Goal: Communication & Community: Answer question/provide support

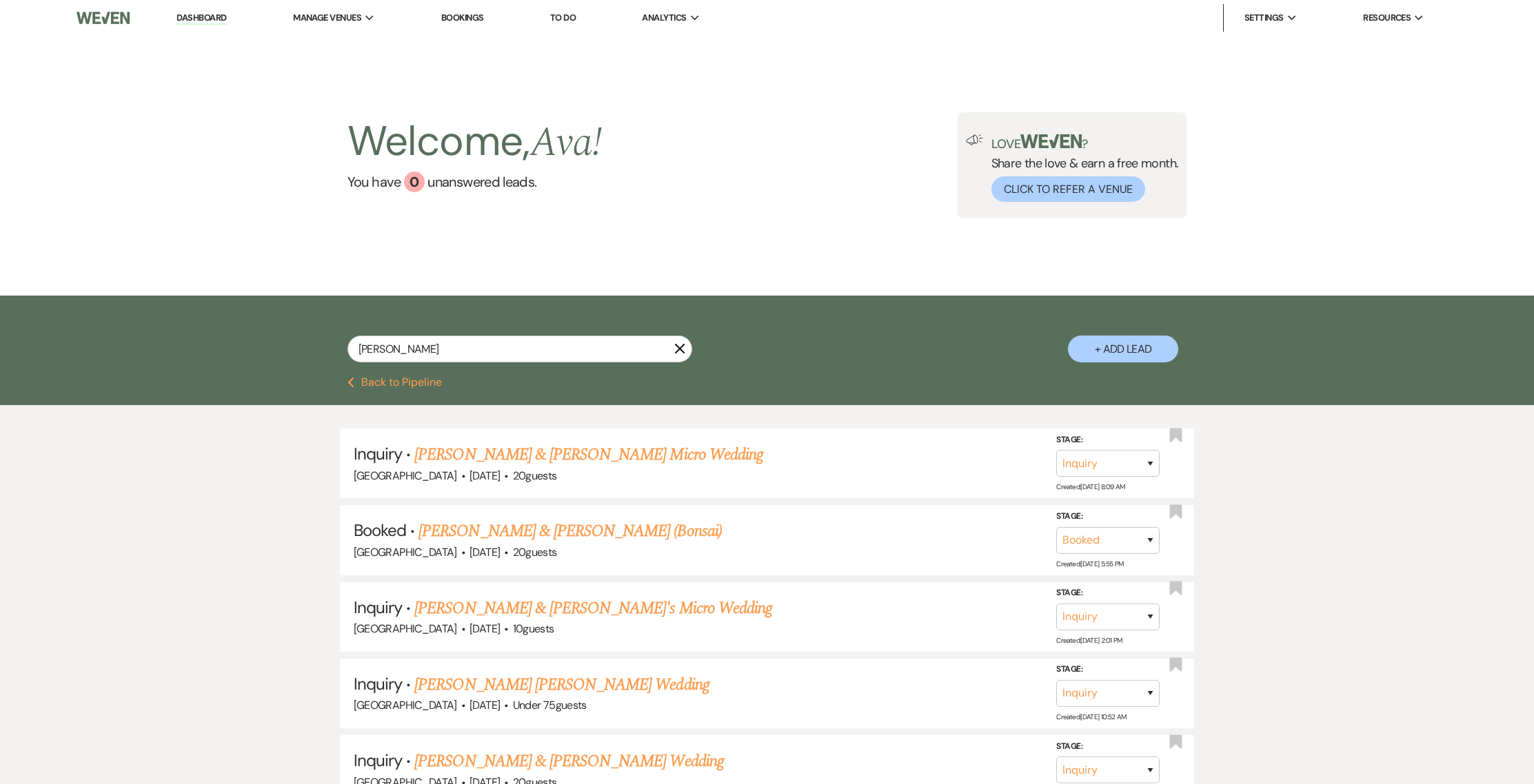
select select "8"
select select "5"
select select "2"
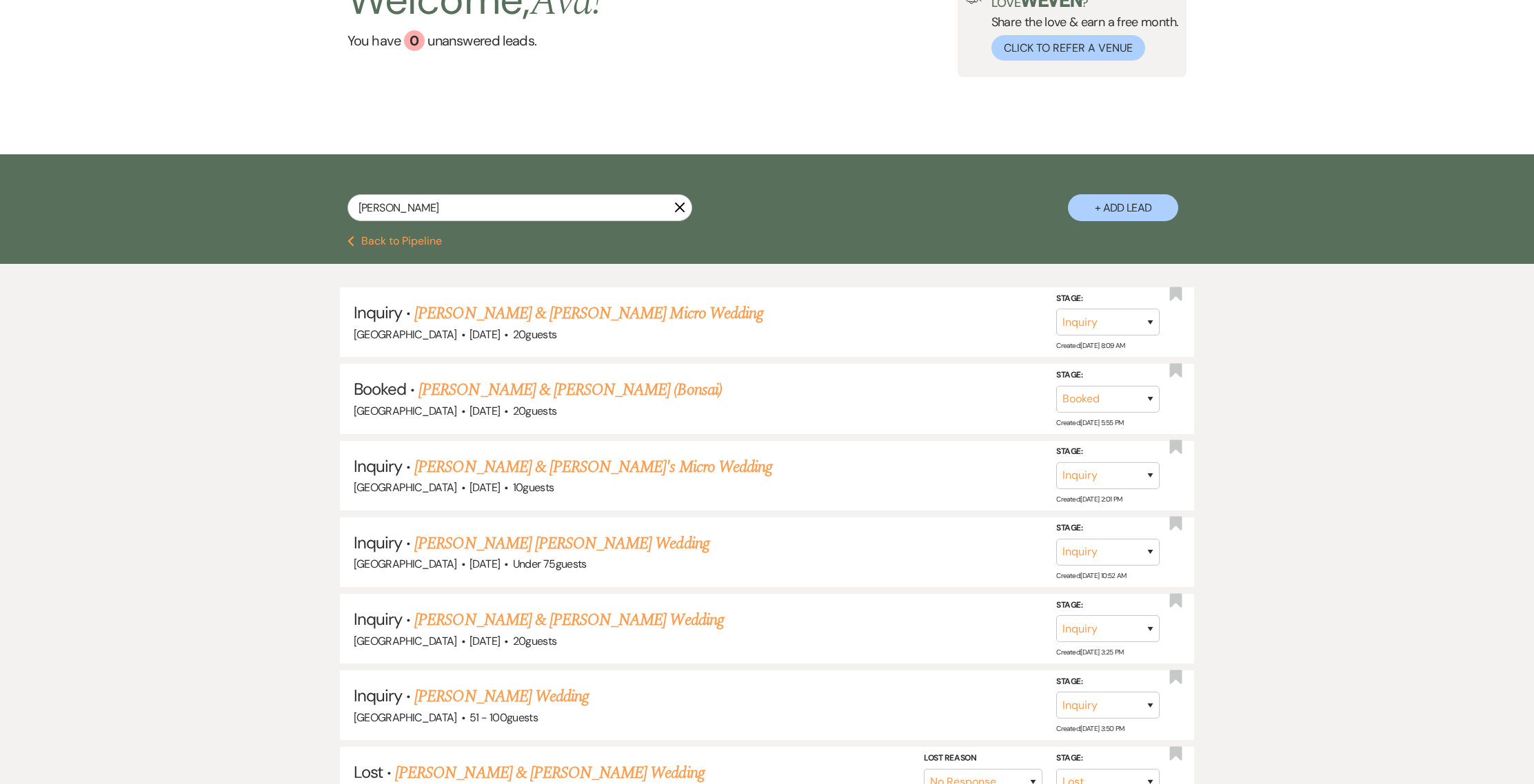
scroll to position [141, 0]
click at [464, 396] on link "[PERSON_NAME] & [PERSON_NAME] (Bonsai)" at bounding box center [569, 390] width 303 height 25
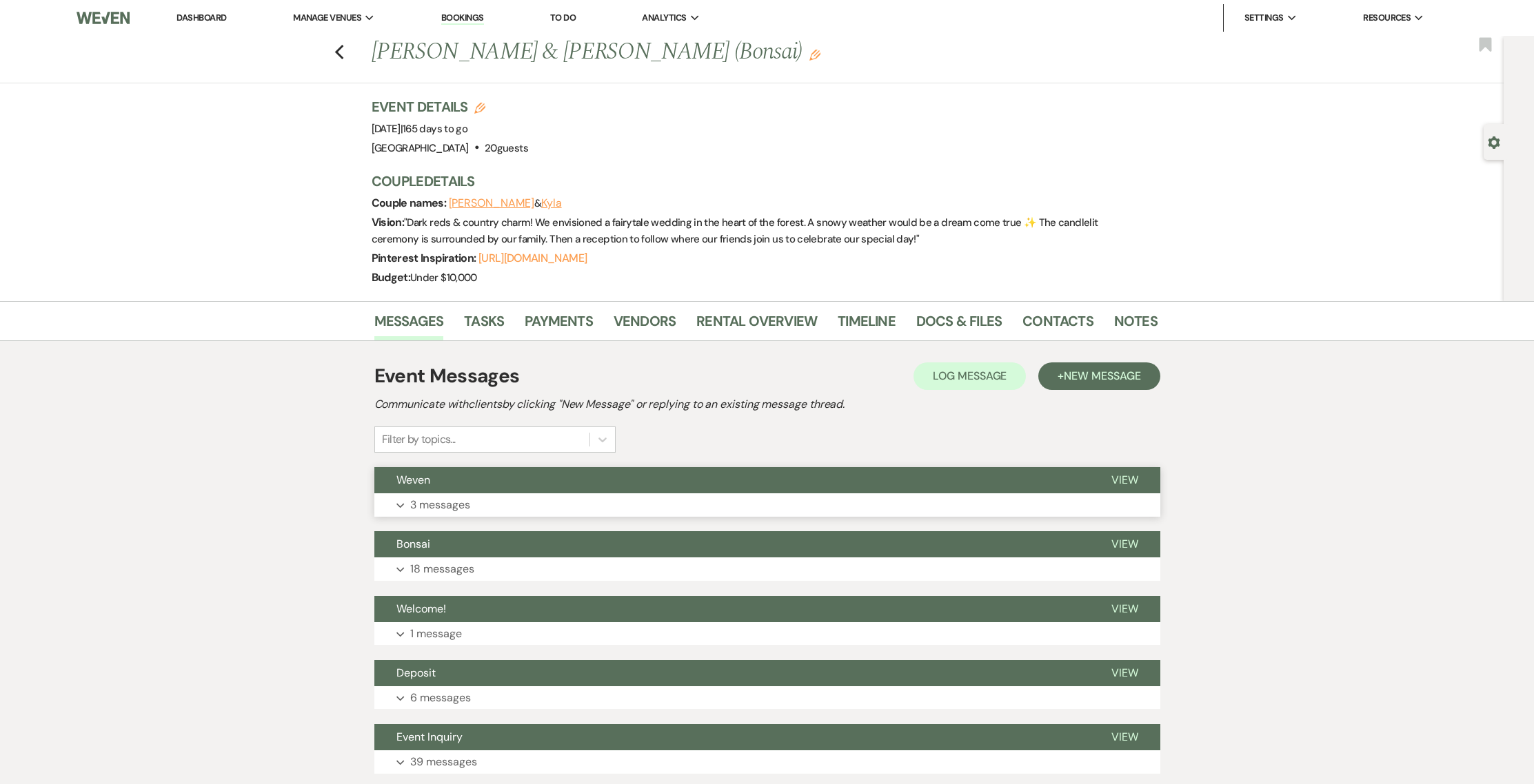
click at [448, 505] on p "3 messages" at bounding box center [440, 505] width 60 height 18
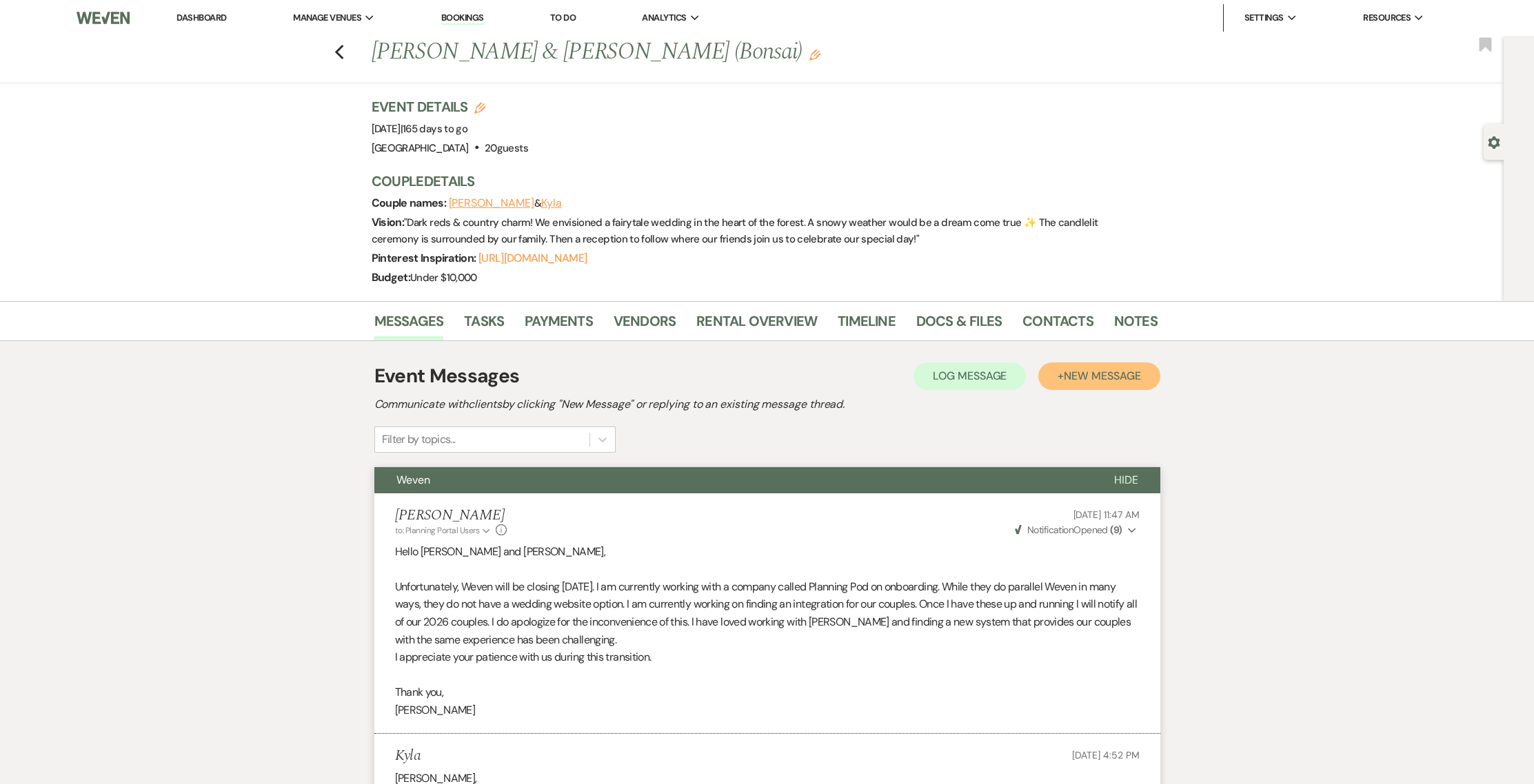
click at [1093, 380] on span "New Message" at bounding box center [1102, 376] width 77 height 15
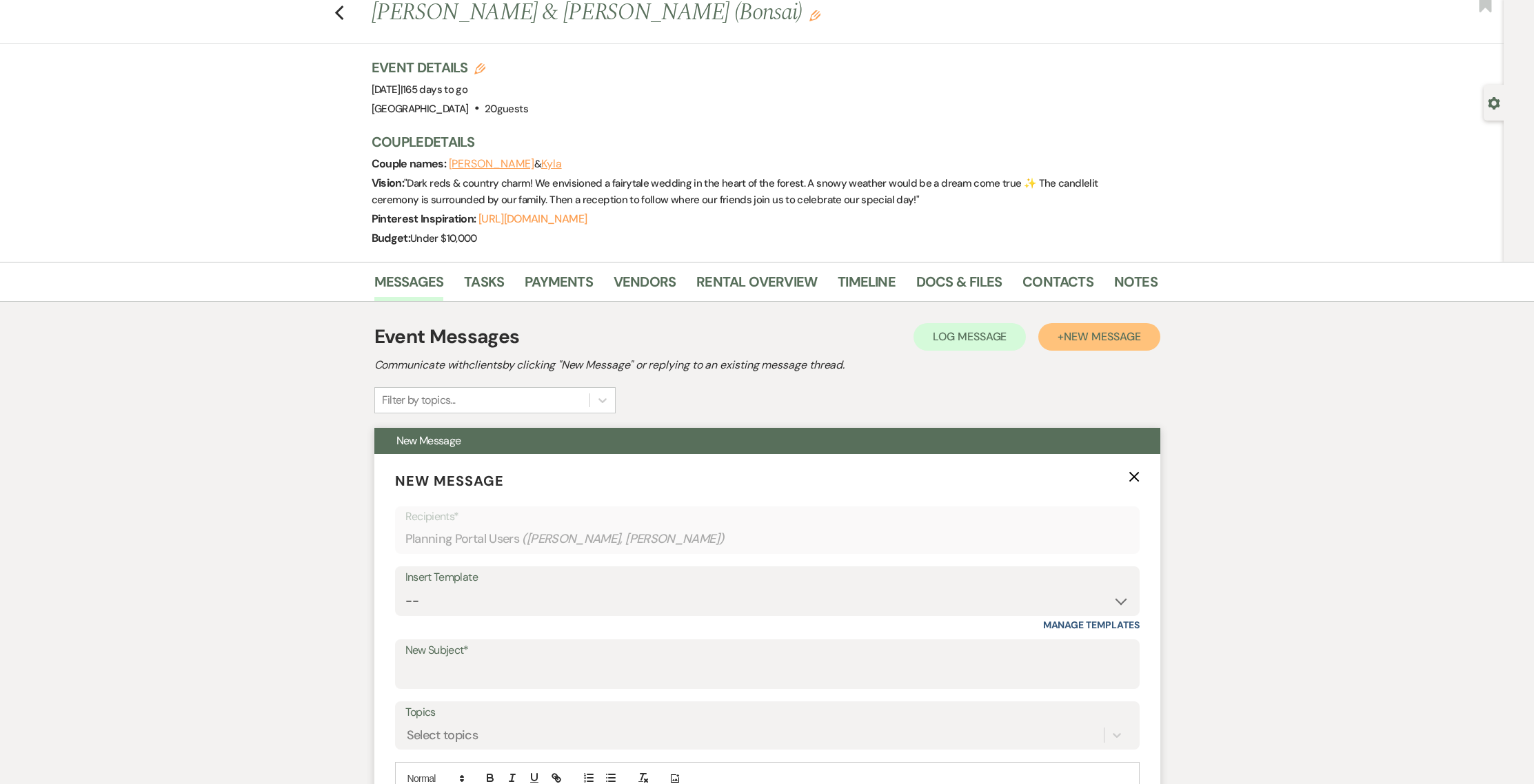
scroll to position [195, 0]
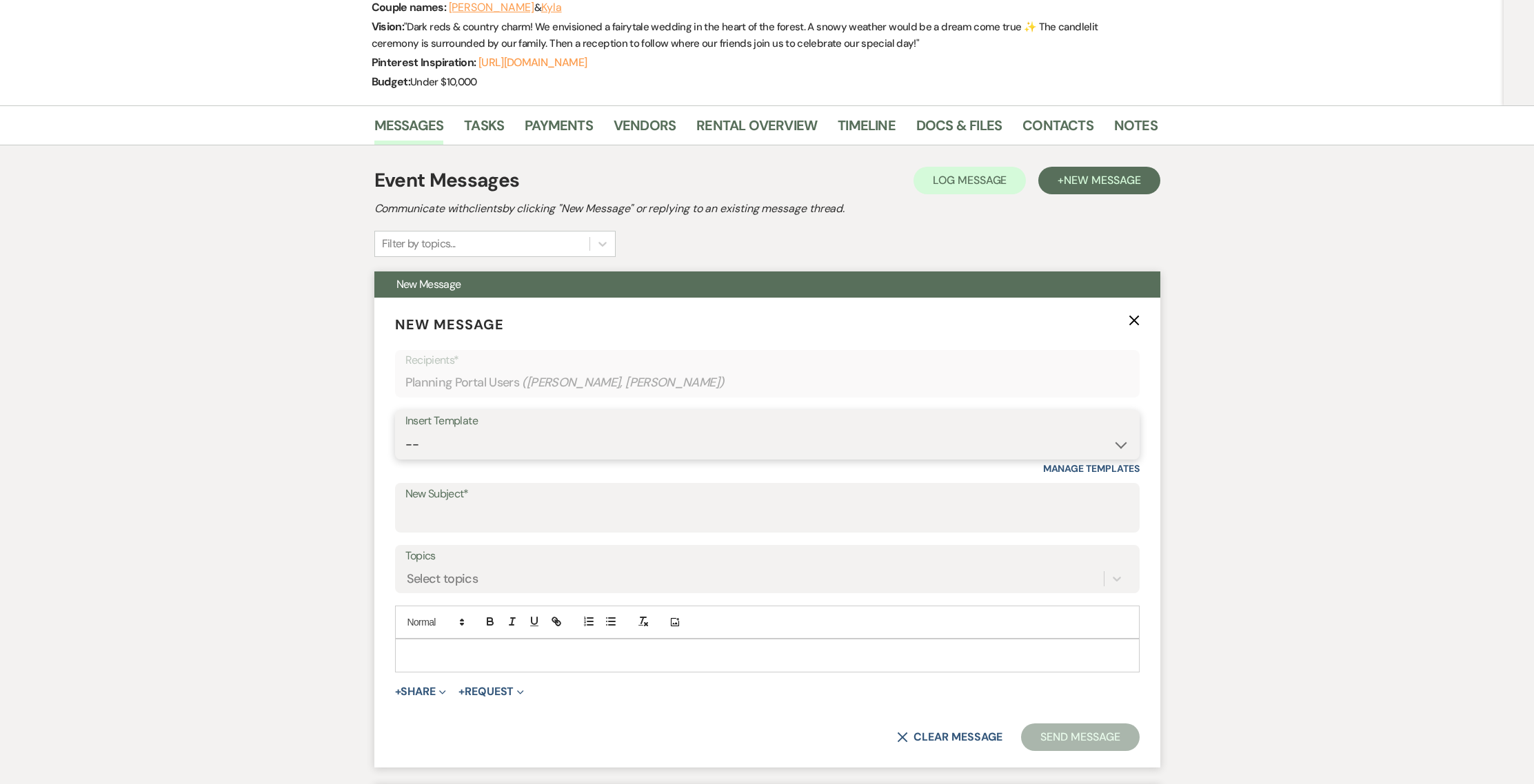
click at [623, 447] on select "-- Weven Planning Portal Introduction (Booked Events) 1st planning email ([PERS…" at bounding box center [767, 444] width 724 height 27
click at [464, 529] on input "New Subject*" at bounding box center [767, 518] width 724 height 27
type input "Post Tour :)"
click at [423, 660] on p at bounding box center [767, 655] width 722 height 15
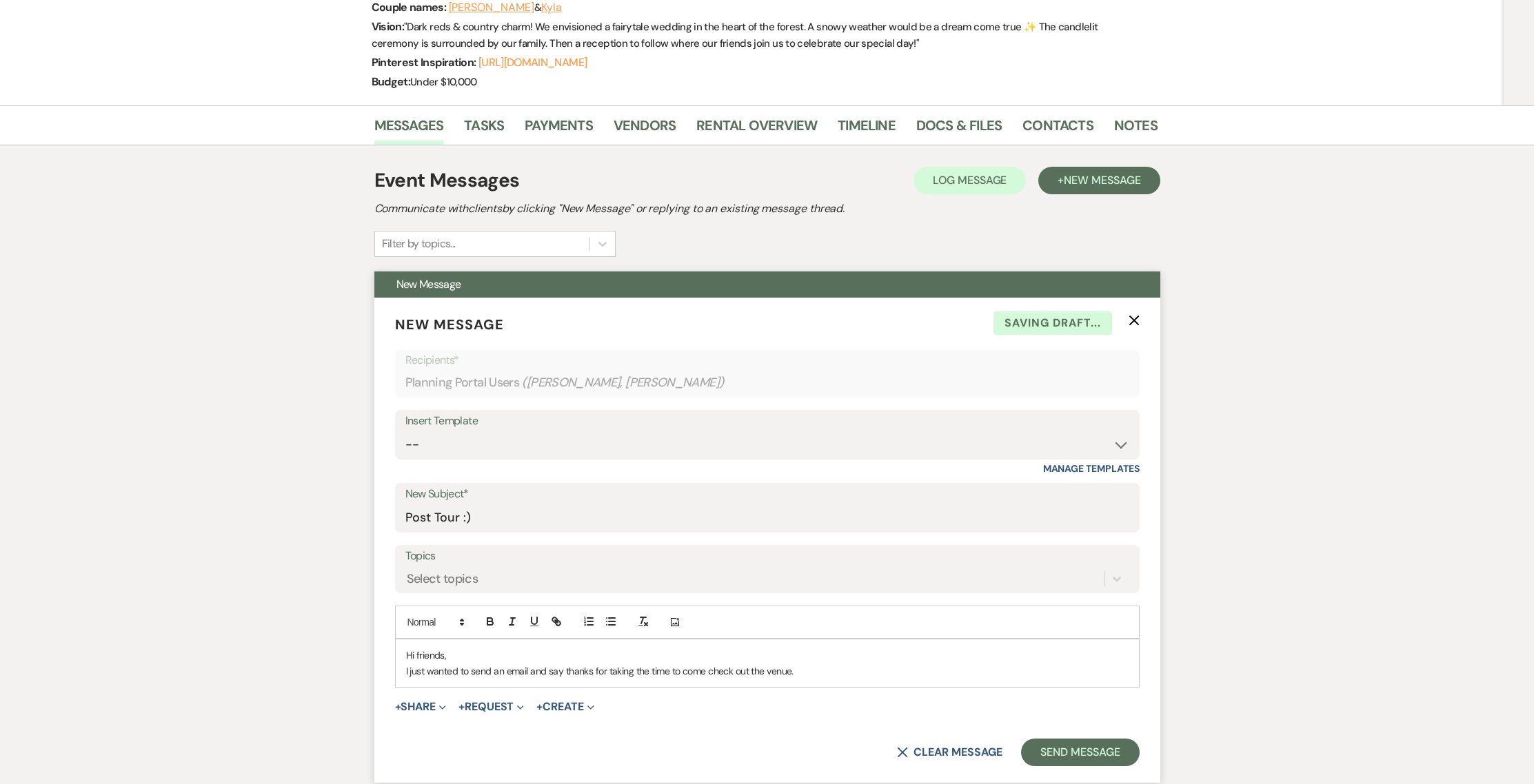
click at [816, 671] on p "I just wanted to send an email and say thanks for taking the time to come check…" at bounding box center [767, 671] width 722 height 15
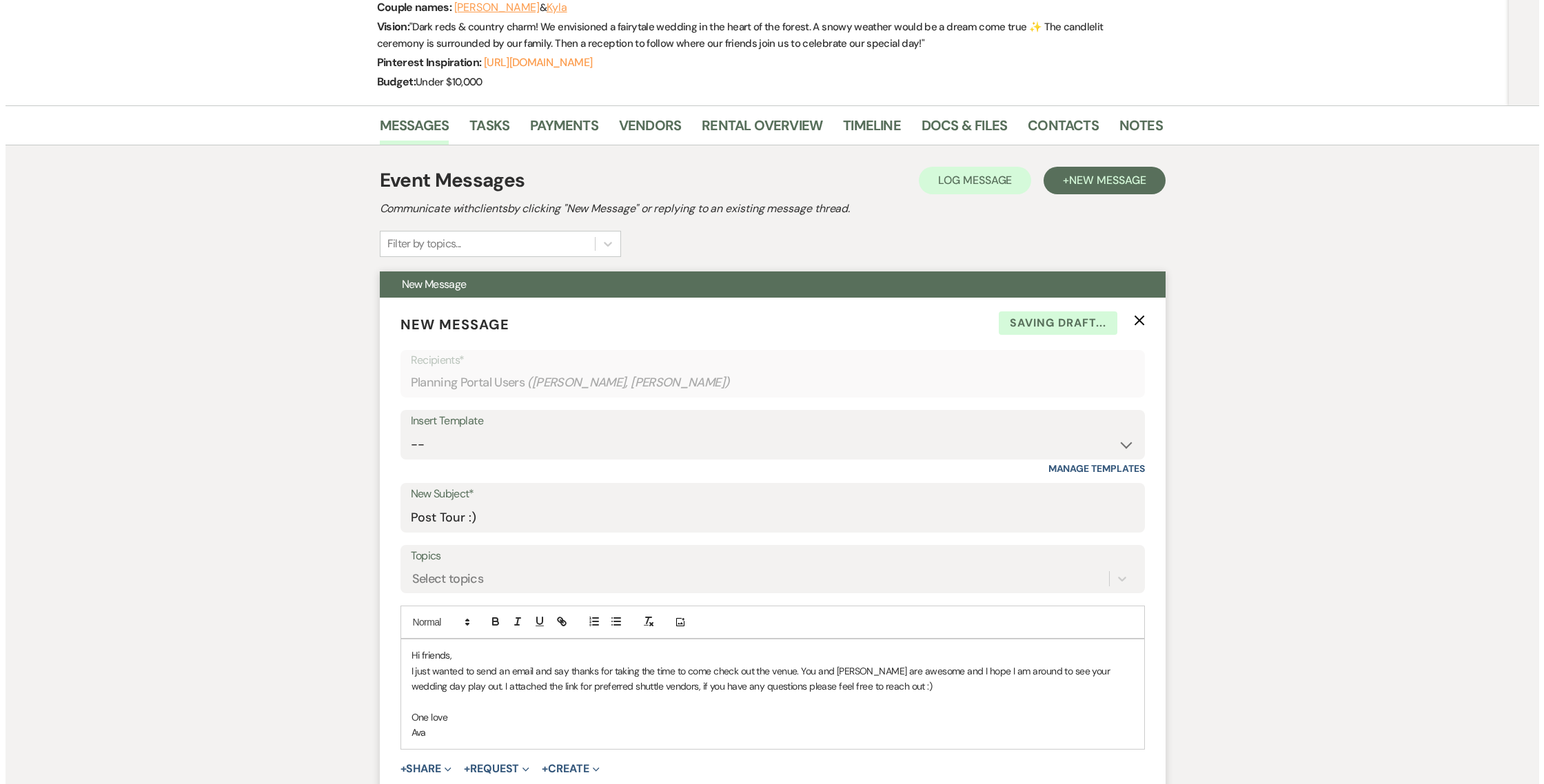
scroll to position [309, 0]
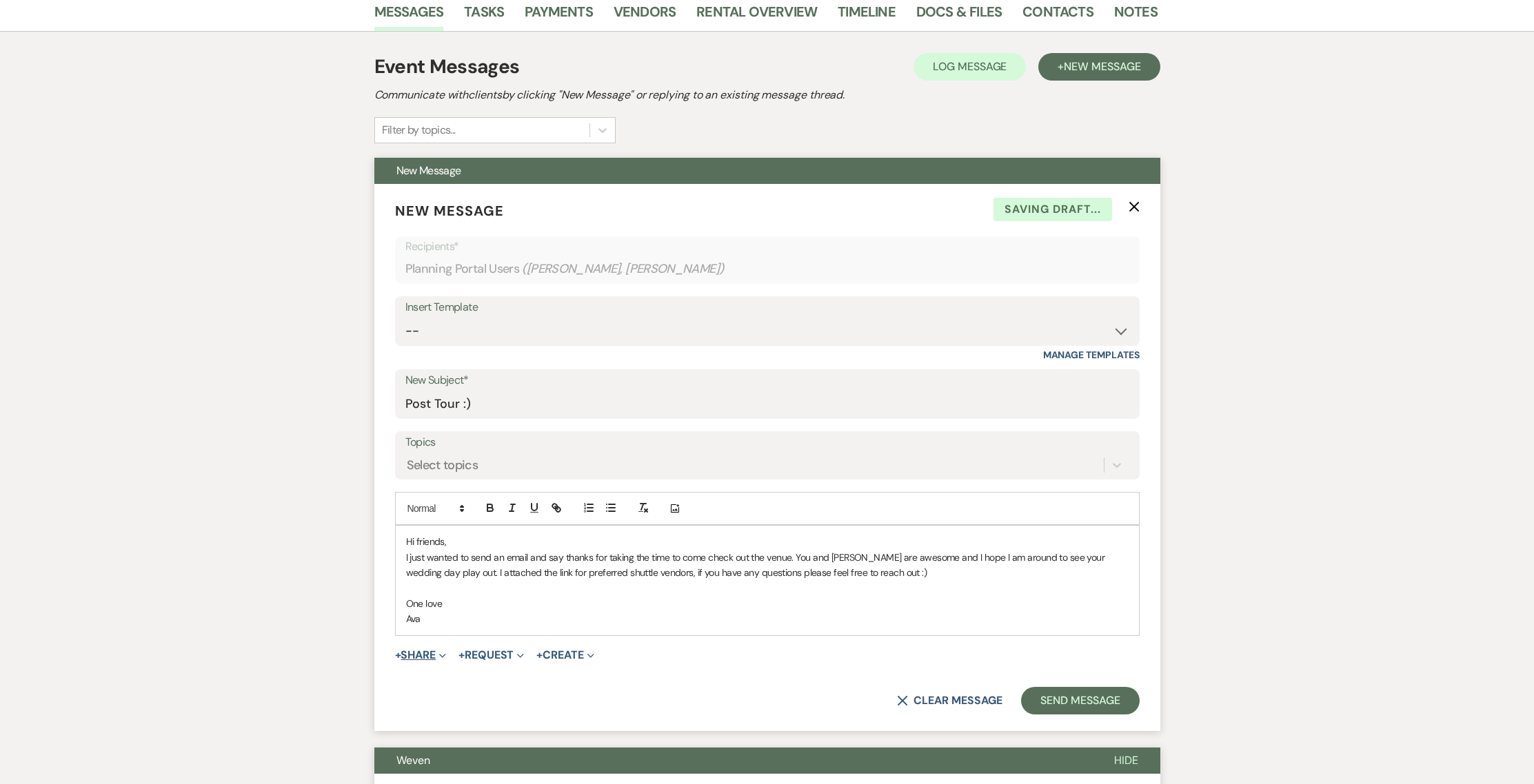
click at [424, 658] on button "+ Share Expand" at bounding box center [421, 656] width 52 height 11
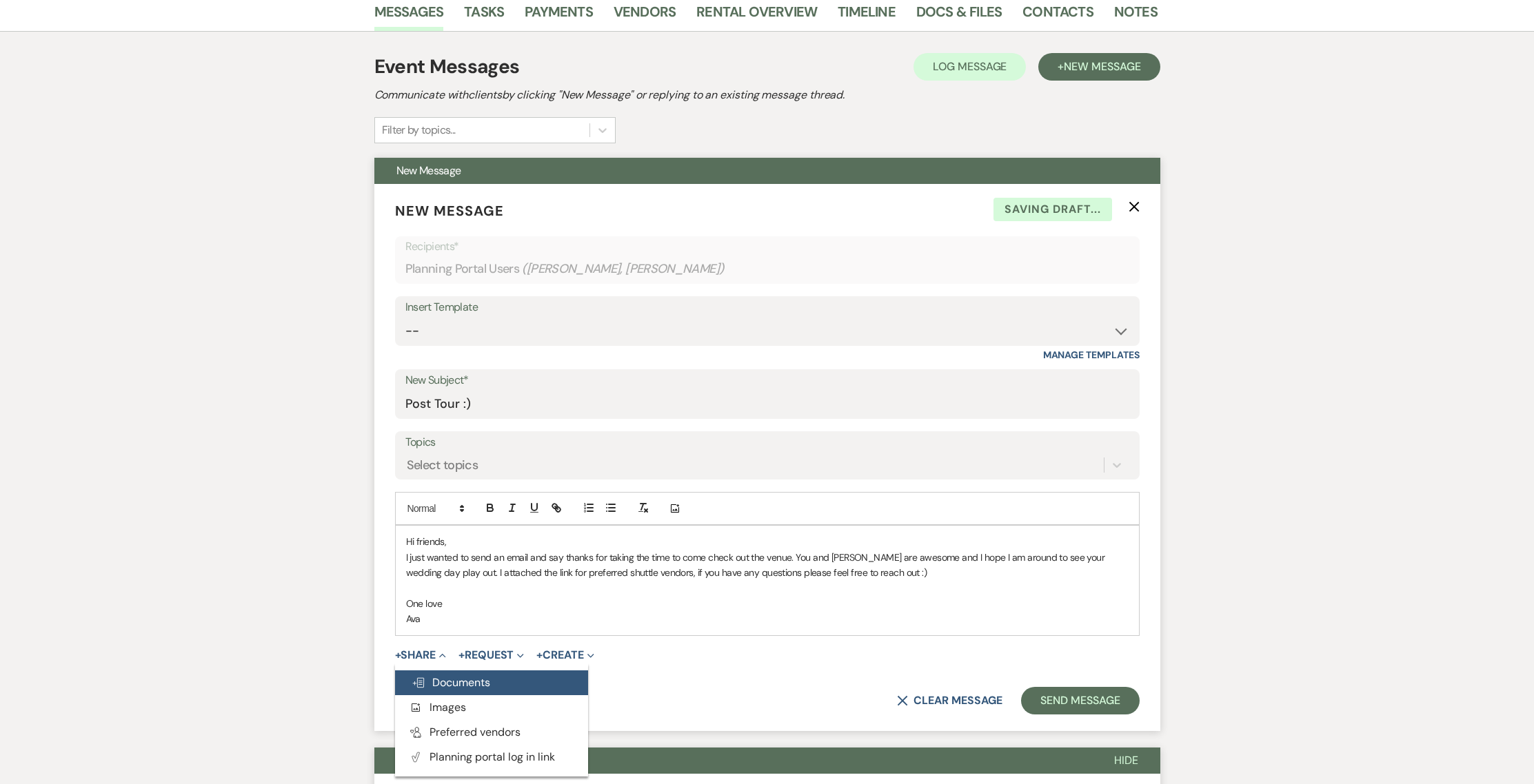
click at [439, 674] on button "Doc Upload Documents" at bounding box center [491, 682] width 193 height 25
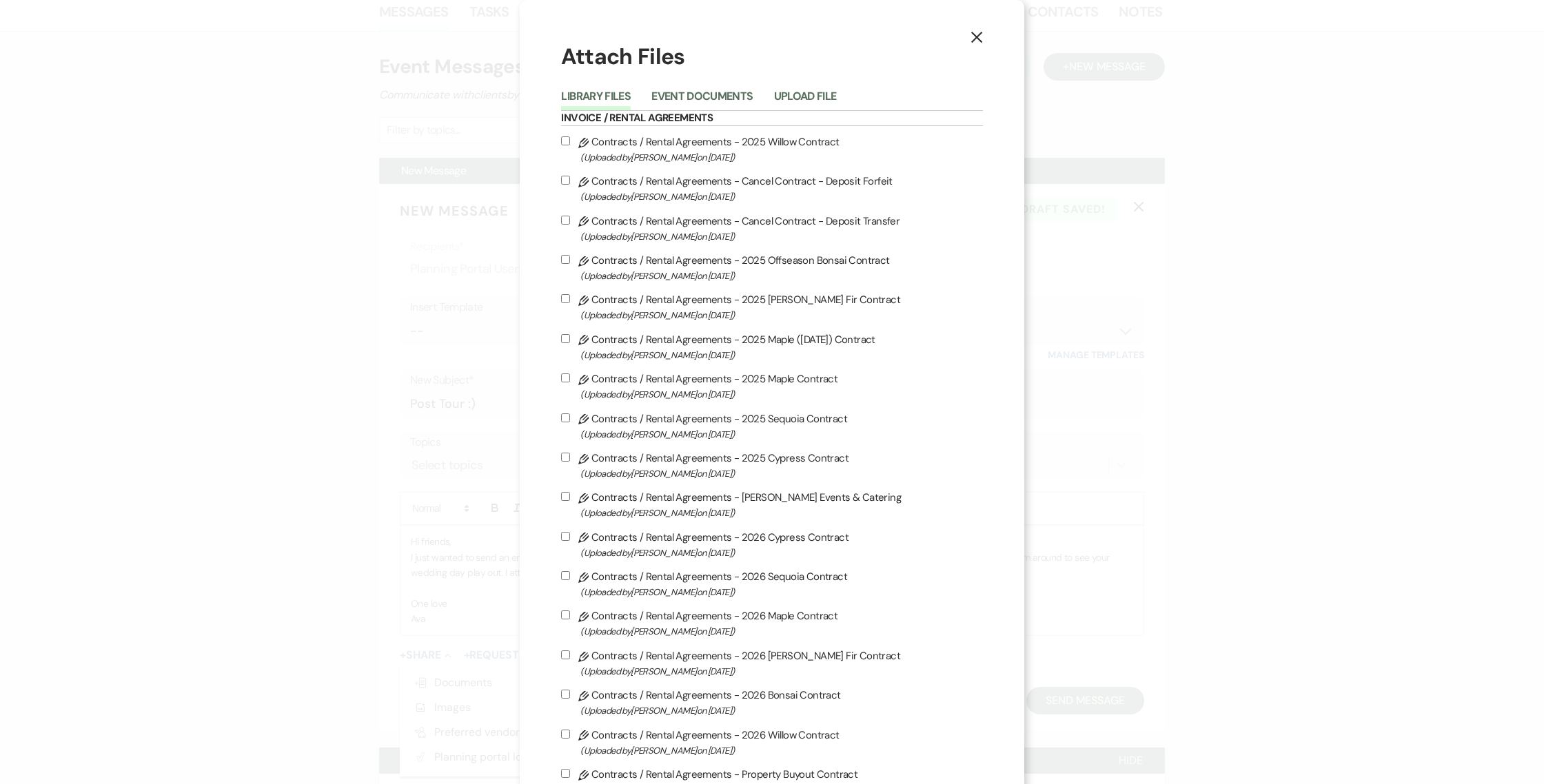
click at [971, 36] on use "button" at bounding box center [976, 37] width 11 height 11
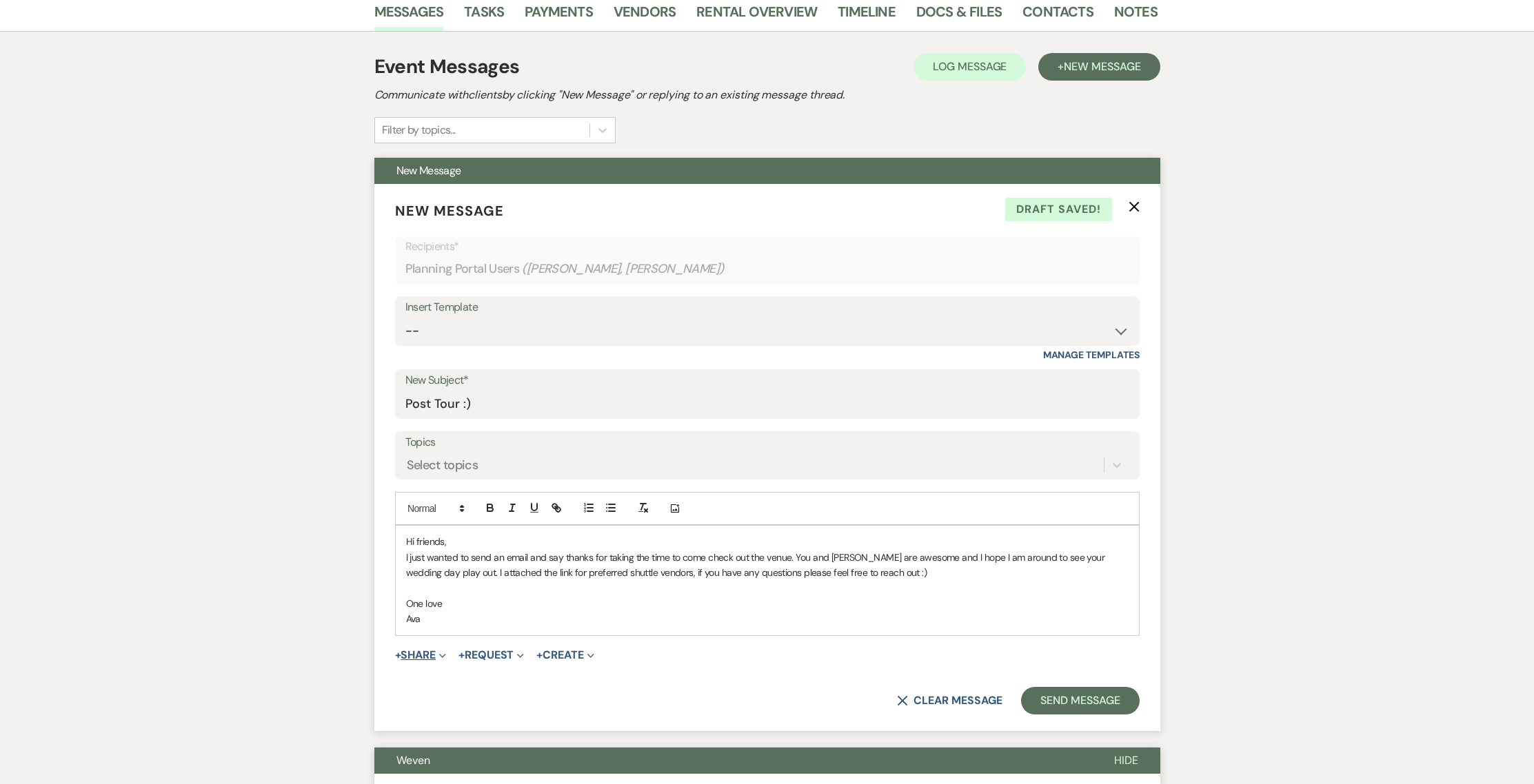
click at [426, 650] on button "+ Share Expand" at bounding box center [421, 656] width 52 height 11
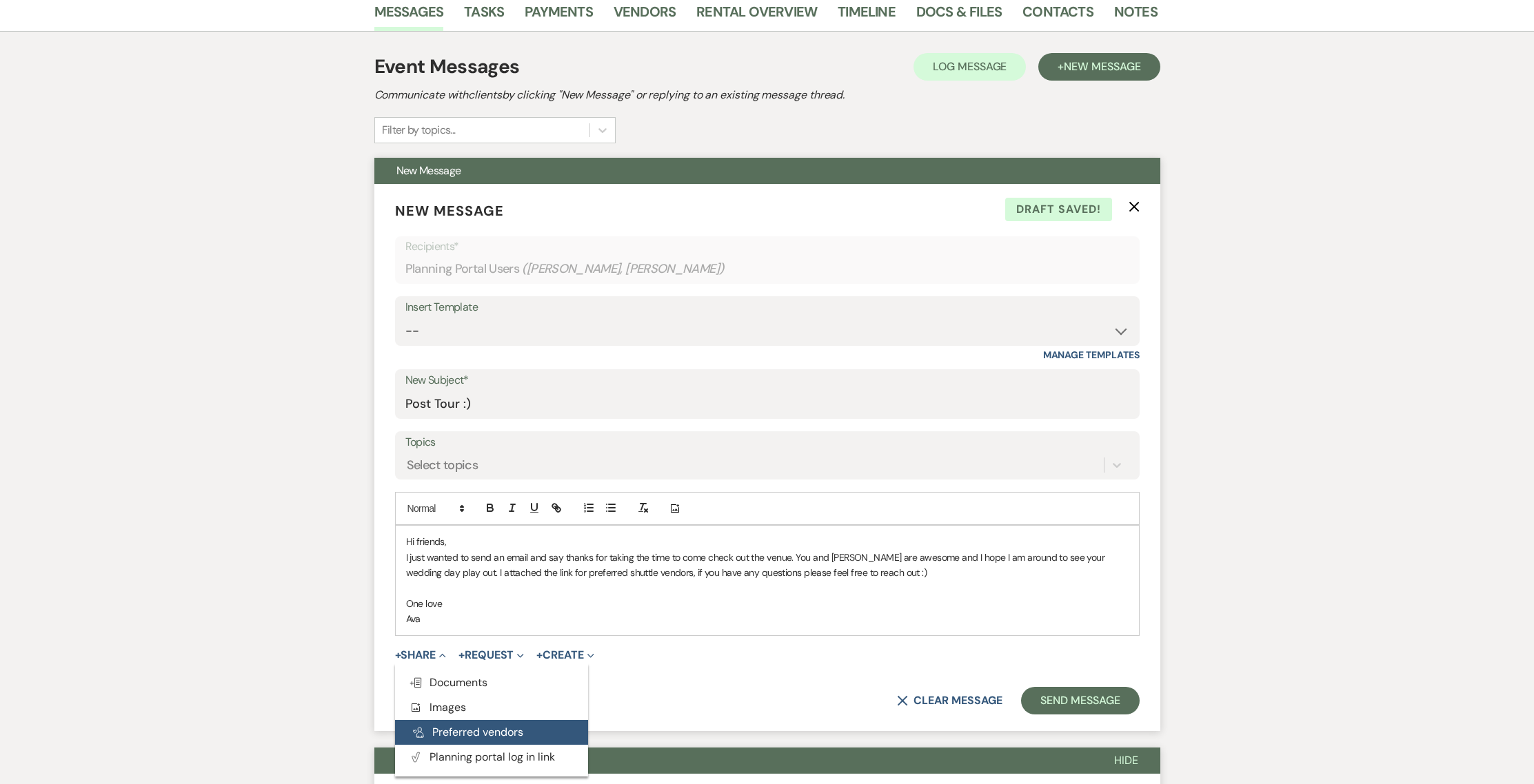
click at [450, 737] on button "Pref Vendors Preferred vendors" at bounding box center [491, 732] width 193 height 25
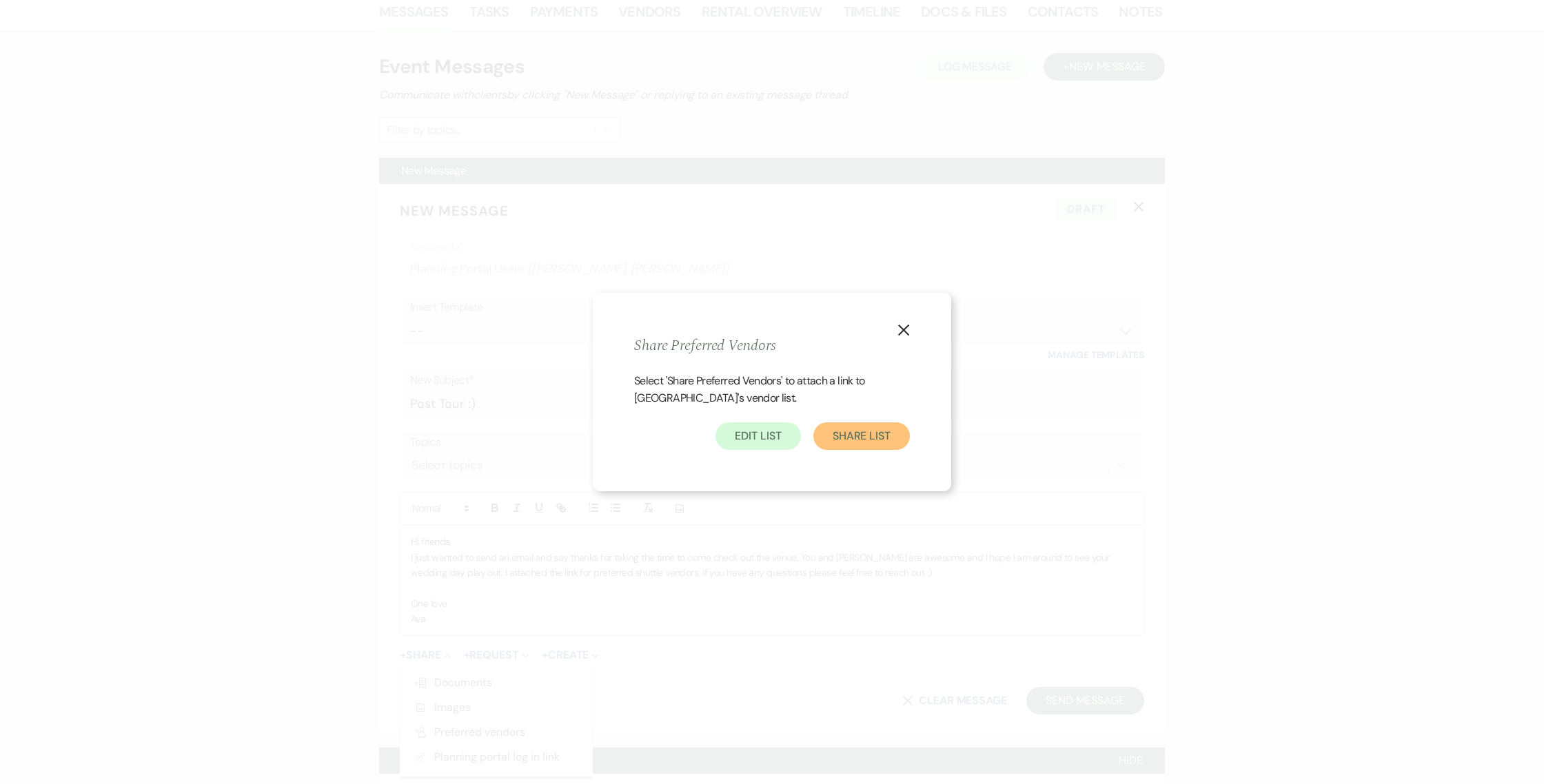
click at [846, 431] on button "Share List" at bounding box center [861, 436] width 96 height 27
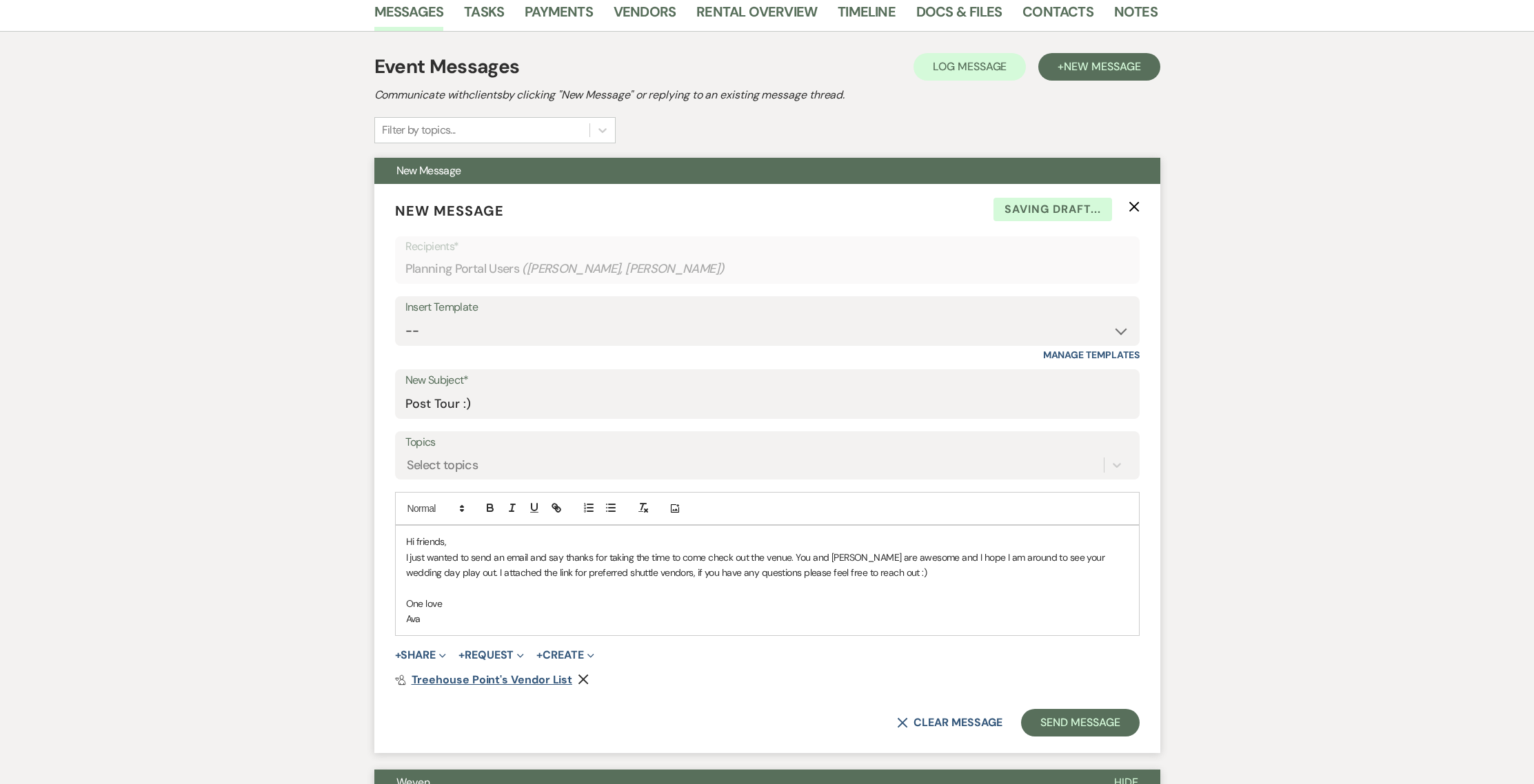
click at [494, 679] on span "Treehouse Point's Vendor List" at bounding box center [492, 680] width 162 height 15
click at [584, 684] on use "button" at bounding box center [583, 679] width 11 height 10
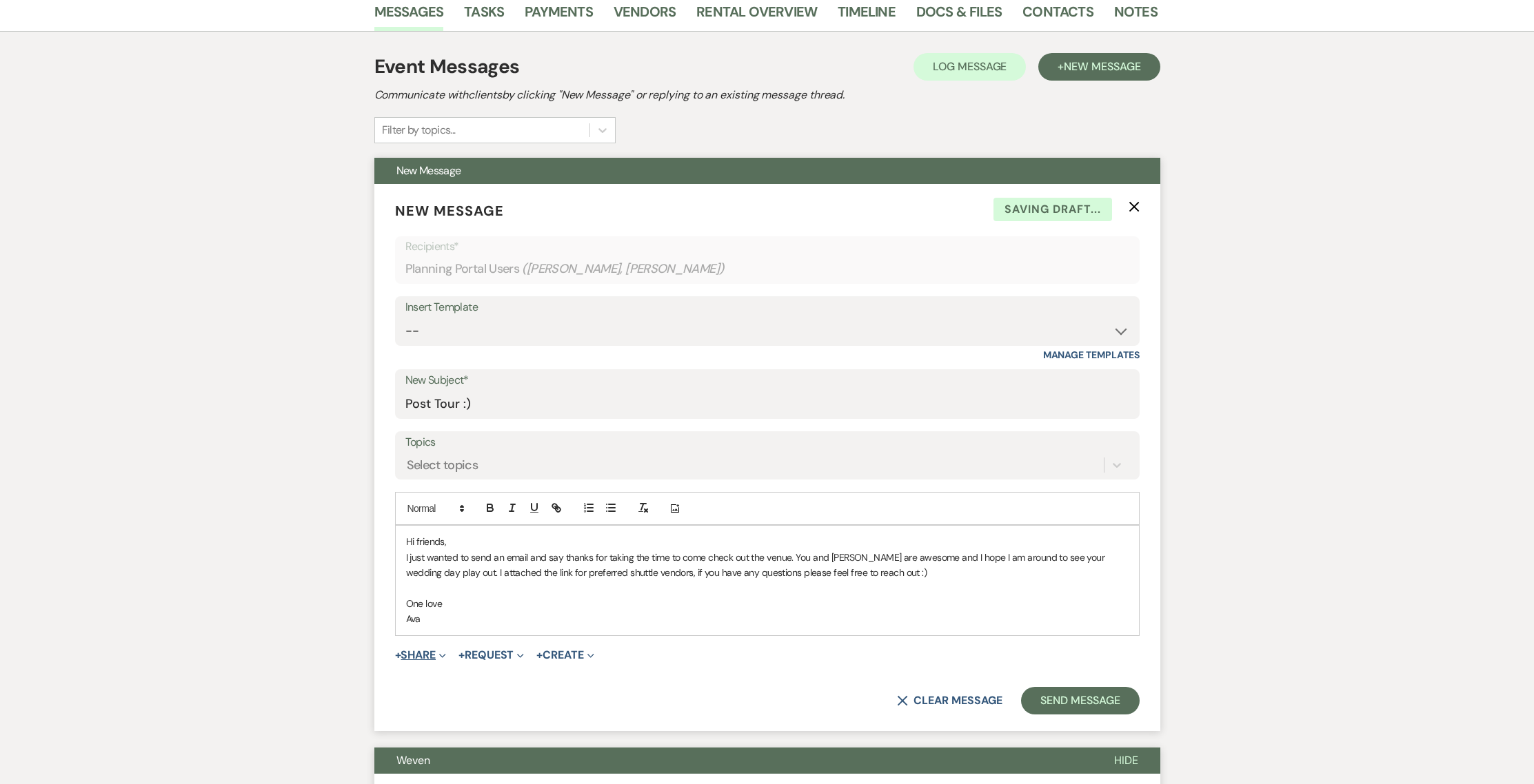
click at [427, 652] on button "+ Share Expand" at bounding box center [421, 656] width 52 height 11
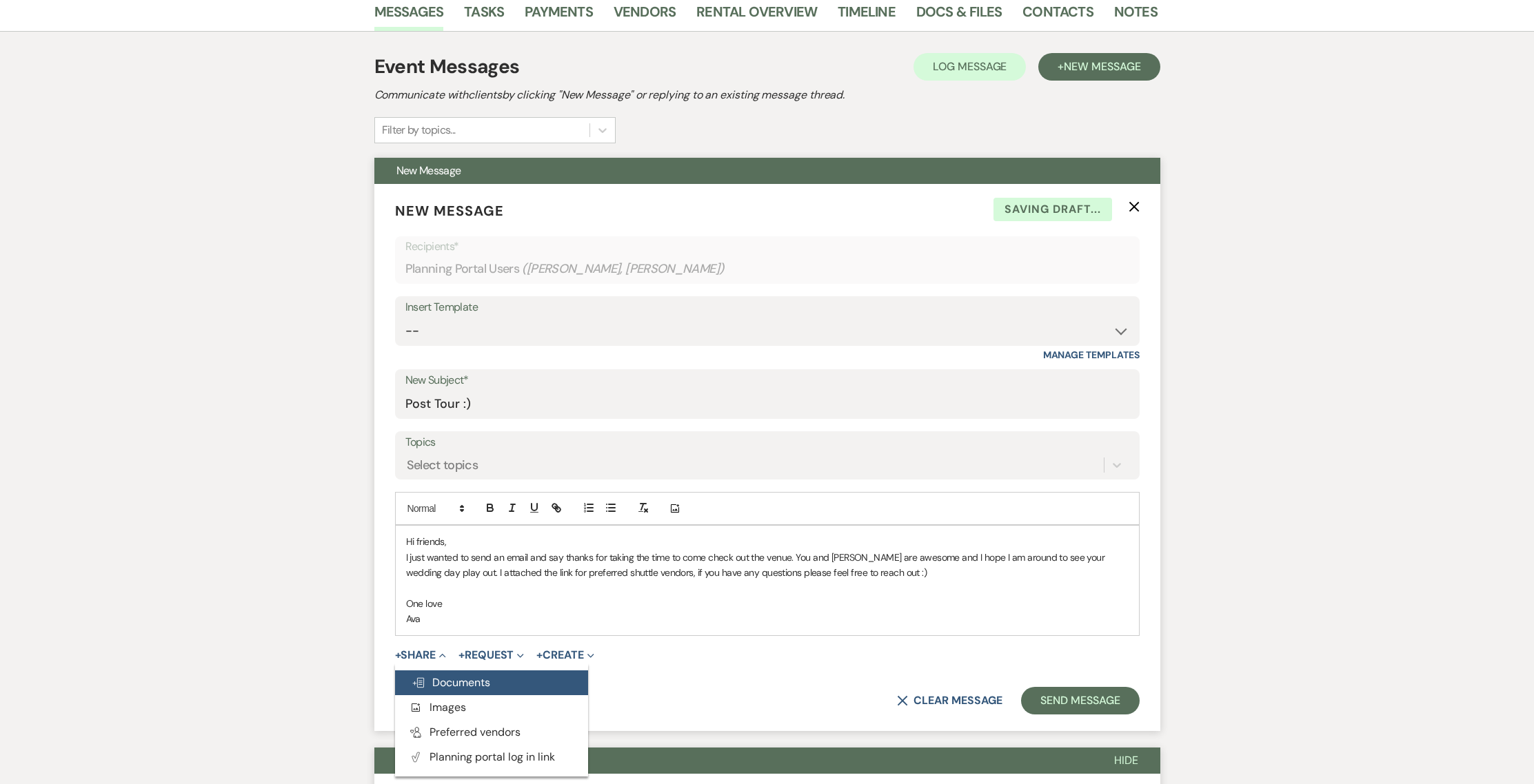
click at [450, 673] on button "Doc Upload Documents" at bounding box center [491, 682] width 193 height 25
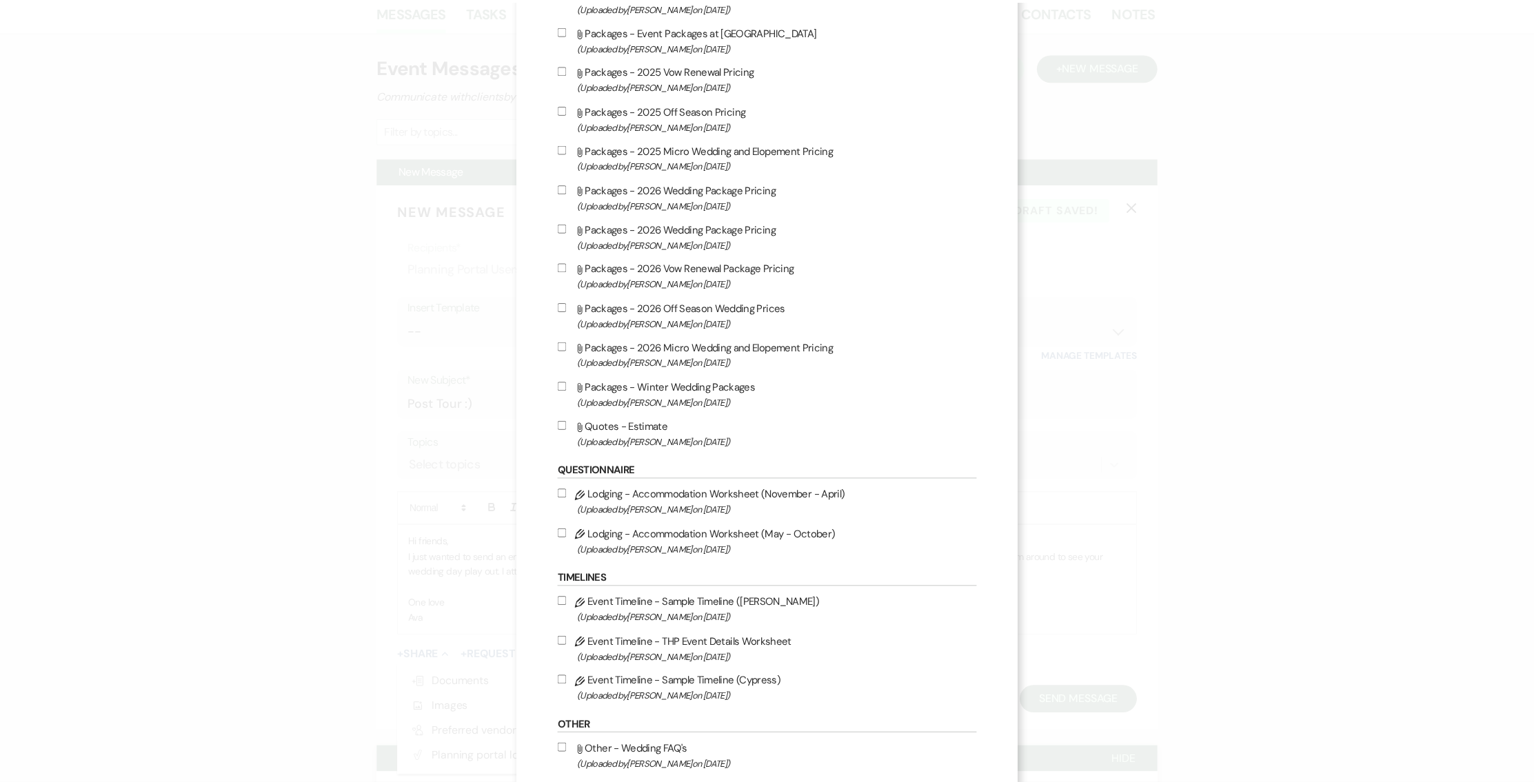
scroll to position [1821, 0]
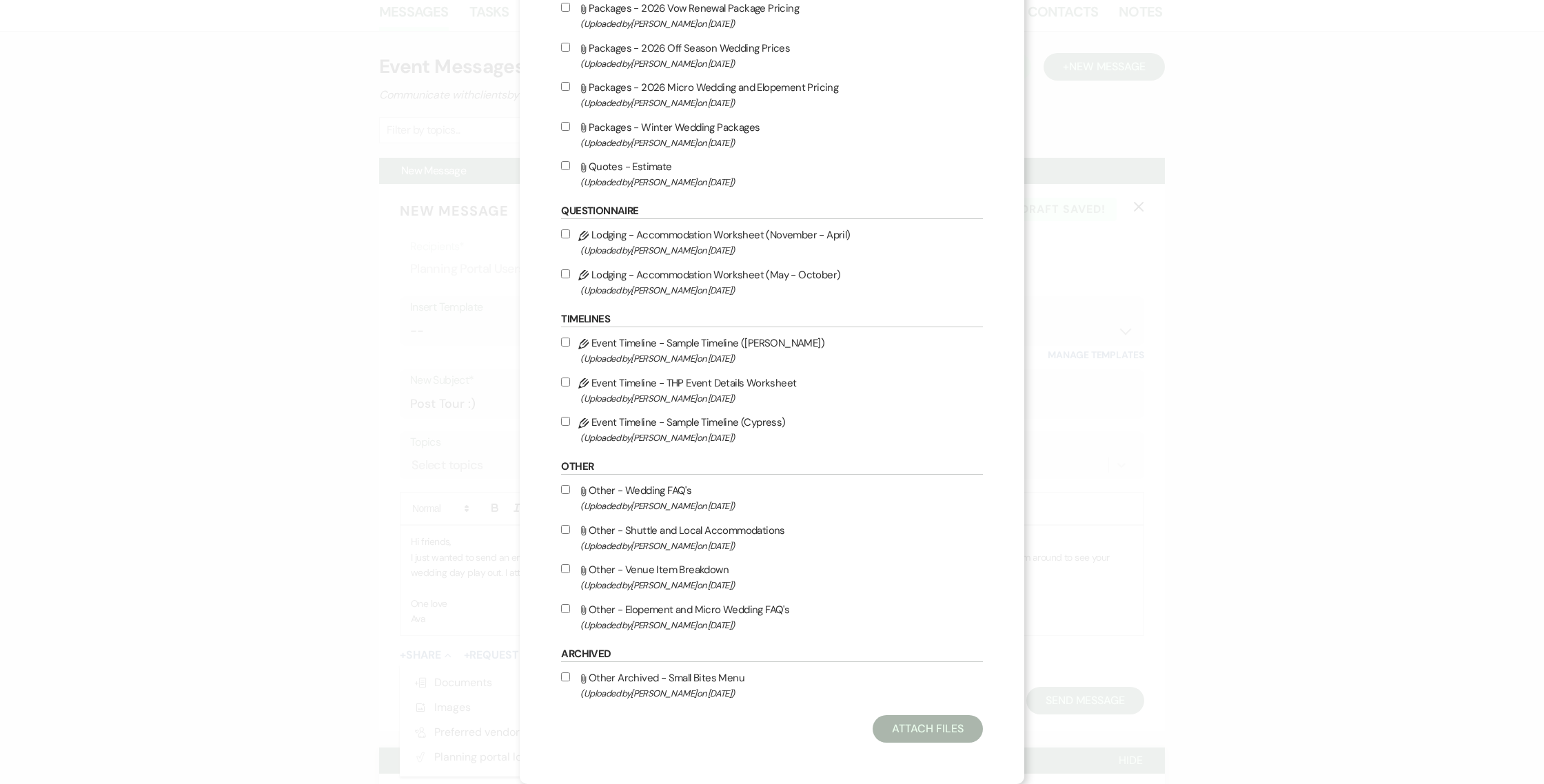
click at [648, 527] on label "Attach File Other - Shuttle and Local Accommodations (Uploaded by [PERSON_NAME]…" at bounding box center [771, 538] width 421 height 32
click at [570, 527] on input "Attach File Other - Shuttle and Local Accommodations (Uploaded by [PERSON_NAME]…" at bounding box center [565, 529] width 9 height 9
checkbox input "true"
click at [922, 736] on button "Attach Files" at bounding box center [927, 729] width 110 height 27
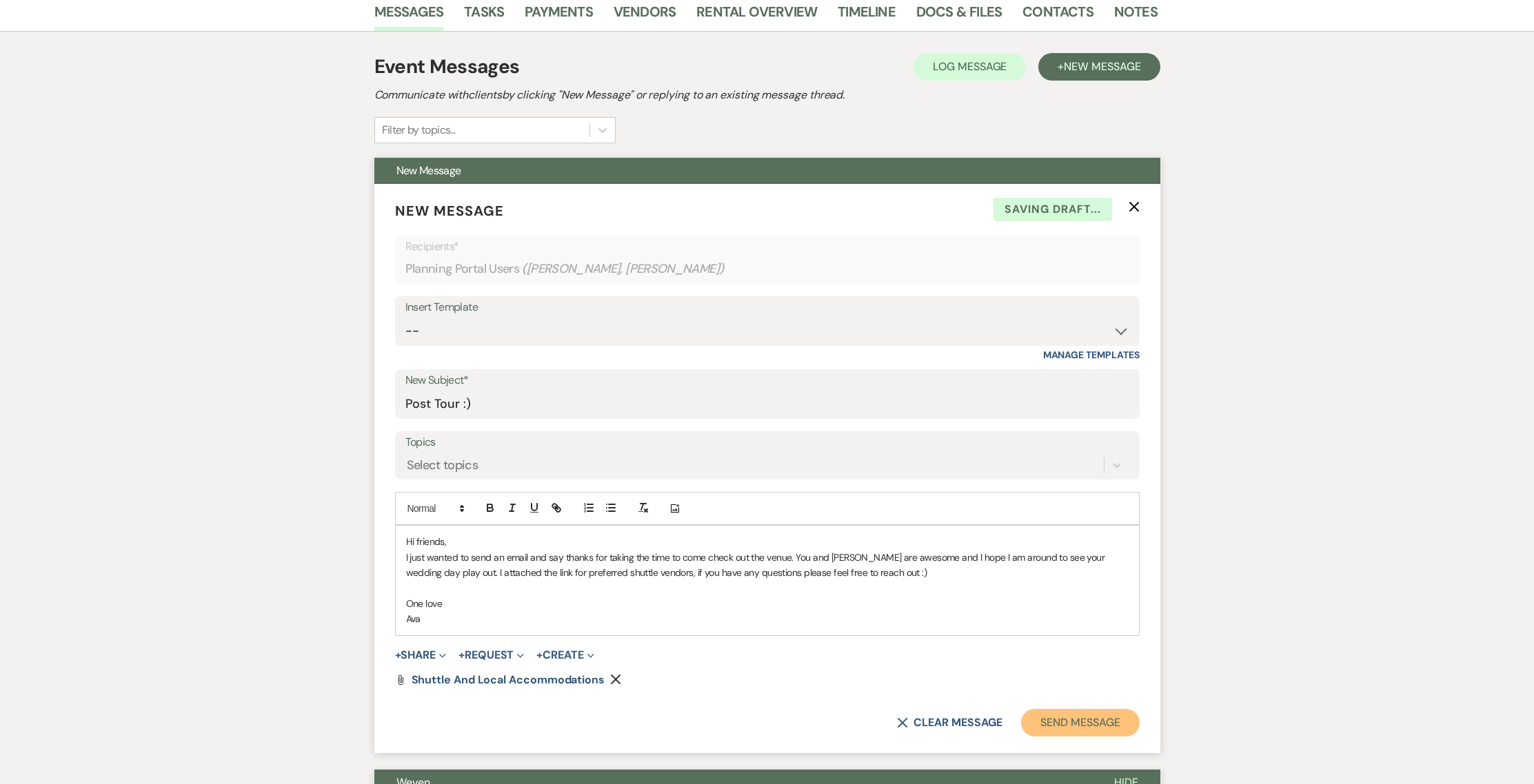
click at [1053, 724] on button "Send Message" at bounding box center [1080, 723] width 118 height 27
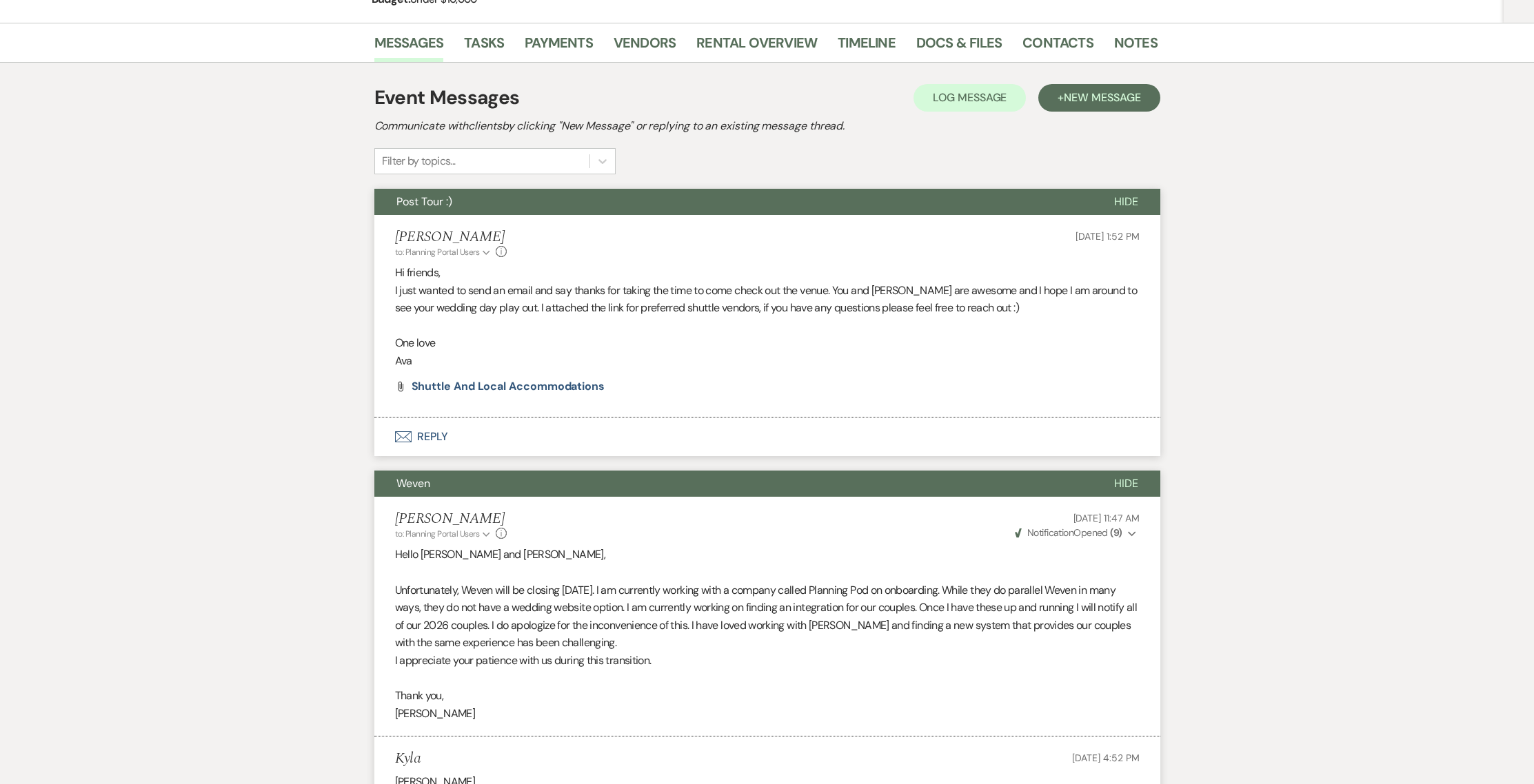
scroll to position [0, 0]
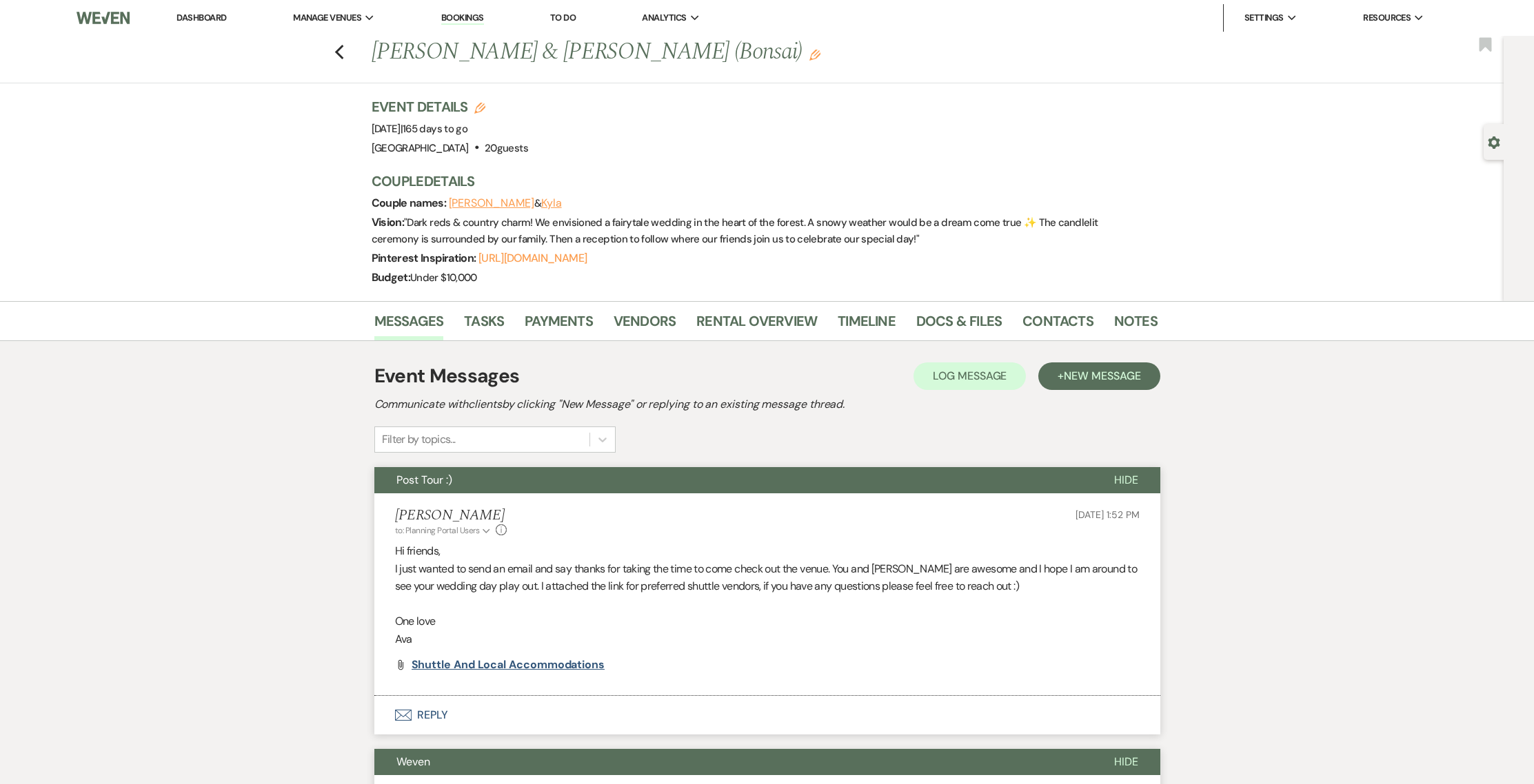
click at [472, 665] on span "Shuttle and Local Accommodations" at bounding box center [507, 665] width 193 height 15
click at [195, 17] on link "Dashboard" at bounding box center [200, 18] width 49 height 12
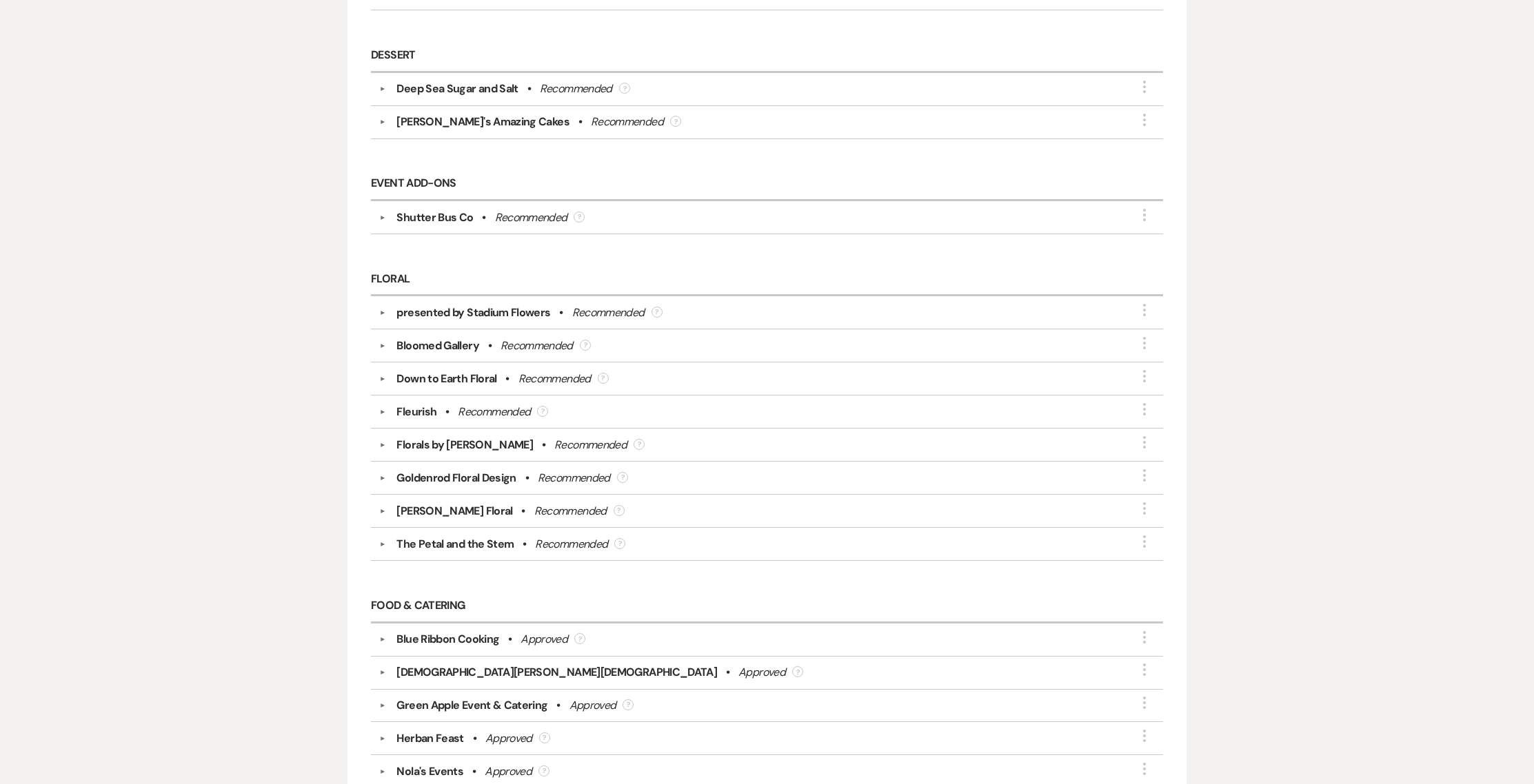
scroll to position [551, 0]
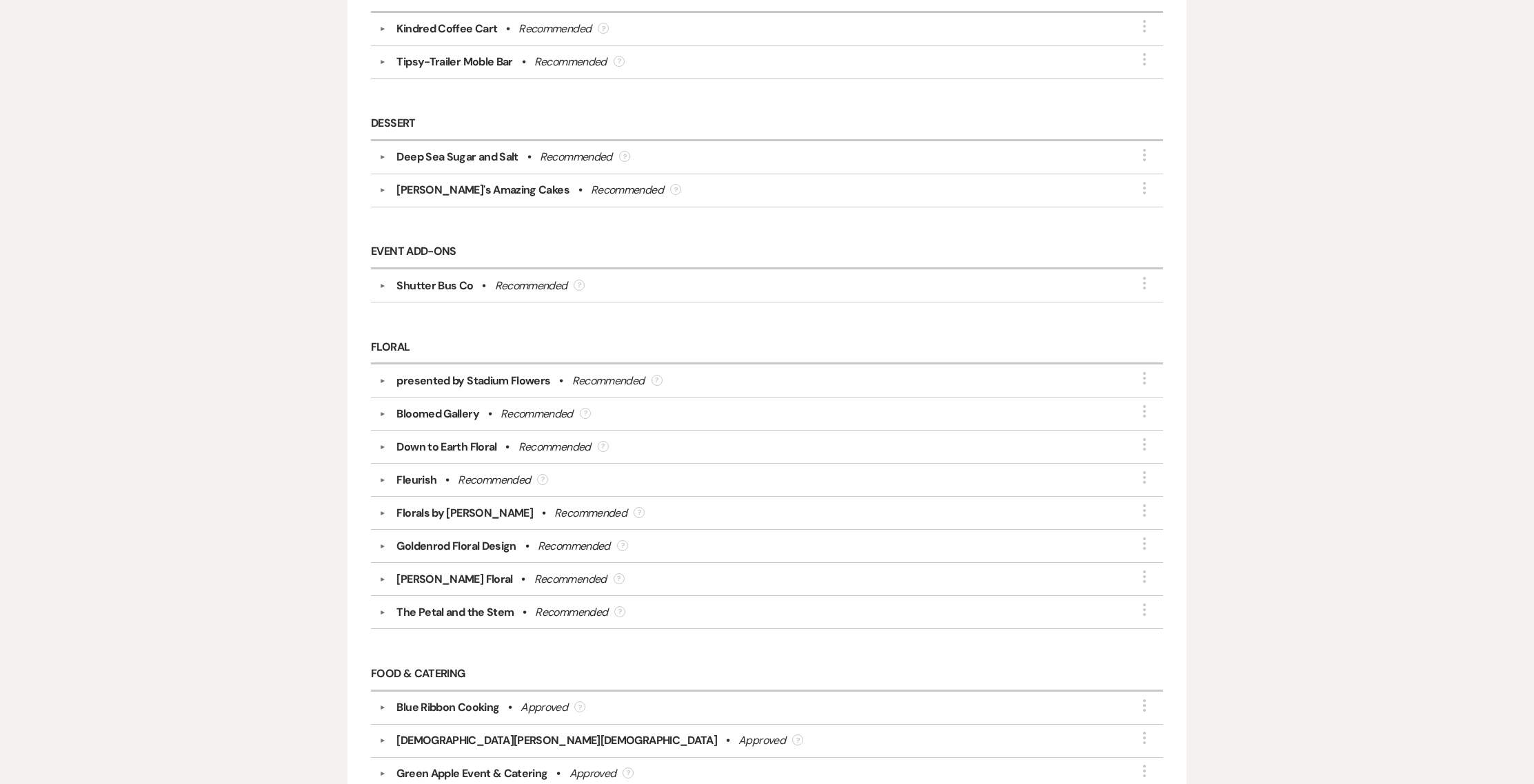
click at [448, 282] on div "Shutter Bus Co" at bounding box center [435, 286] width 77 height 16
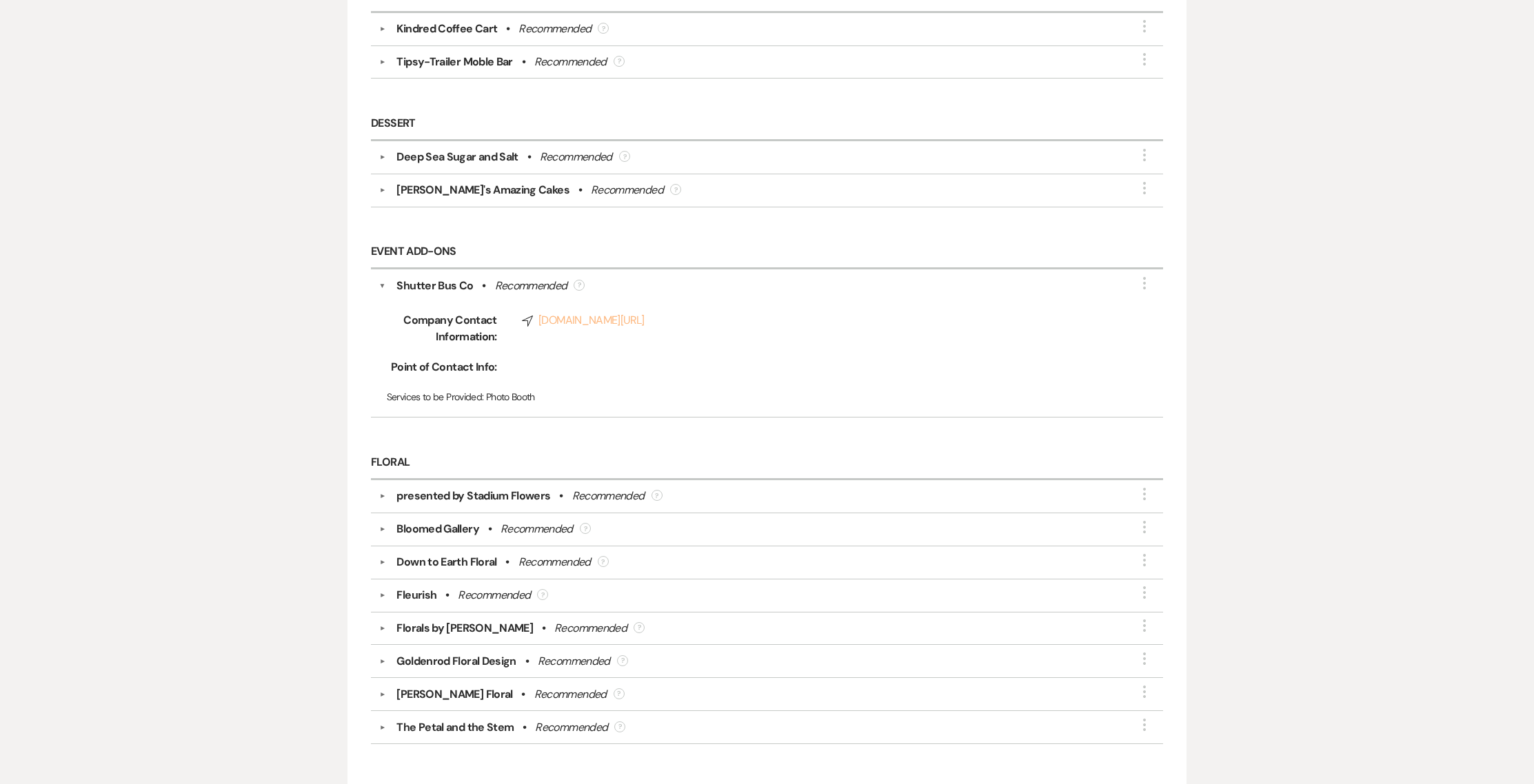
click at [629, 312] on link "Compass www.shutterbusco.com/" at bounding box center [819, 321] width 595 height 16
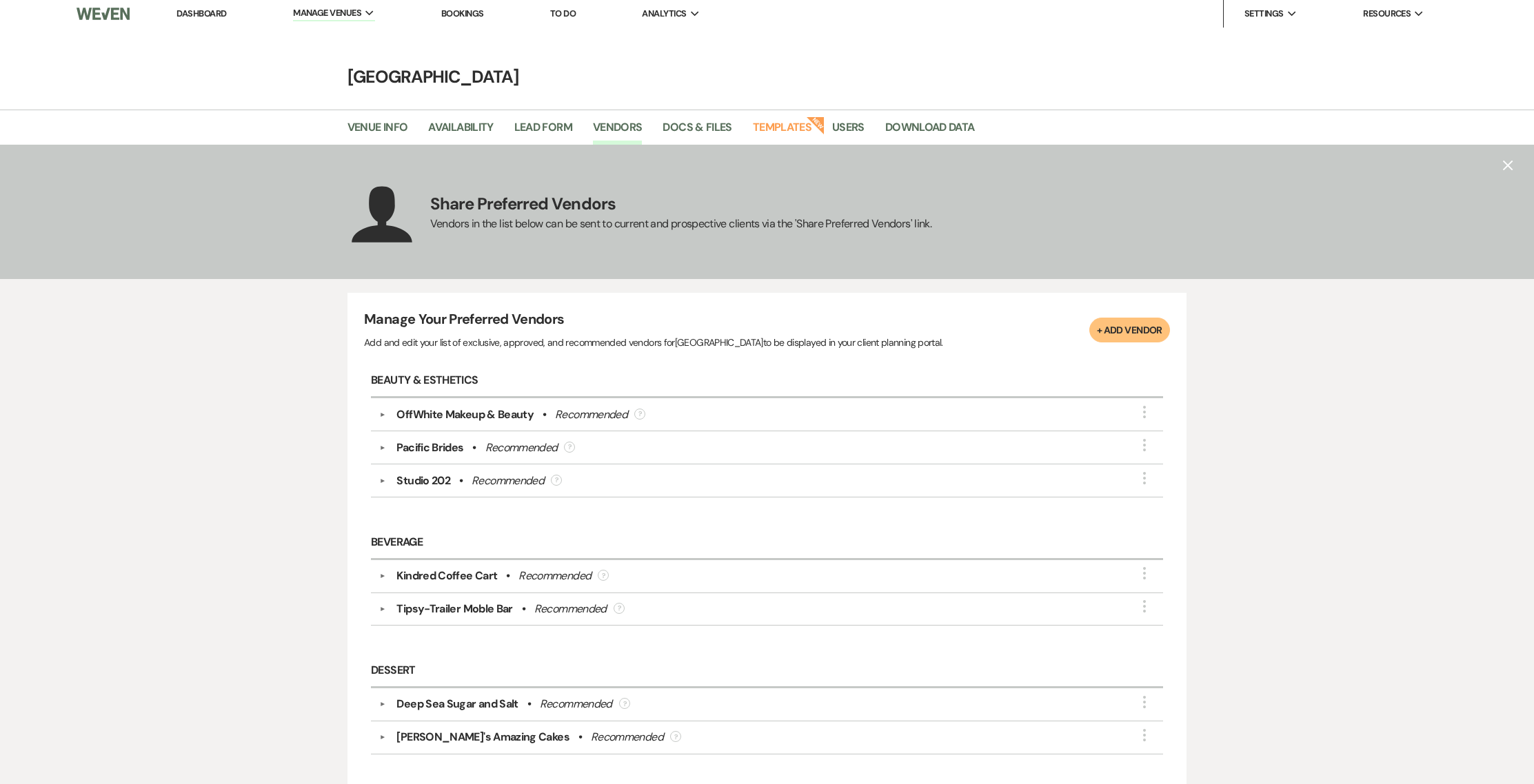
scroll to position [2, 0]
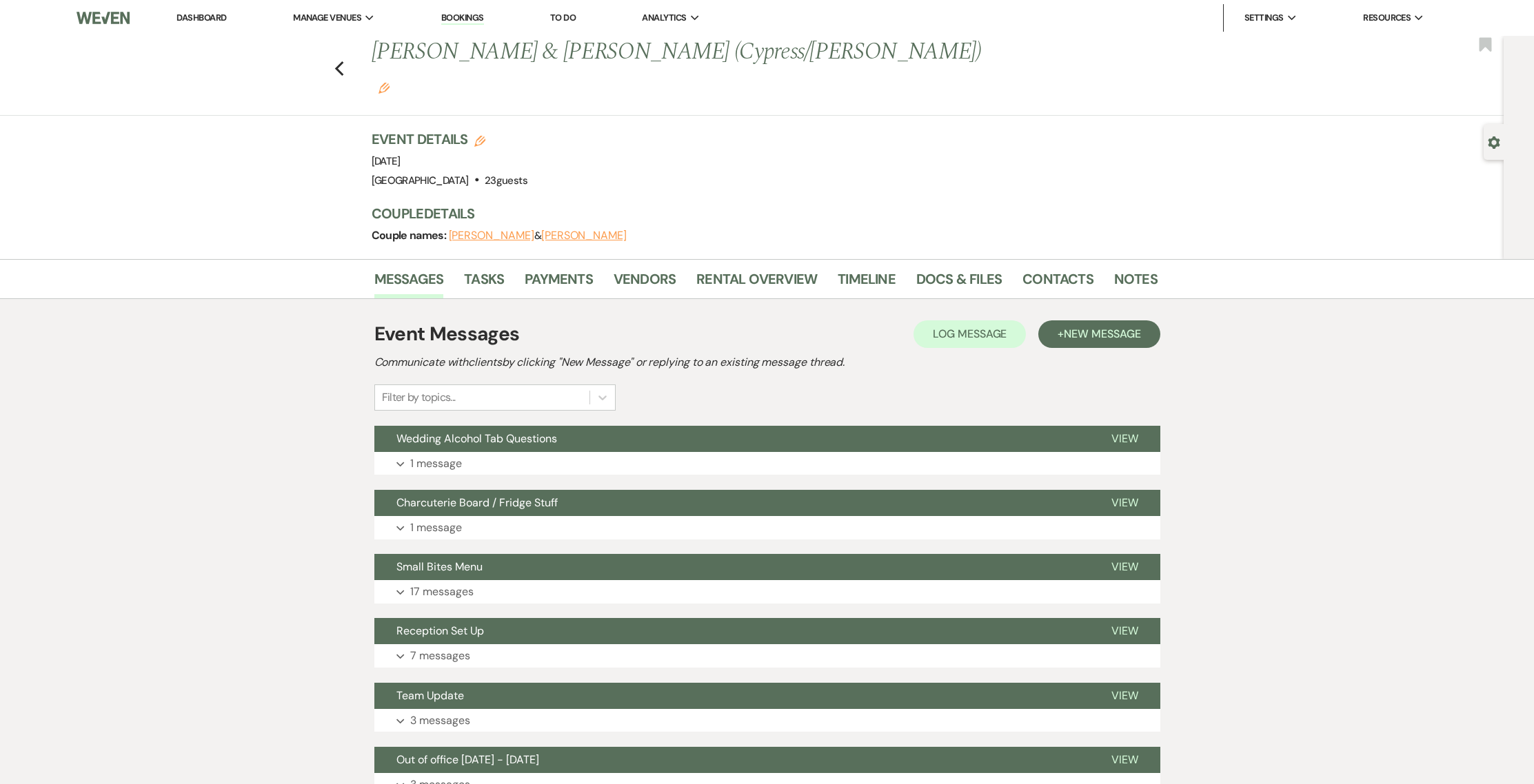
click at [479, 13] on link "Bookings" at bounding box center [462, 19] width 43 height 13
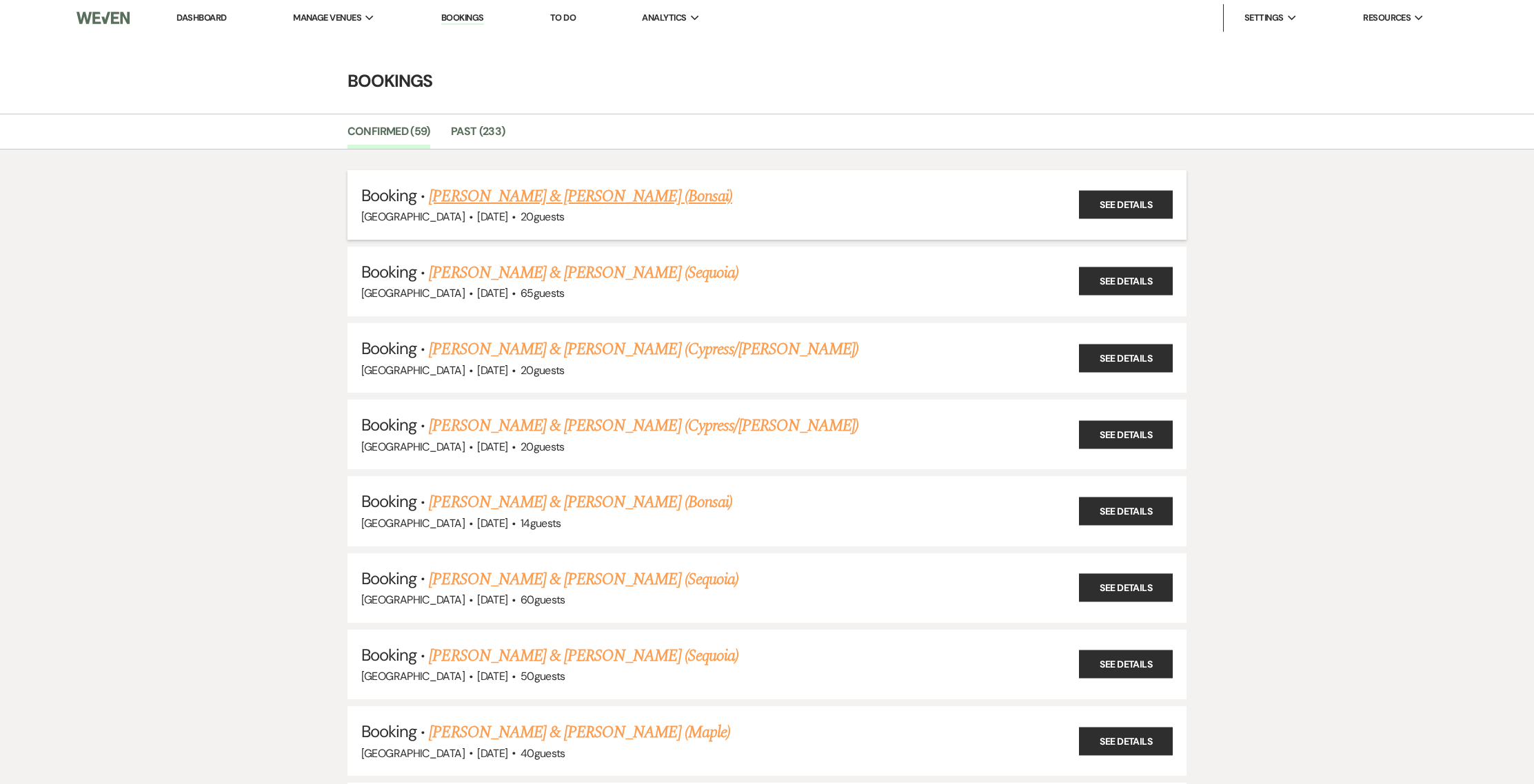
click at [473, 198] on link "Sebastian Cobb & Jocelynn VanWeerdhuizen (Bonsai)" at bounding box center [580, 196] width 303 height 25
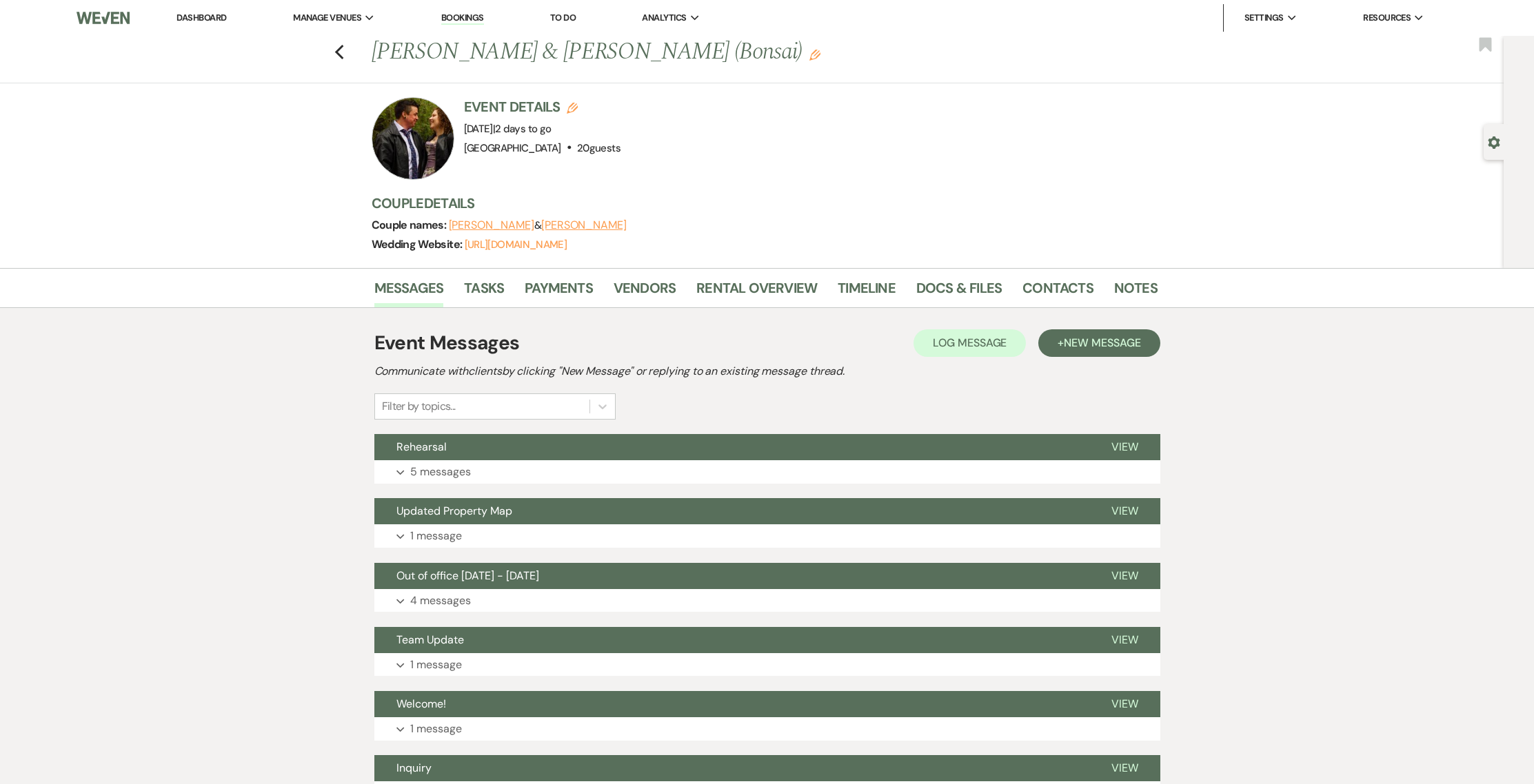
scroll to position [129, 0]
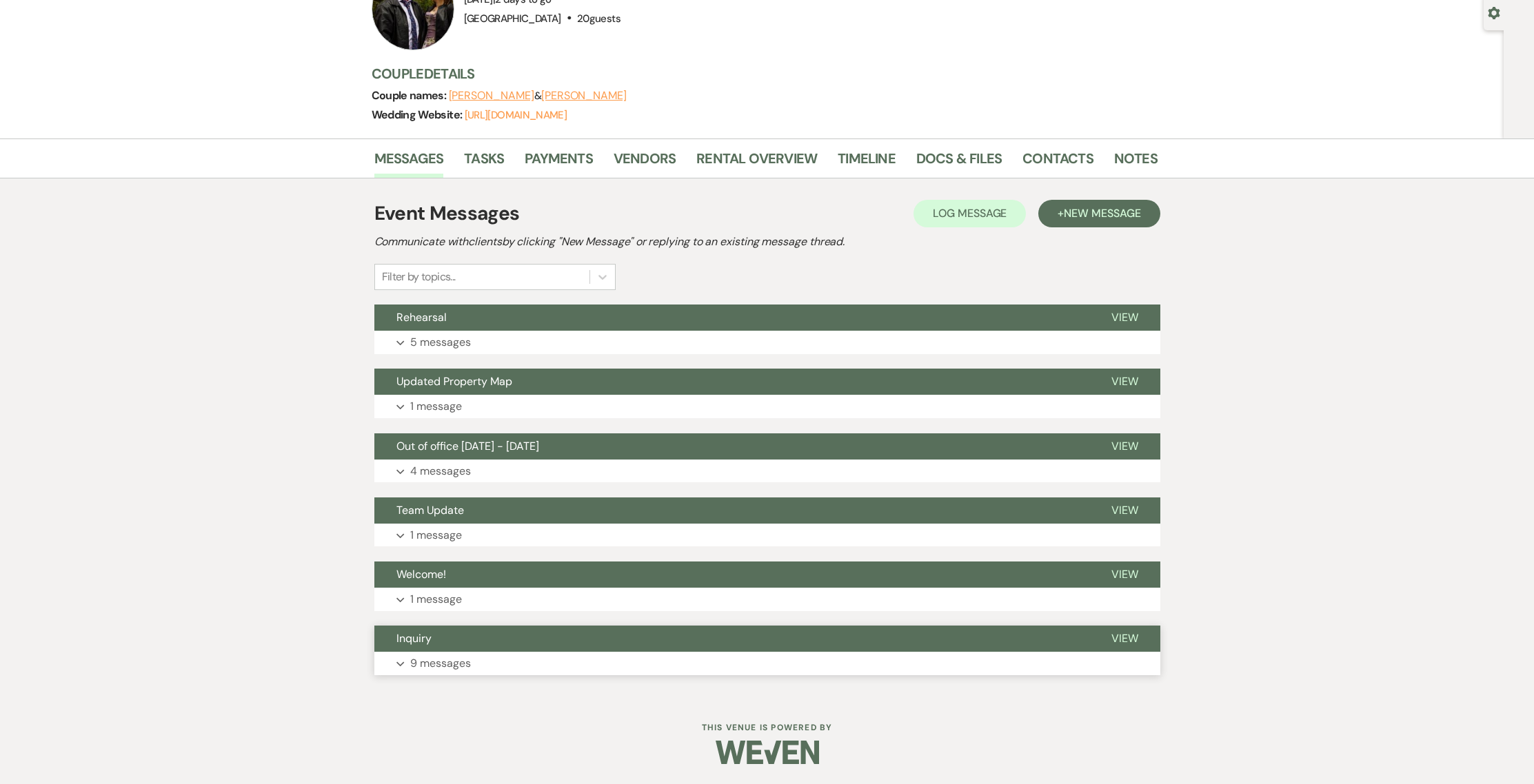
click at [428, 631] on span "Inquiry" at bounding box center [414, 639] width 36 height 15
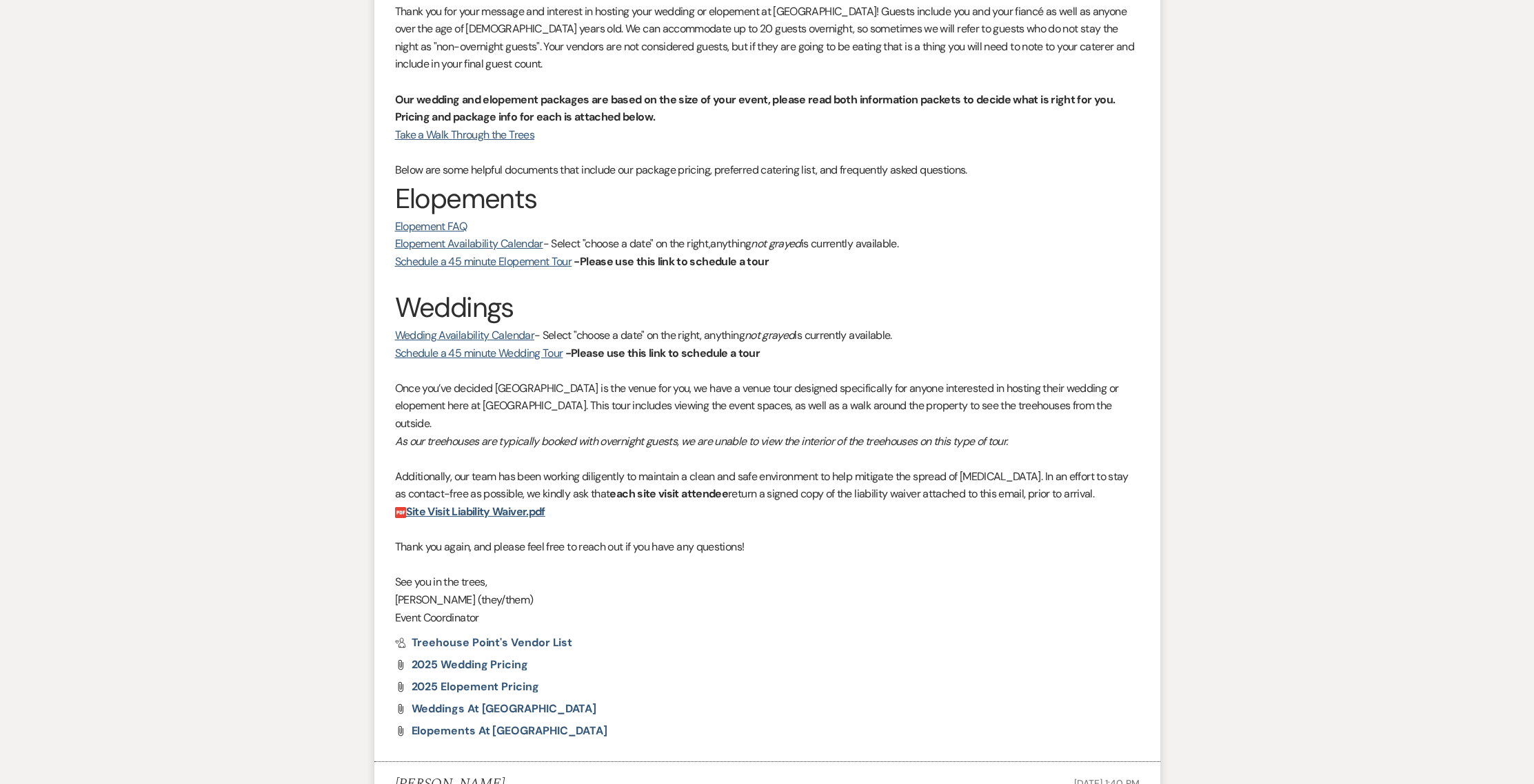
scroll to position [454, 0]
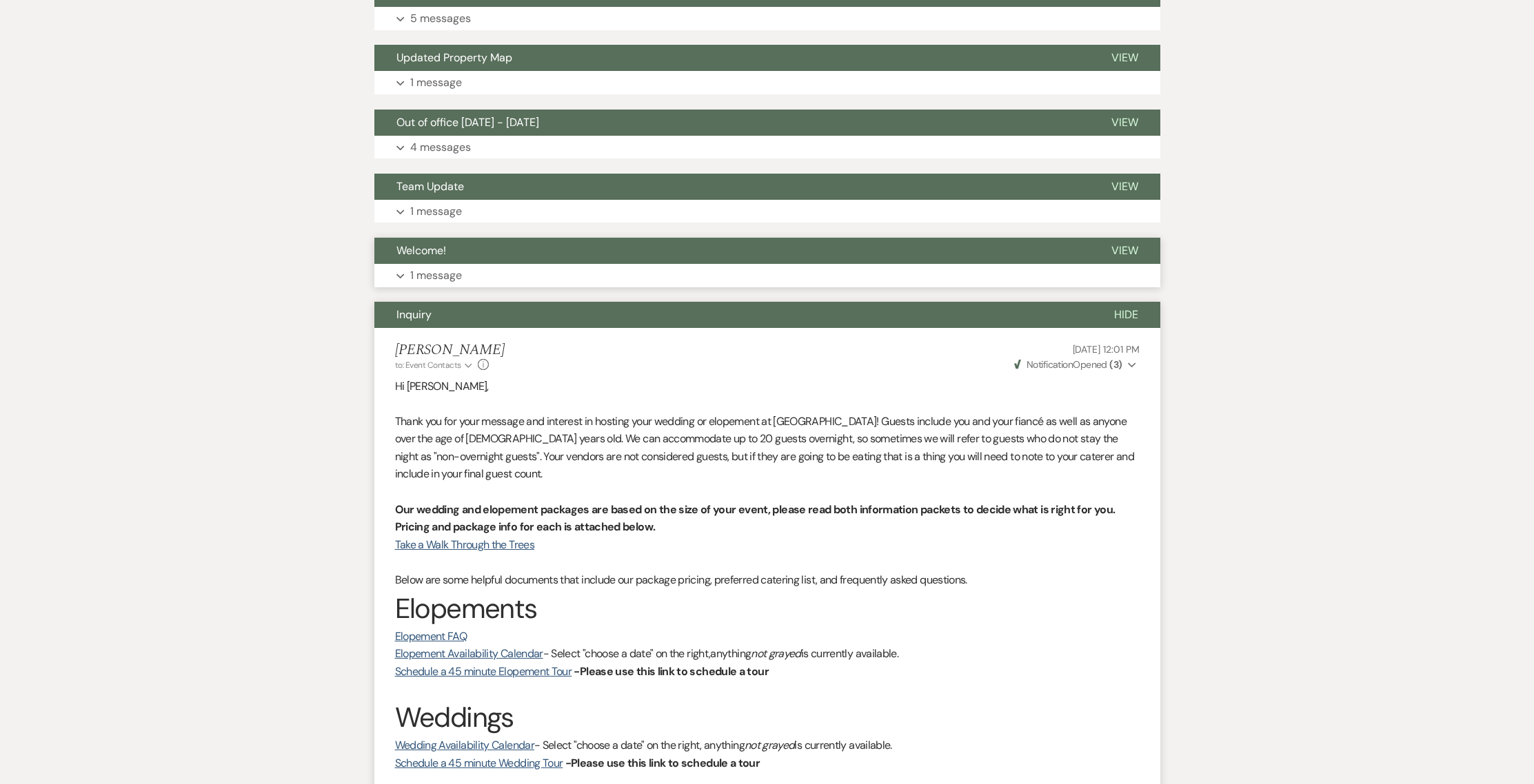
click at [438, 275] on p "1 message" at bounding box center [436, 275] width 52 height 18
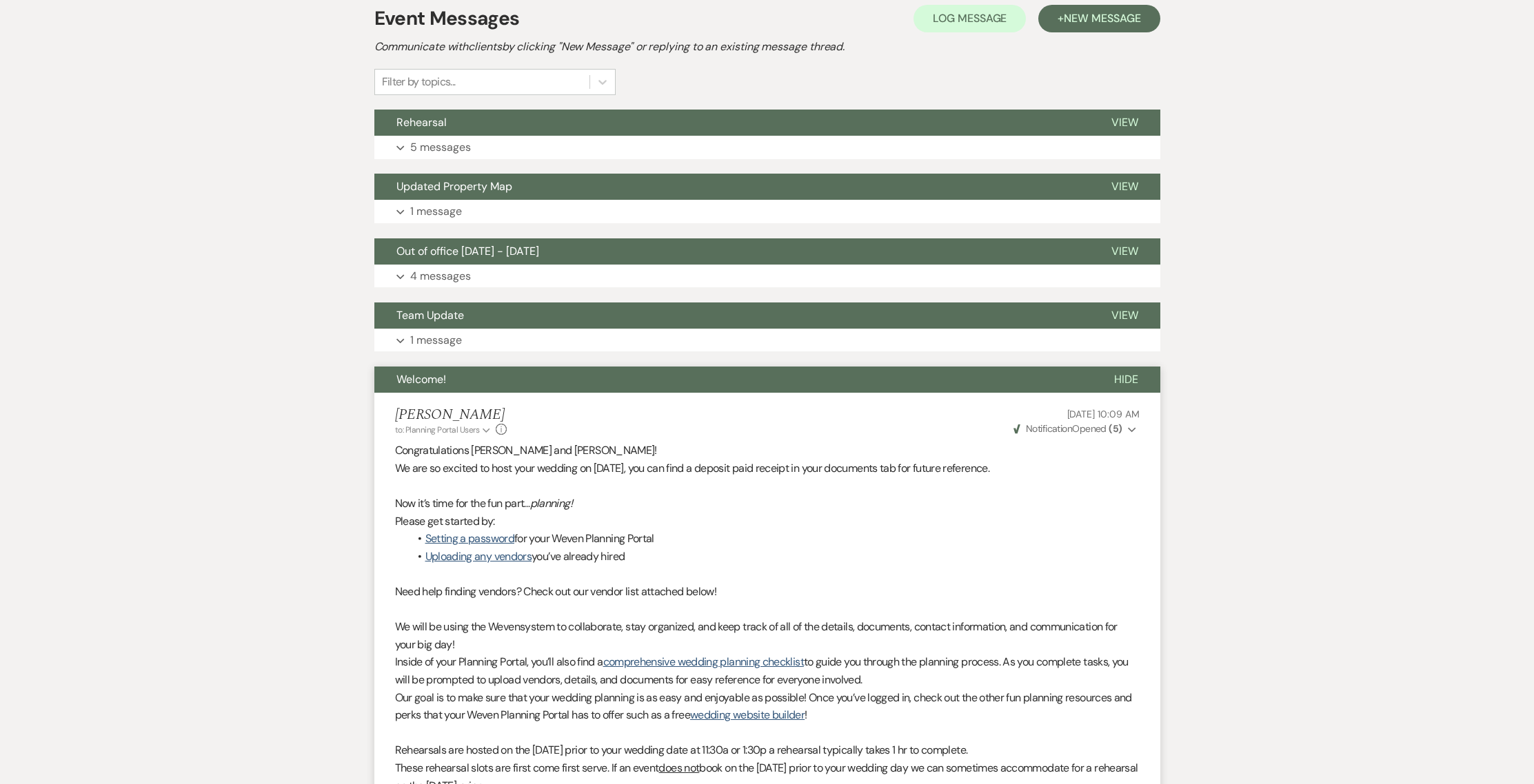
scroll to position [322, 0]
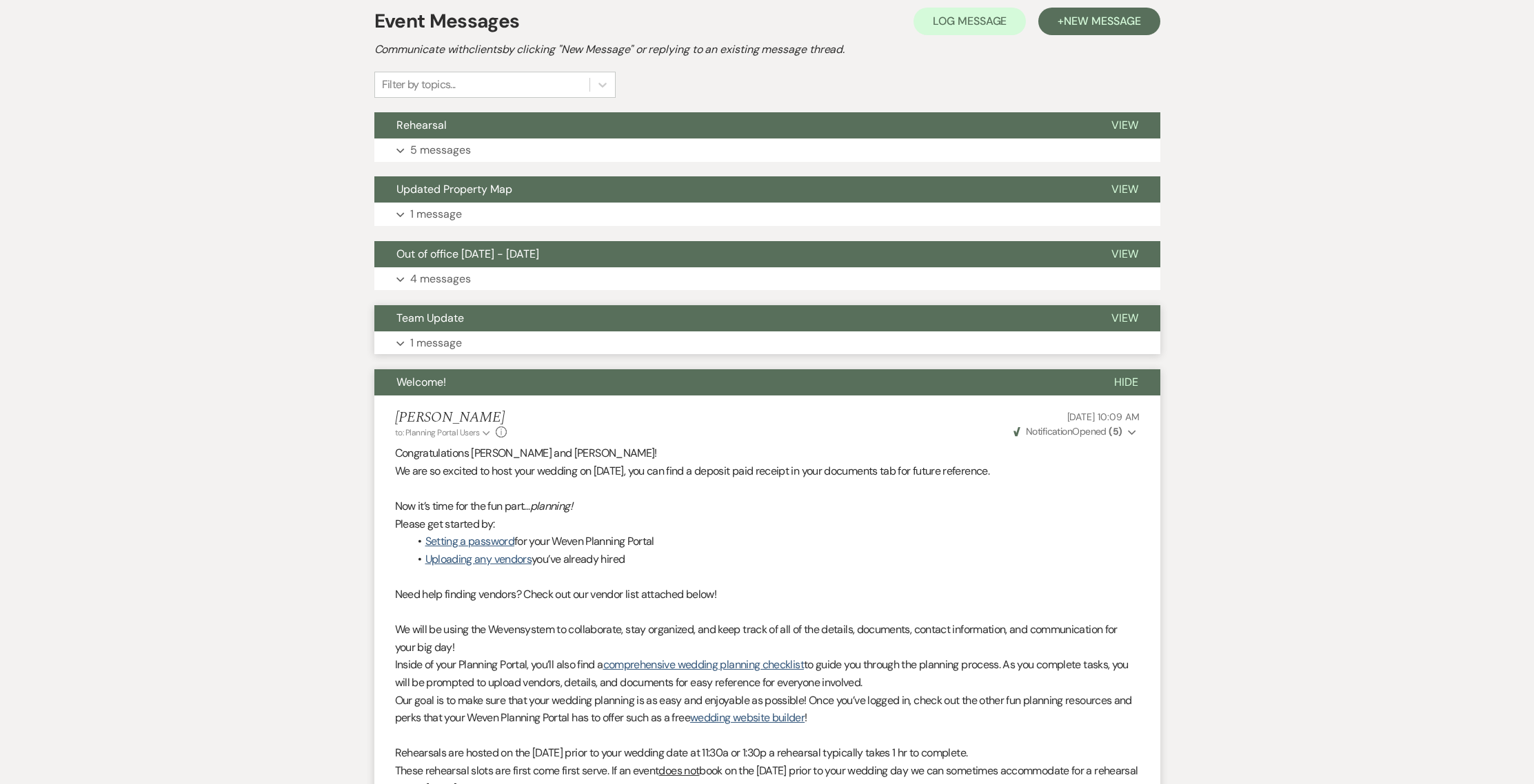
click at [450, 333] on button "Expand 1 message" at bounding box center [767, 342] width 786 height 23
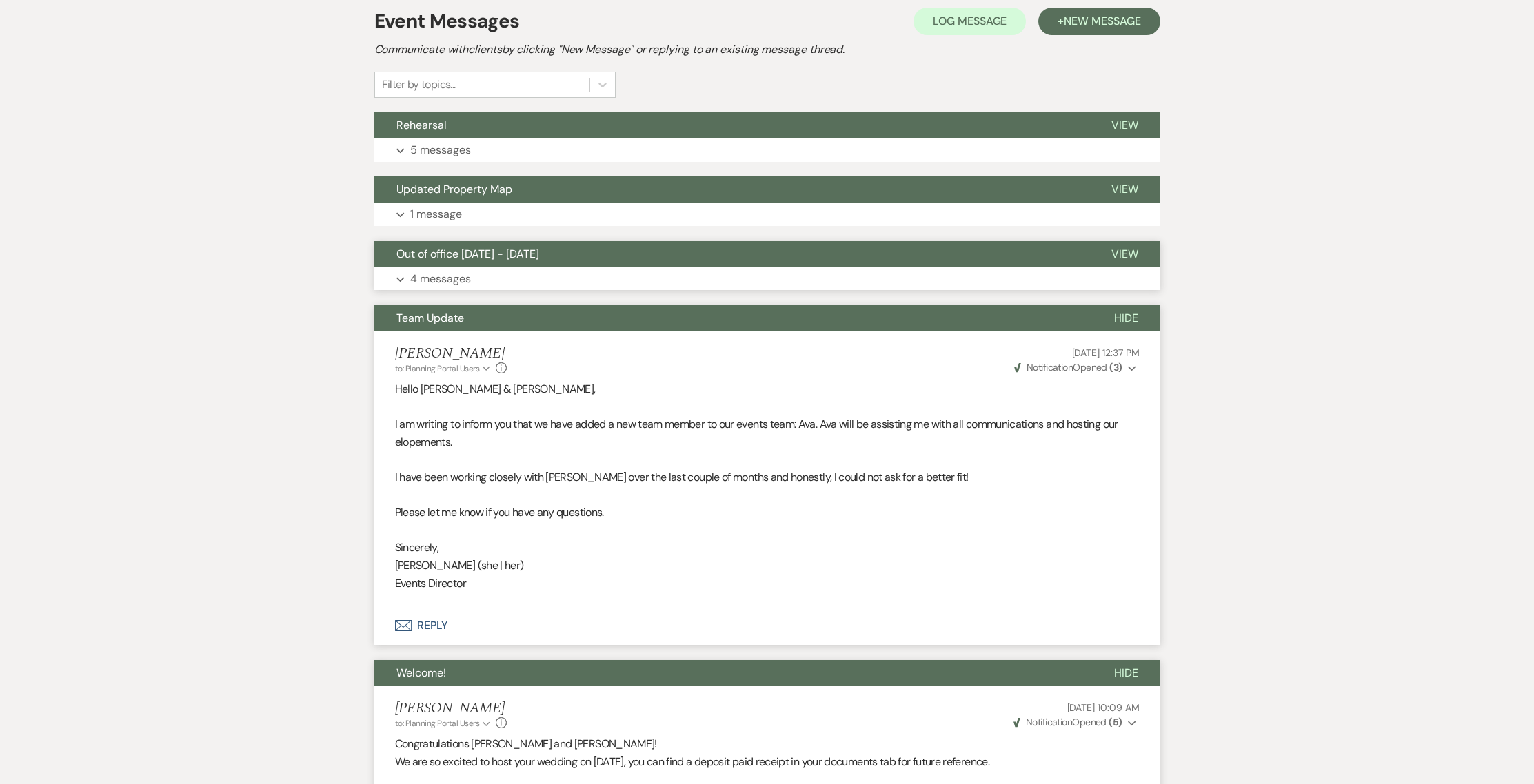
click at [430, 248] on span "Out of office 04/28/25 - 05/05/25" at bounding box center [468, 254] width 143 height 15
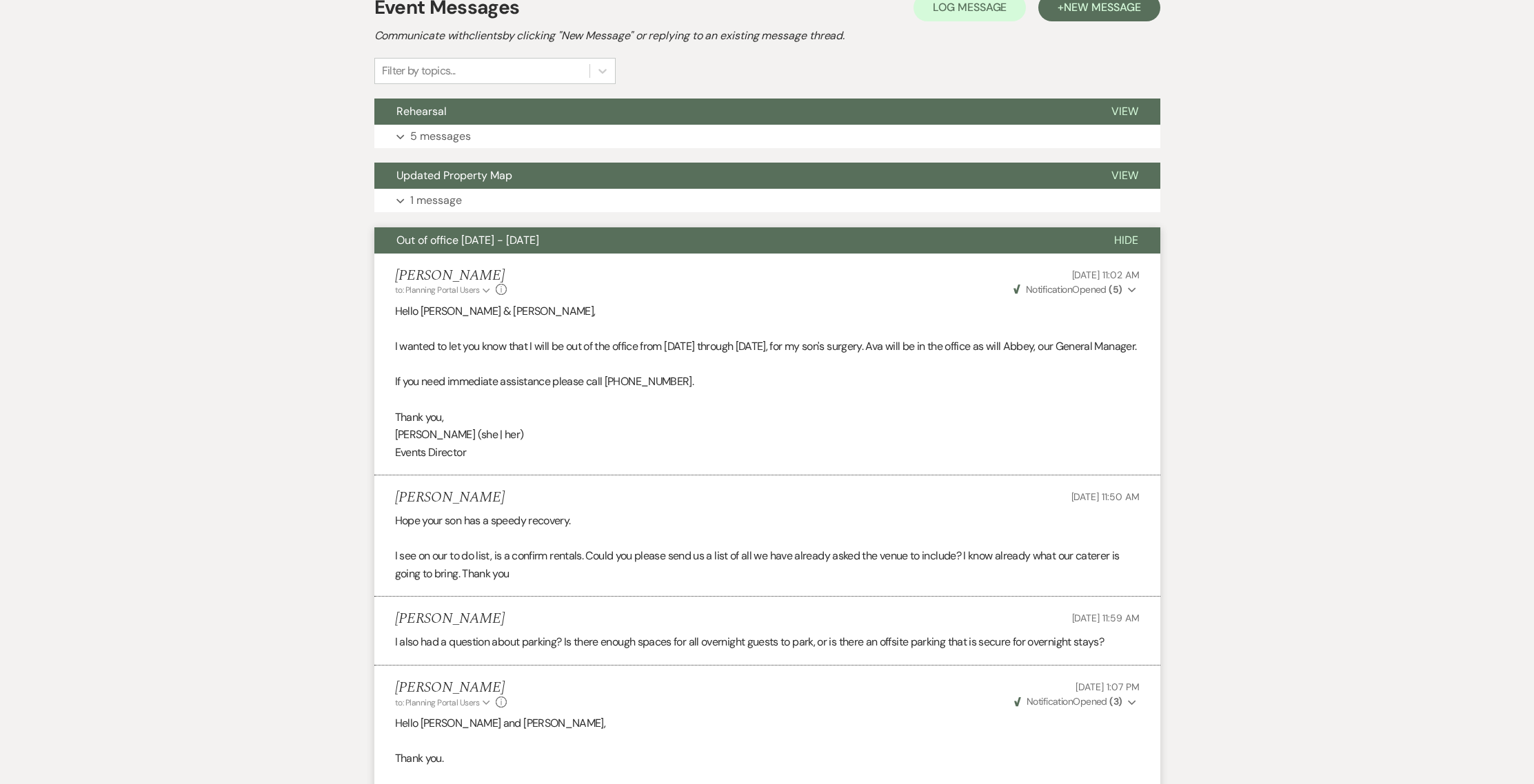
scroll to position [331, 0]
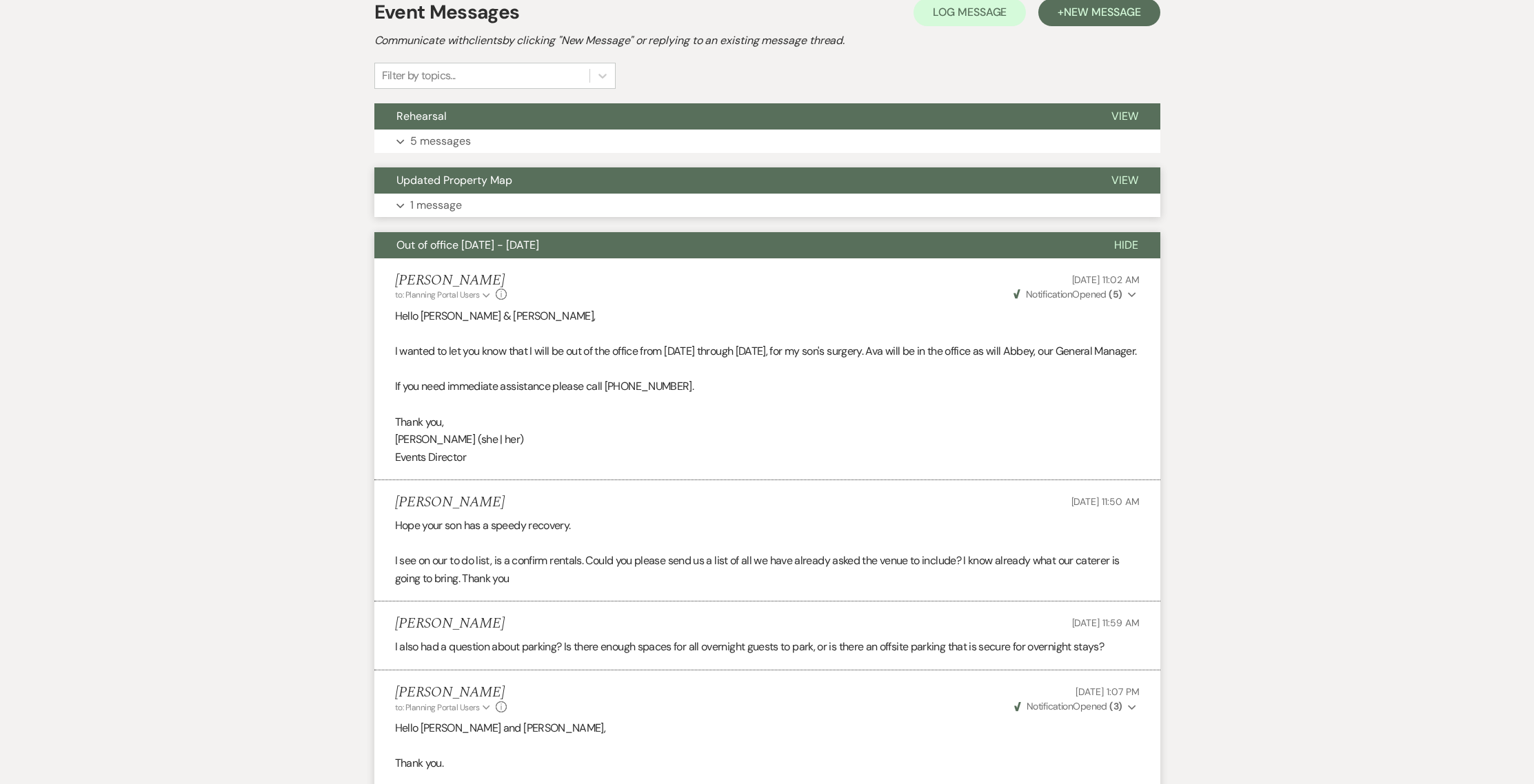
click at [435, 181] on span "Updated Property Map" at bounding box center [454, 180] width 116 height 15
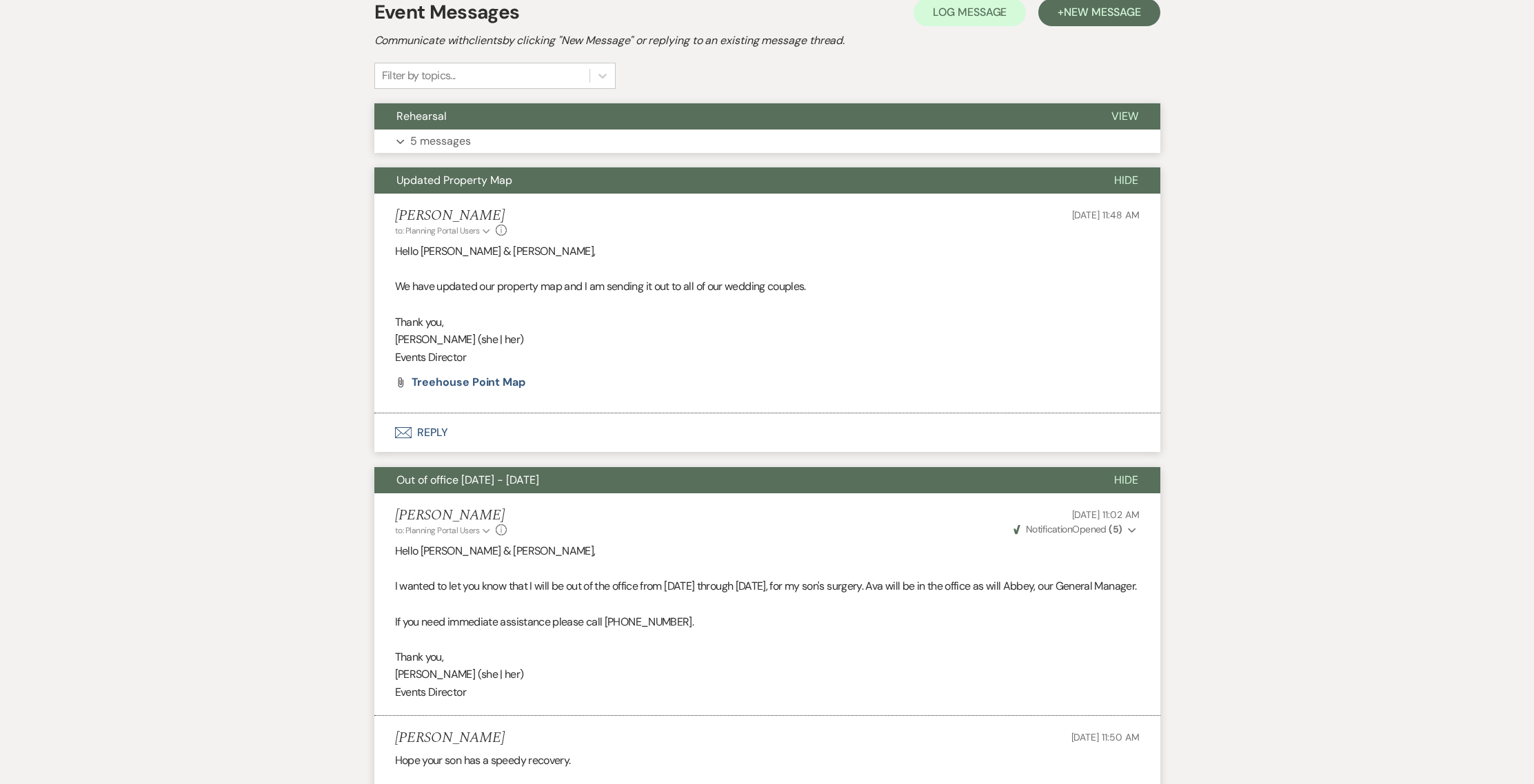
click at [426, 117] on span "Rehearsal" at bounding box center [422, 116] width 50 height 15
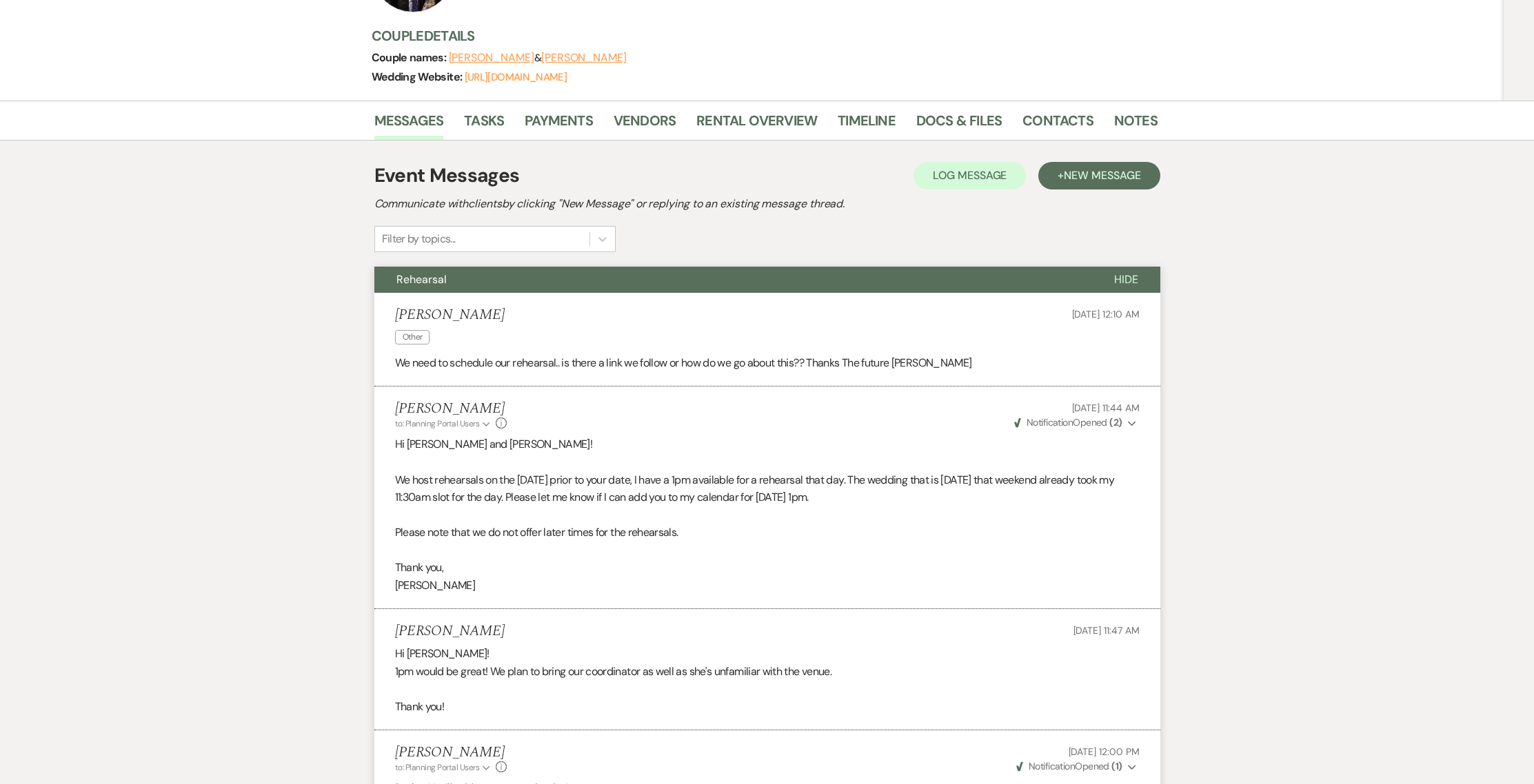
scroll to position [0, 0]
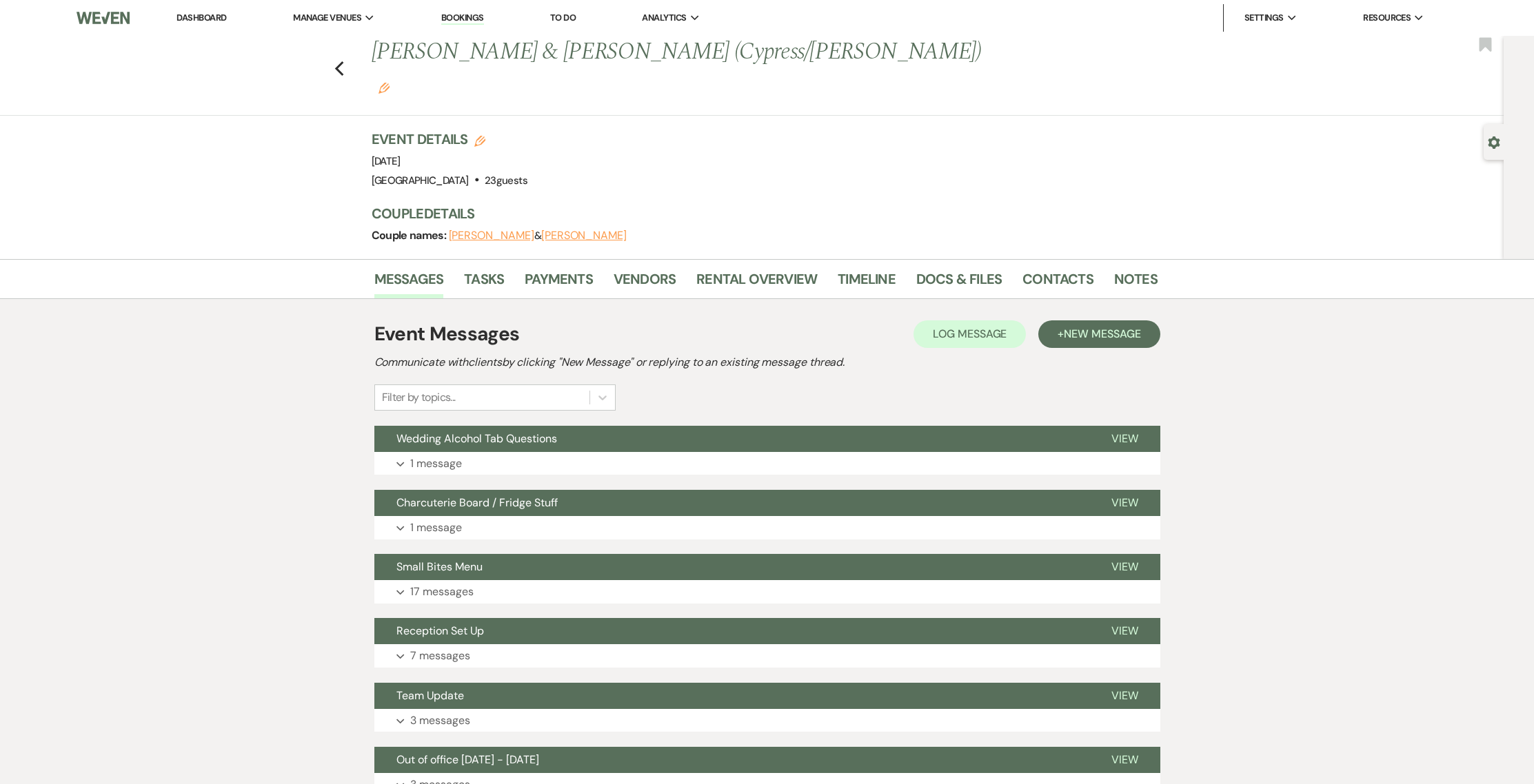
click at [205, 22] on link "Dashboard" at bounding box center [200, 18] width 49 height 12
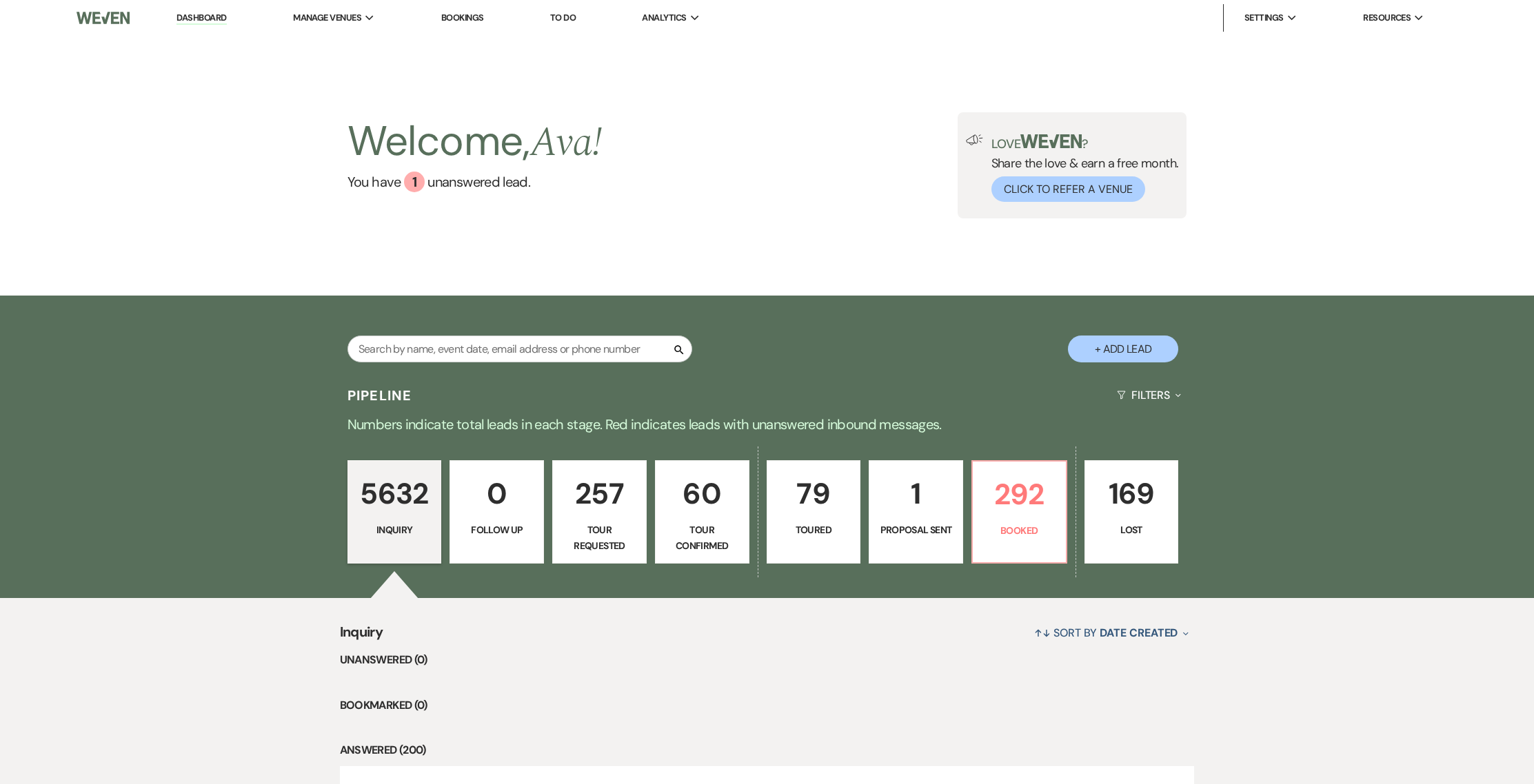
click at [472, 36] on div "Welcome, Ava ! You have 1 unanswered lead . Love ? Share the love & earn a free…" at bounding box center [767, 166] width 1534 height 260
click at [452, 21] on link "Bookings" at bounding box center [462, 18] width 43 height 12
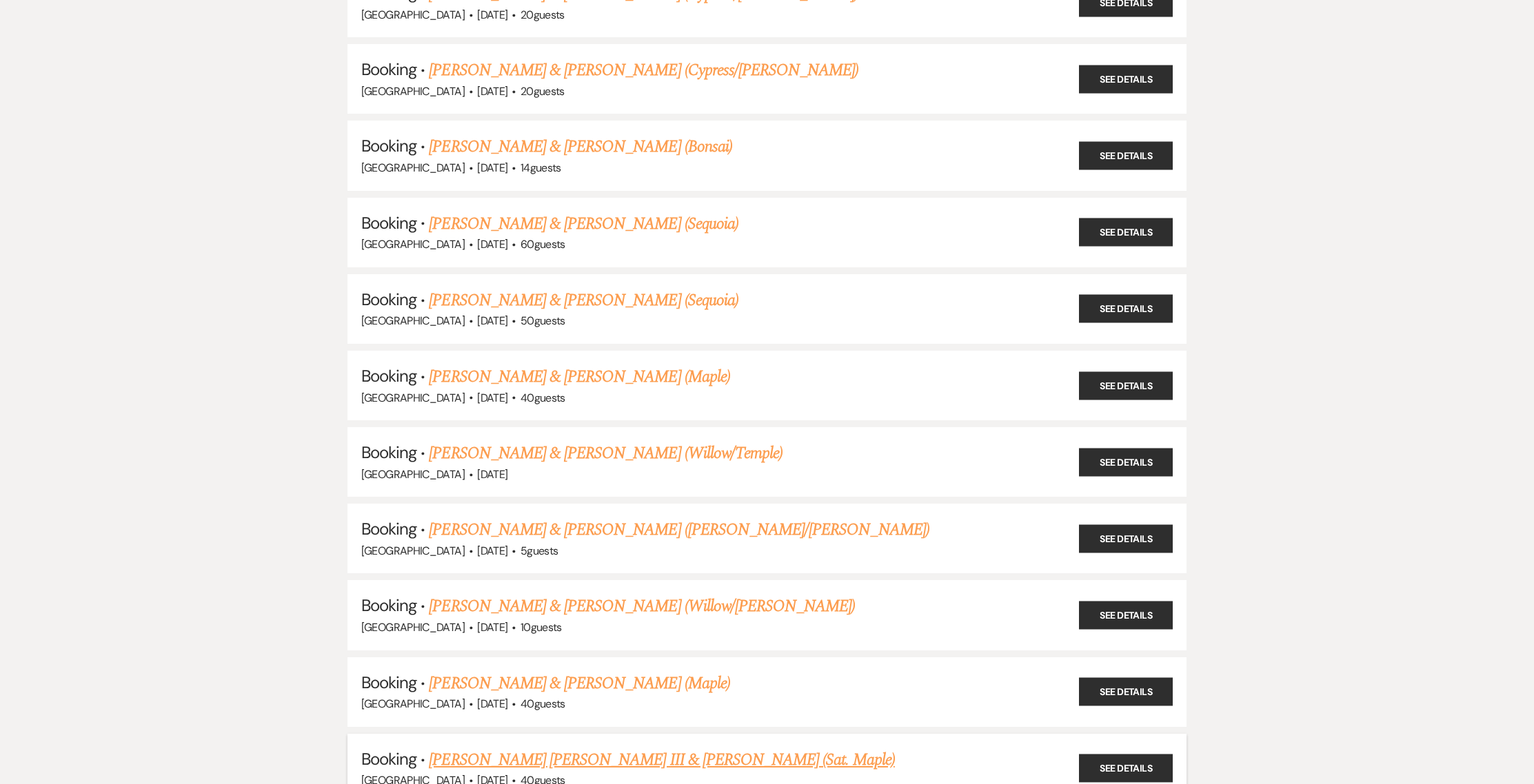
scroll to position [352, 0]
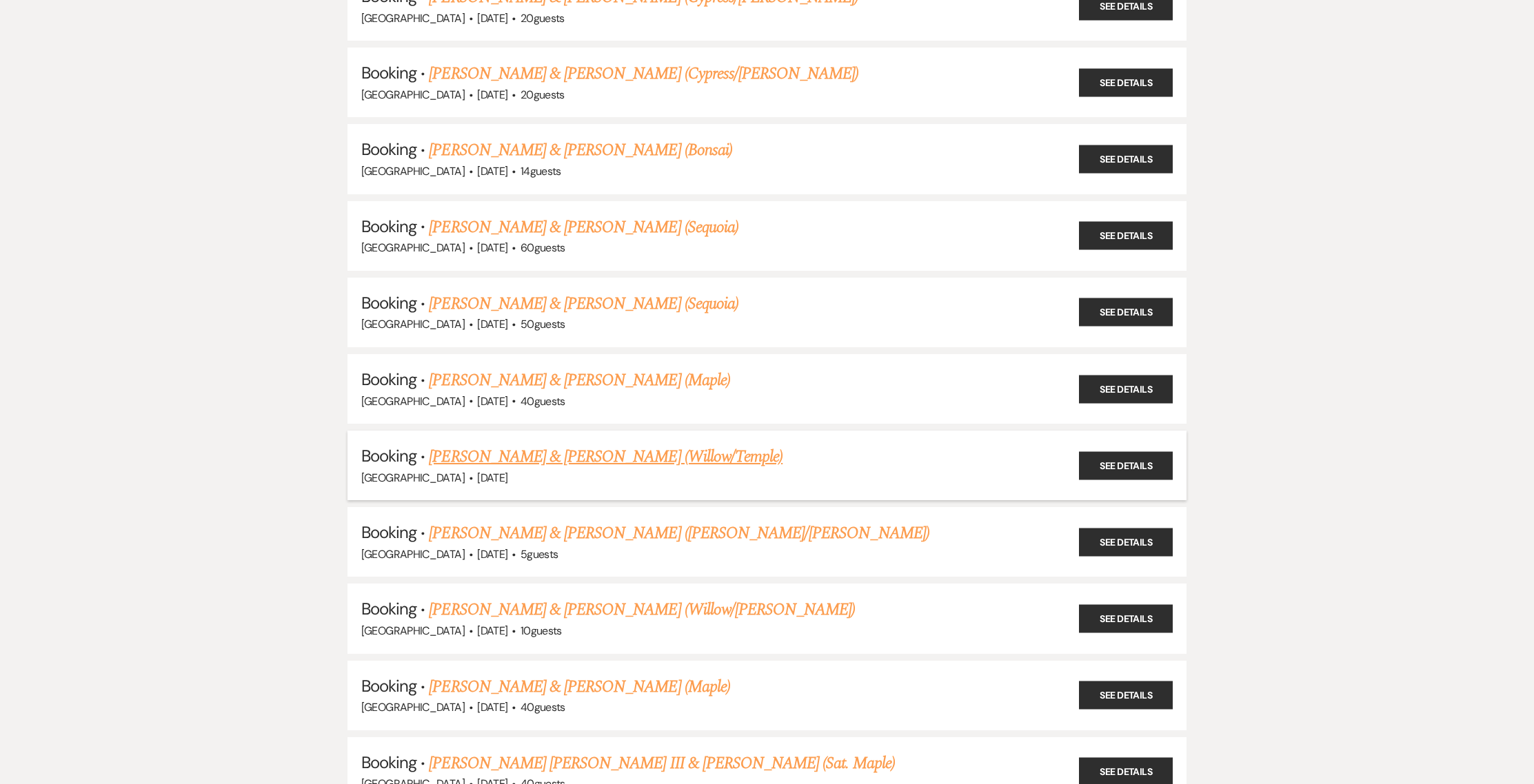
click at [473, 454] on link "Casey Corso & Tori Parsons (Willow/Temple)" at bounding box center [606, 456] width 354 height 25
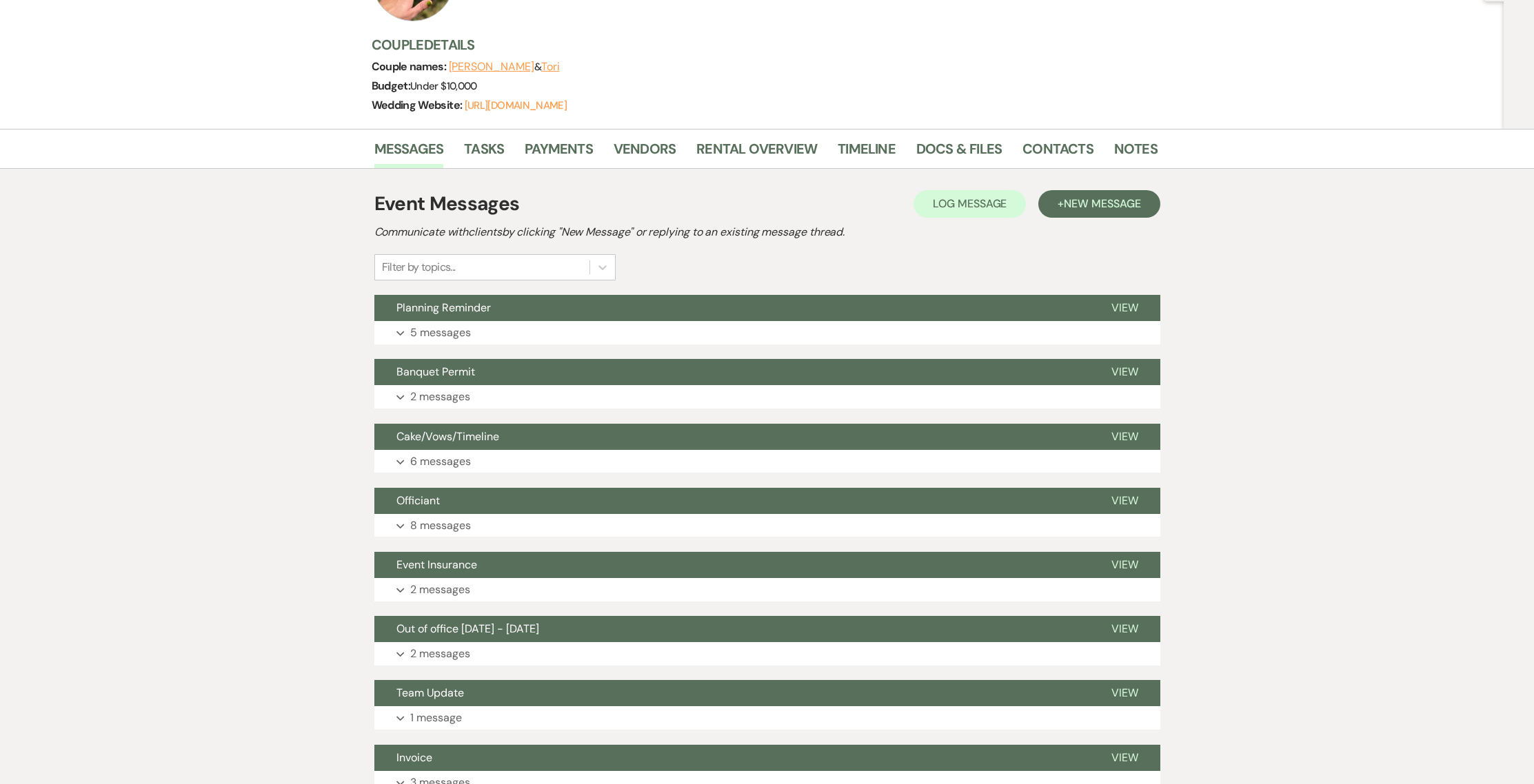
scroll to position [177, 0]
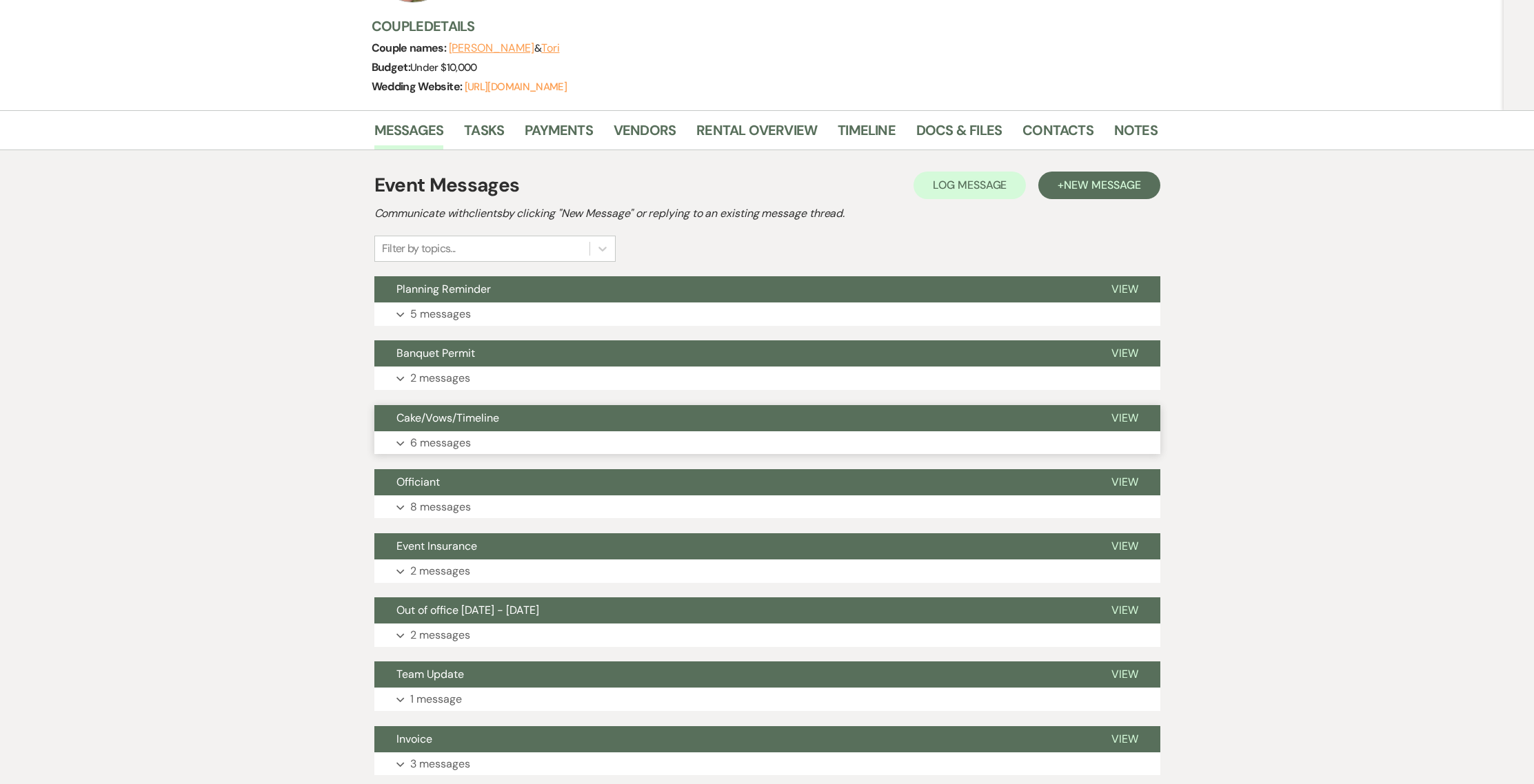
click at [456, 426] on button "Cake/Vows/Timeline" at bounding box center [731, 418] width 715 height 26
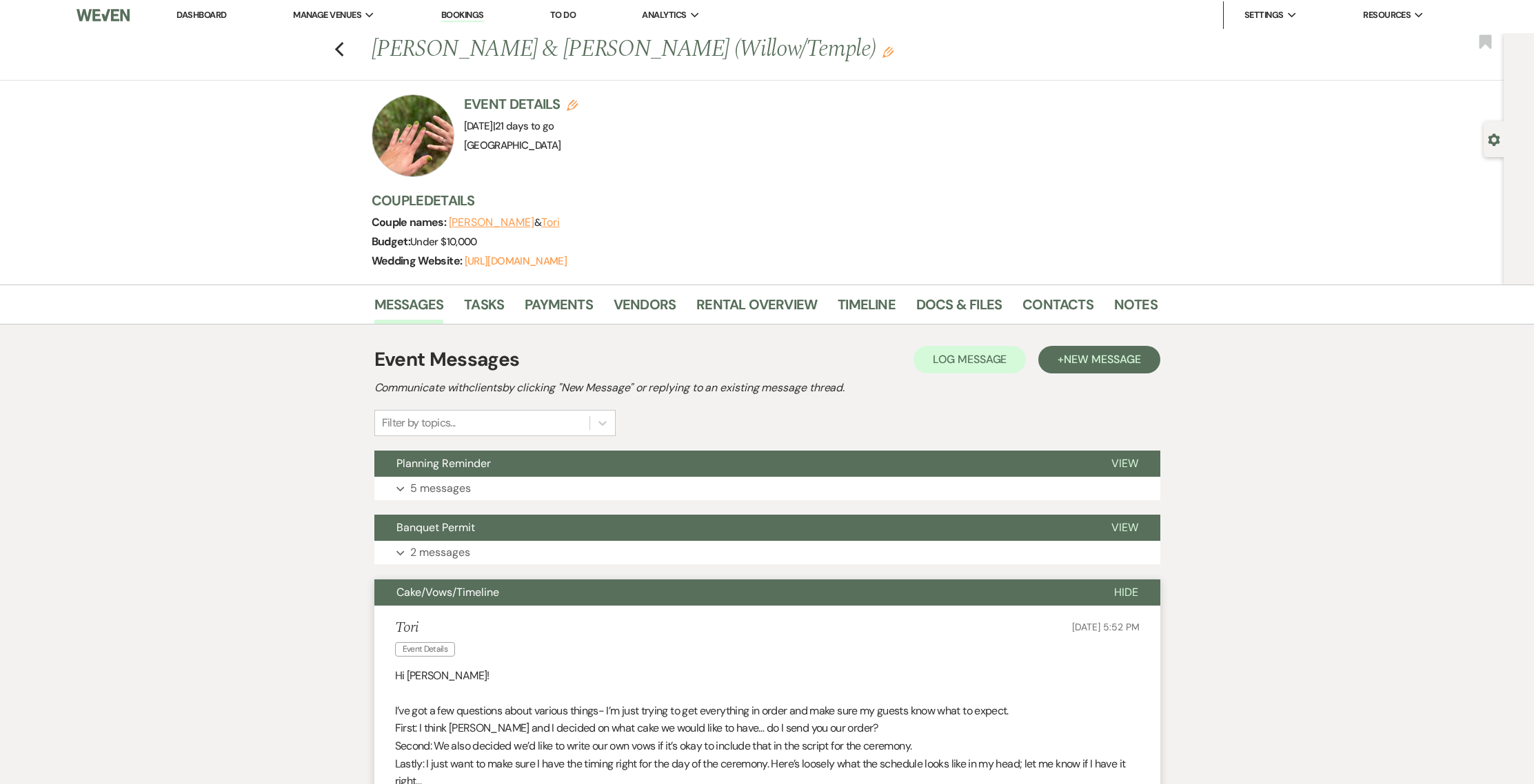
scroll to position [0, 0]
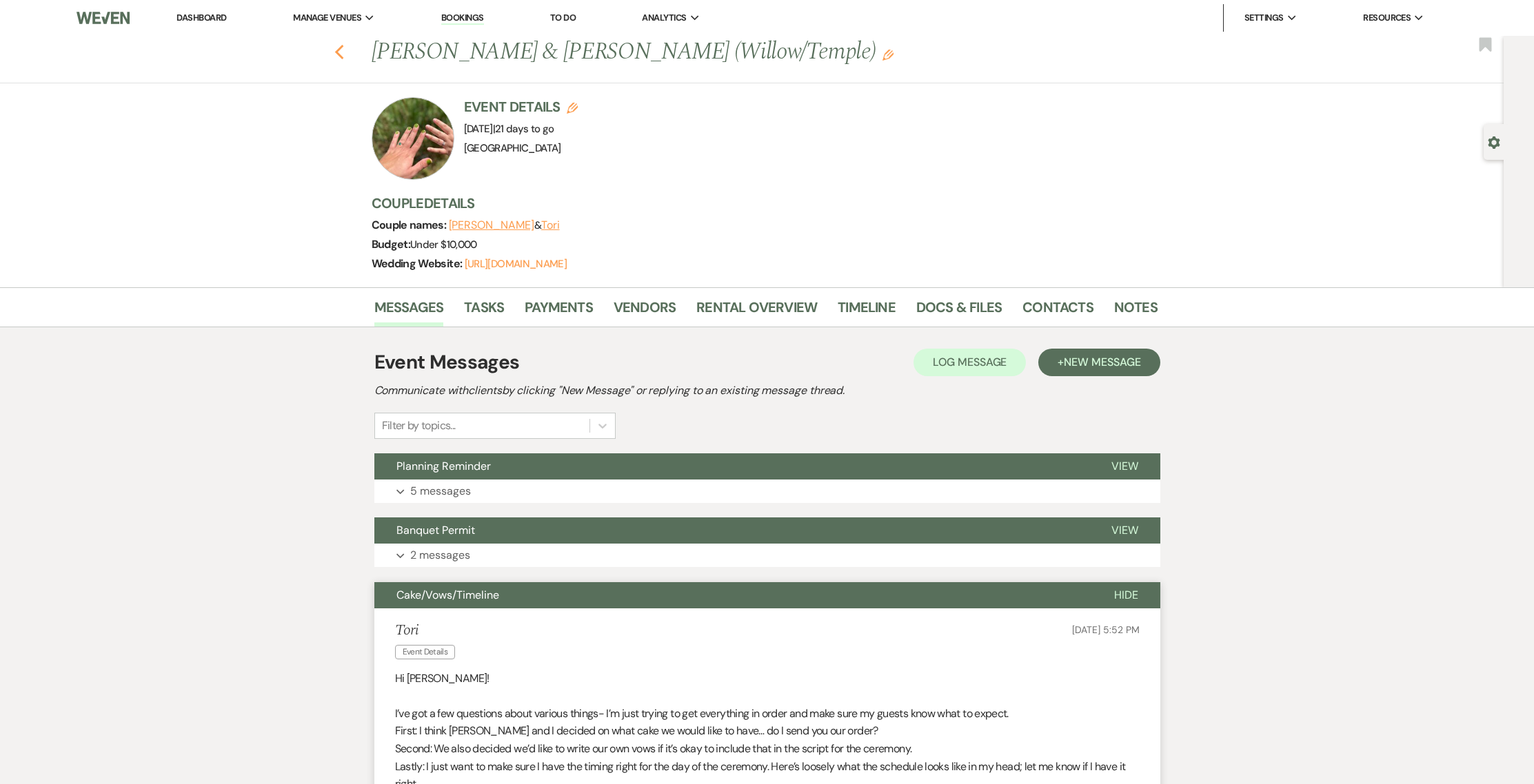
click at [342, 51] on use "button" at bounding box center [338, 52] width 9 height 15
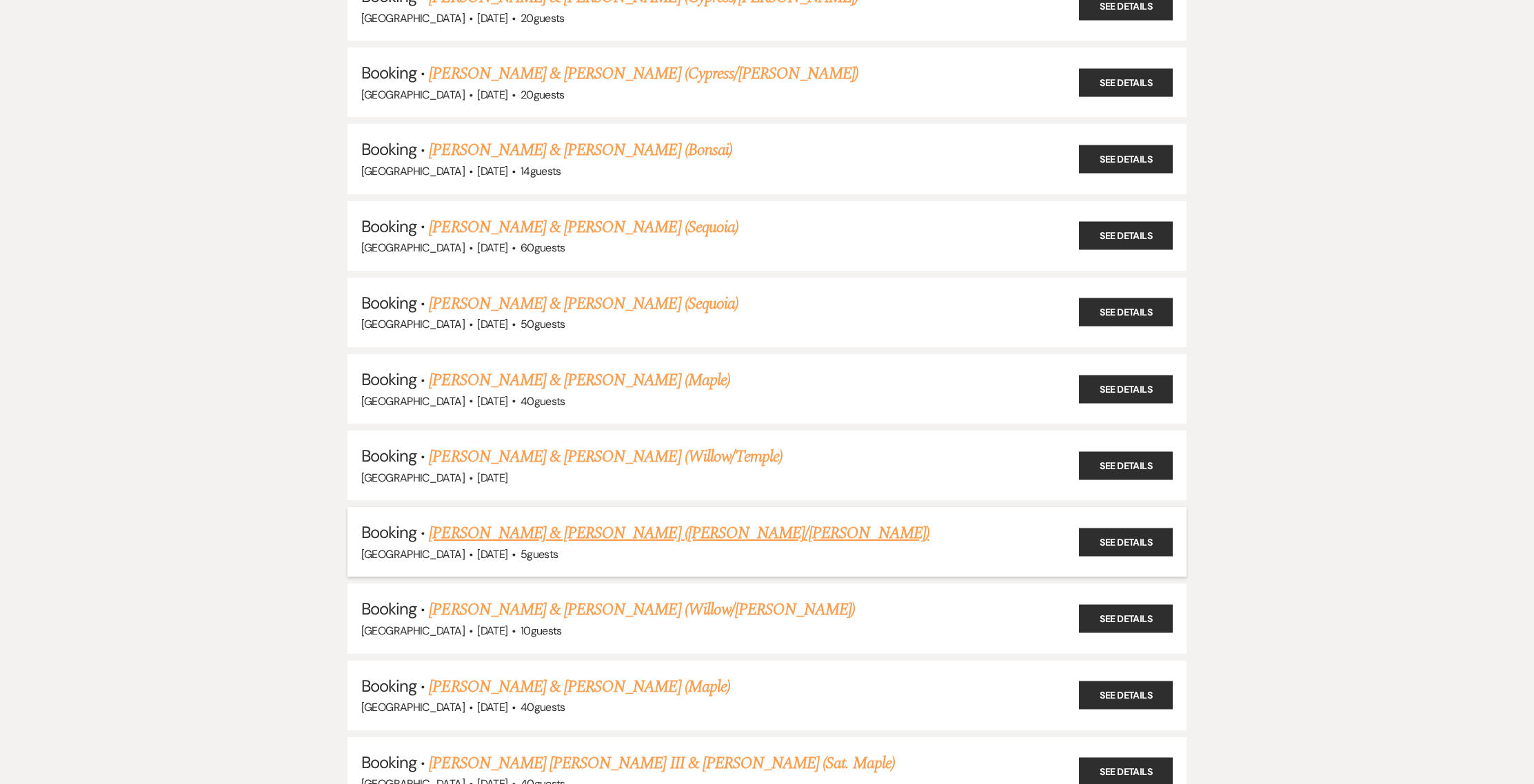
click at [523, 531] on link "Dan Kalesse & Ashley Simpson (Willow/Ananda)" at bounding box center [679, 533] width 500 height 25
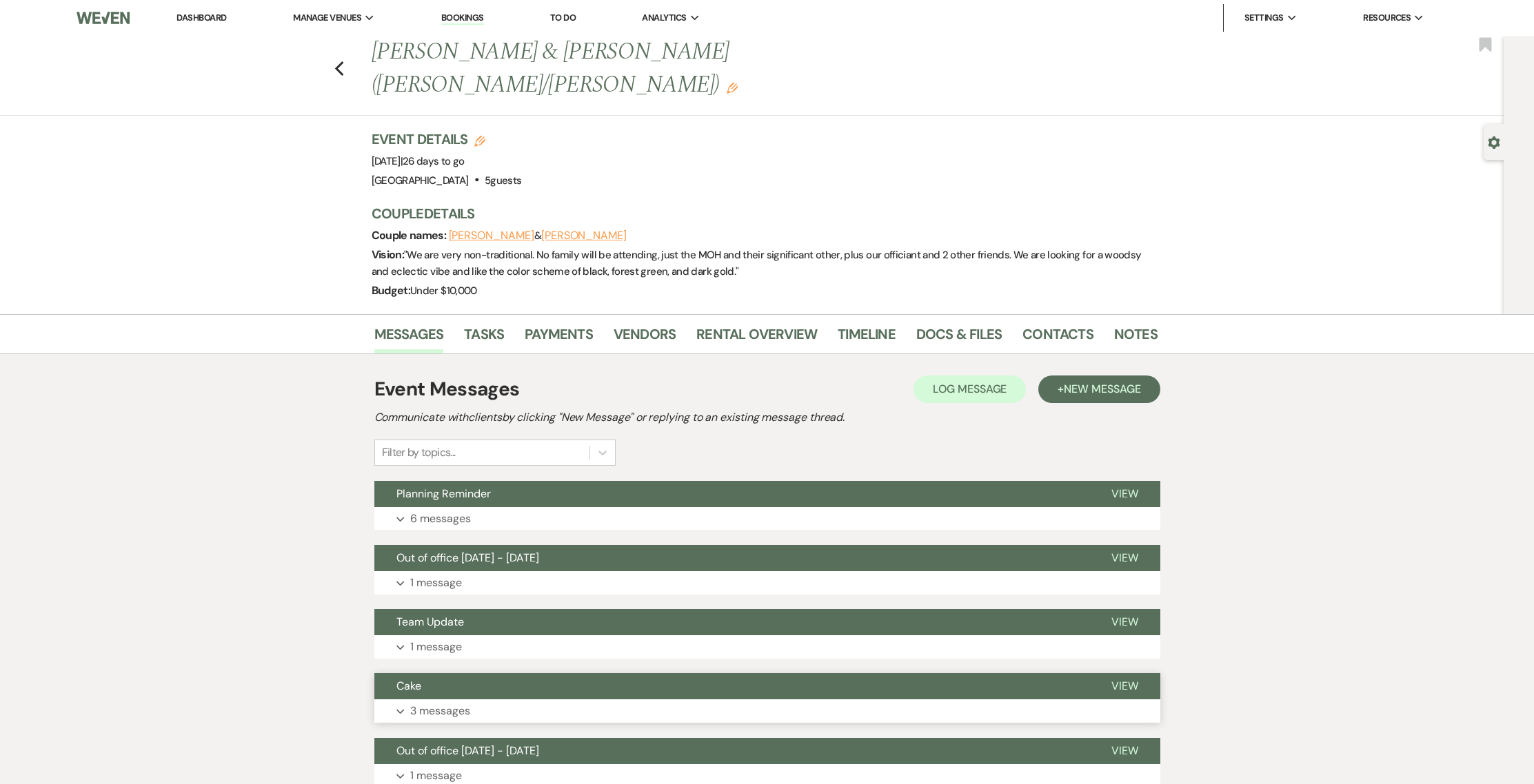
click at [458, 699] on button "Expand 3 messages" at bounding box center [767, 711] width 786 height 23
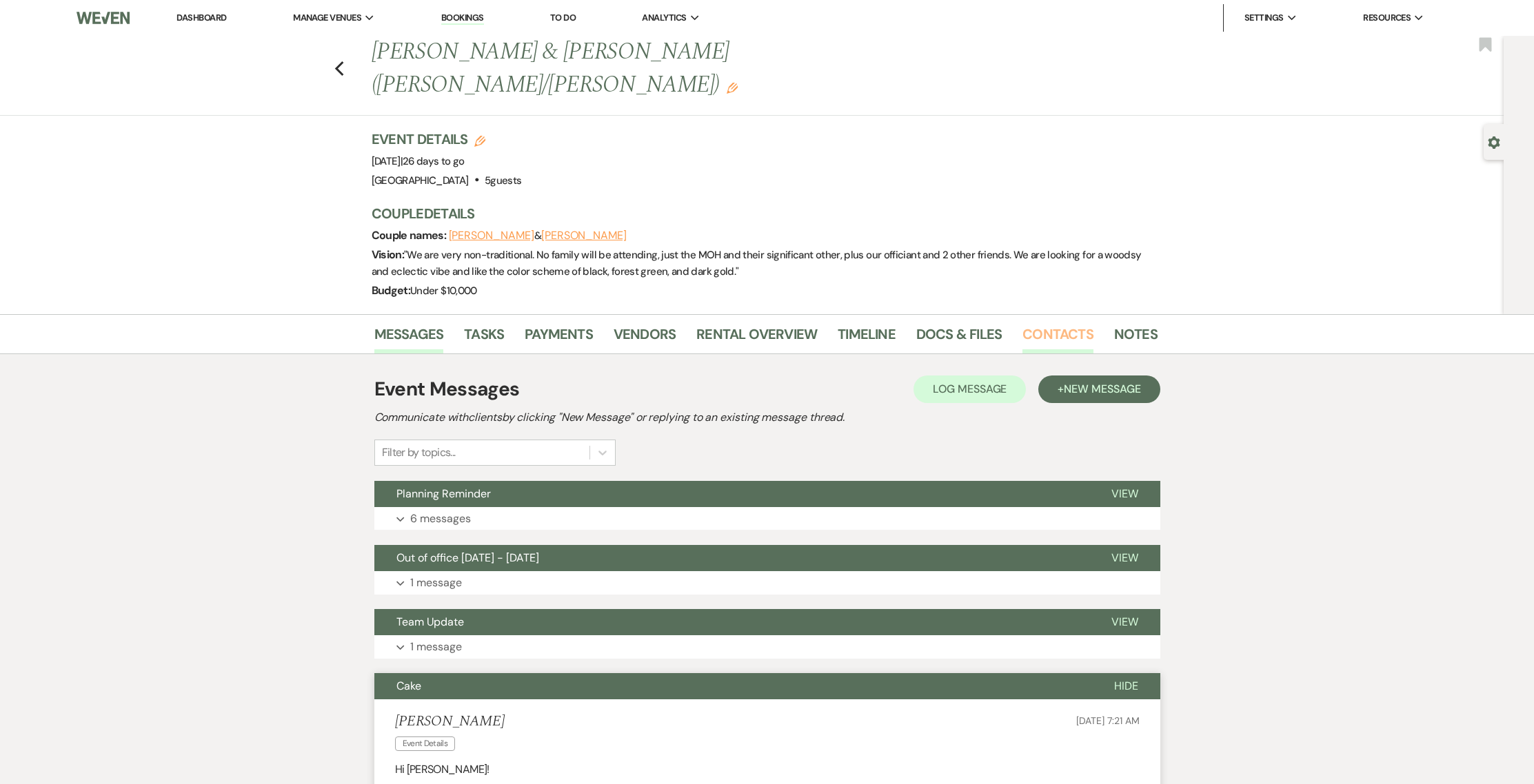
click at [1032, 323] on link "Contacts" at bounding box center [1058, 338] width 71 height 31
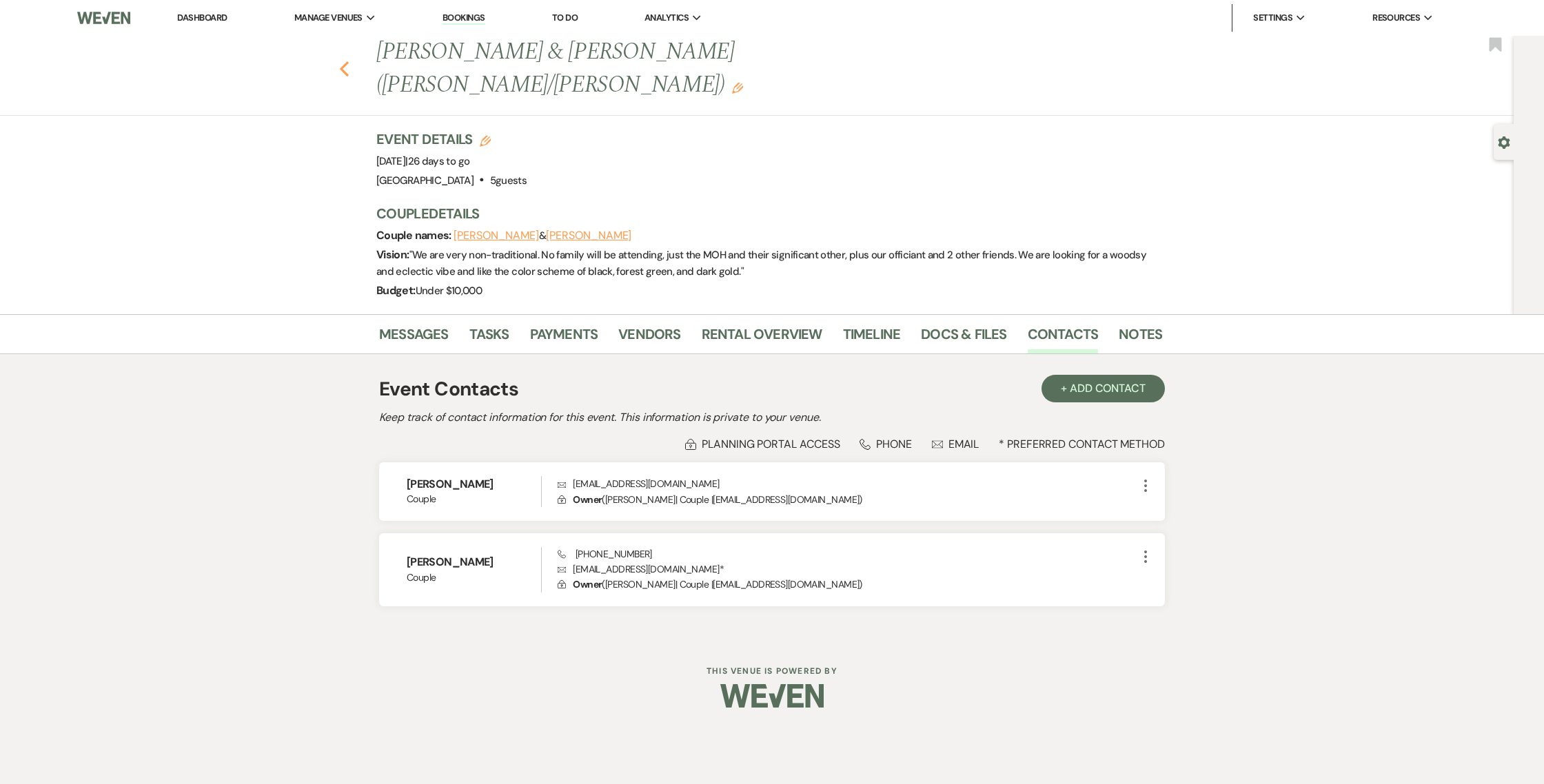
click at [339, 61] on icon "Previous" at bounding box center [344, 69] width 10 height 16
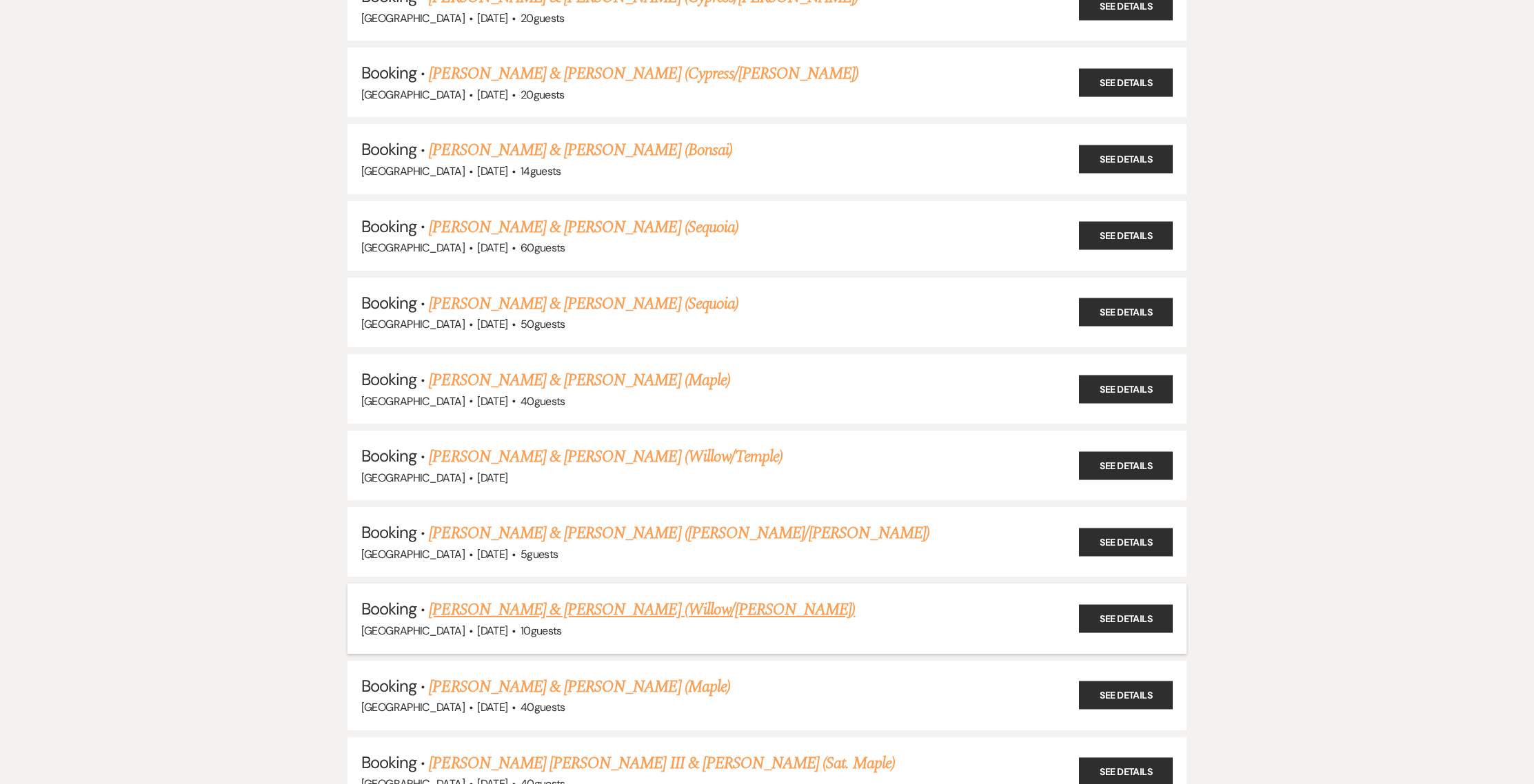
click at [476, 609] on link "Venessa Sandoval & Nicole Abila (Willow/Burl)" at bounding box center [641, 610] width 426 height 25
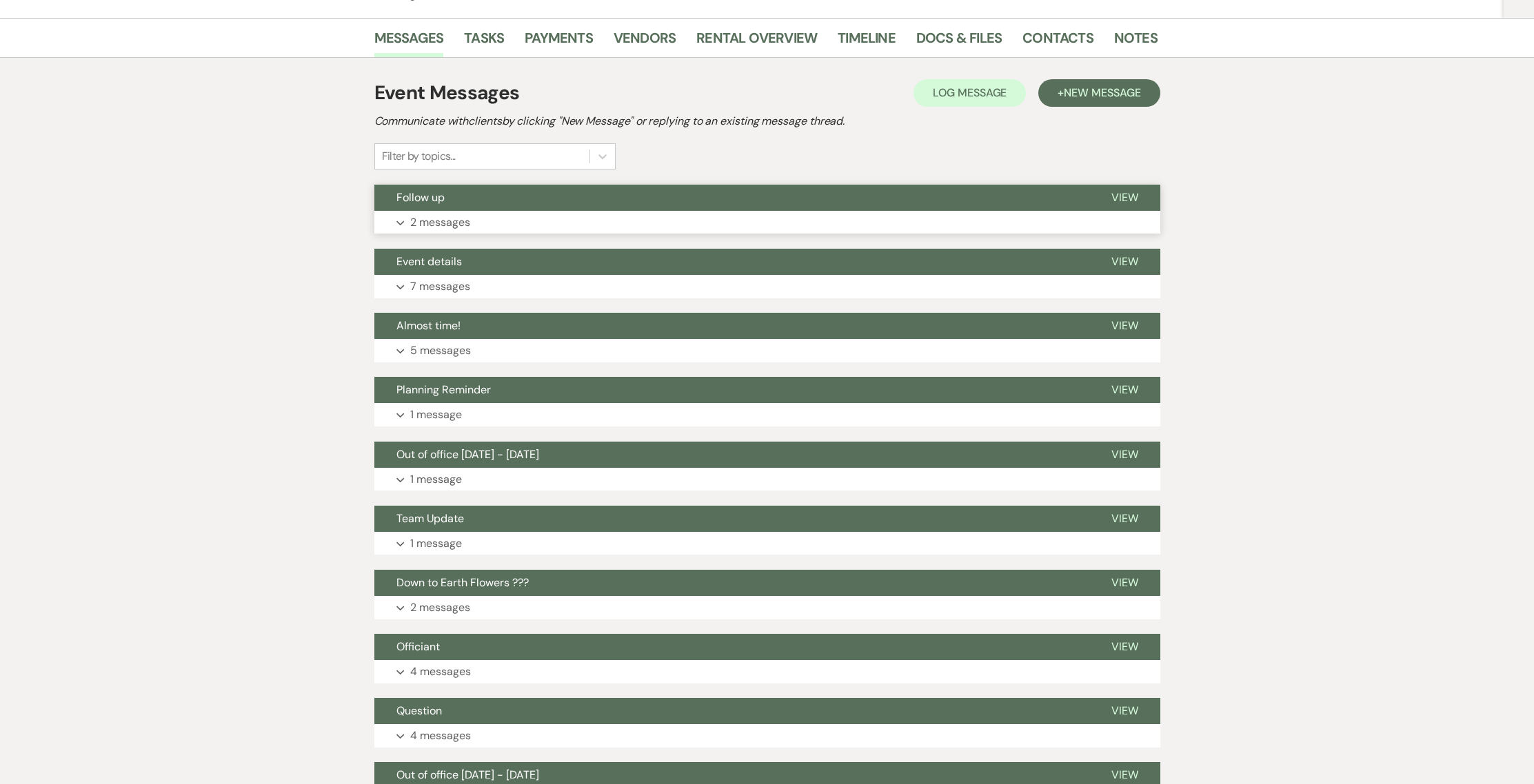
scroll to position [134, 0]
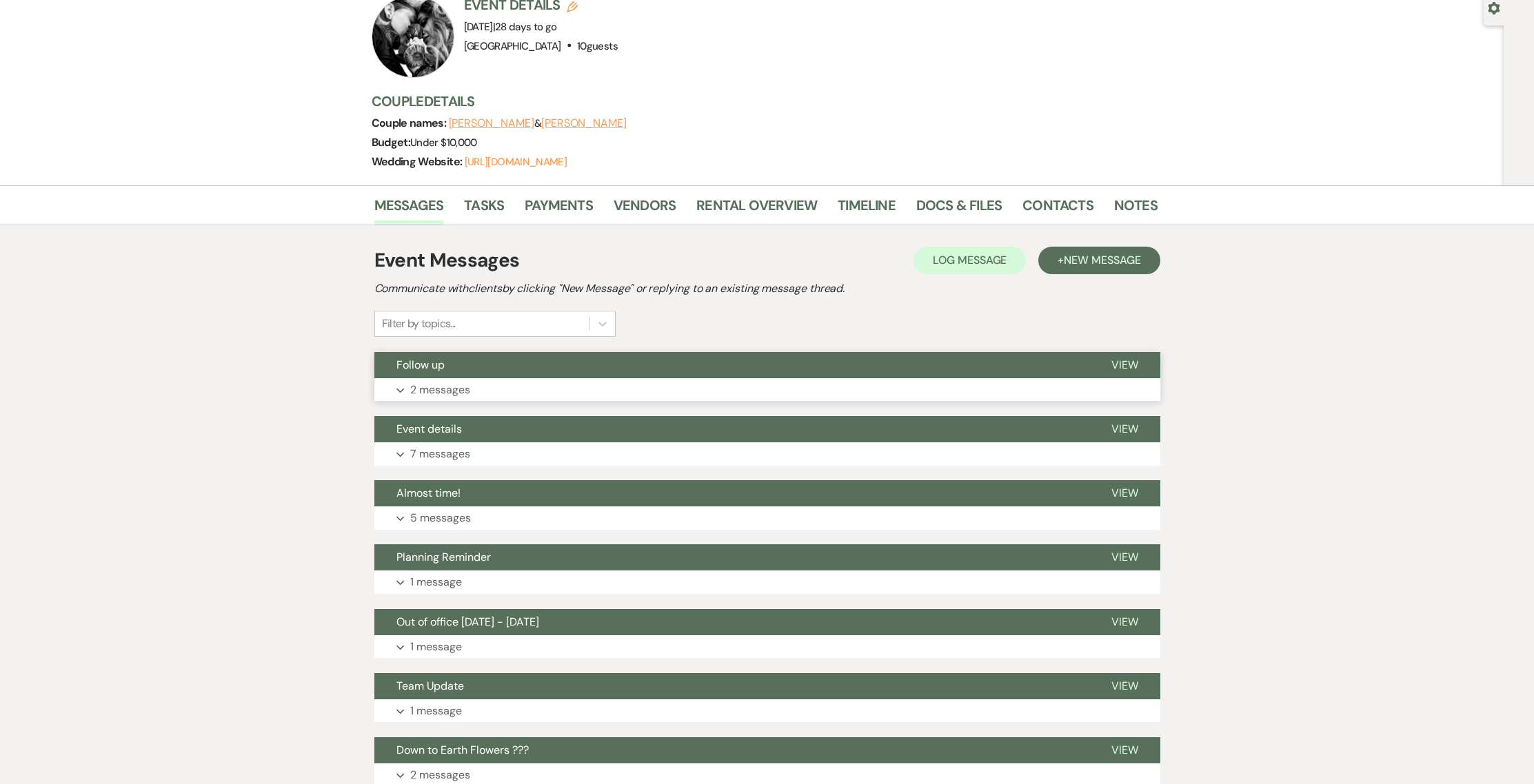
click at [469, 381] on p "2 messages" at bounding box center [440, 390] width 60 height 18
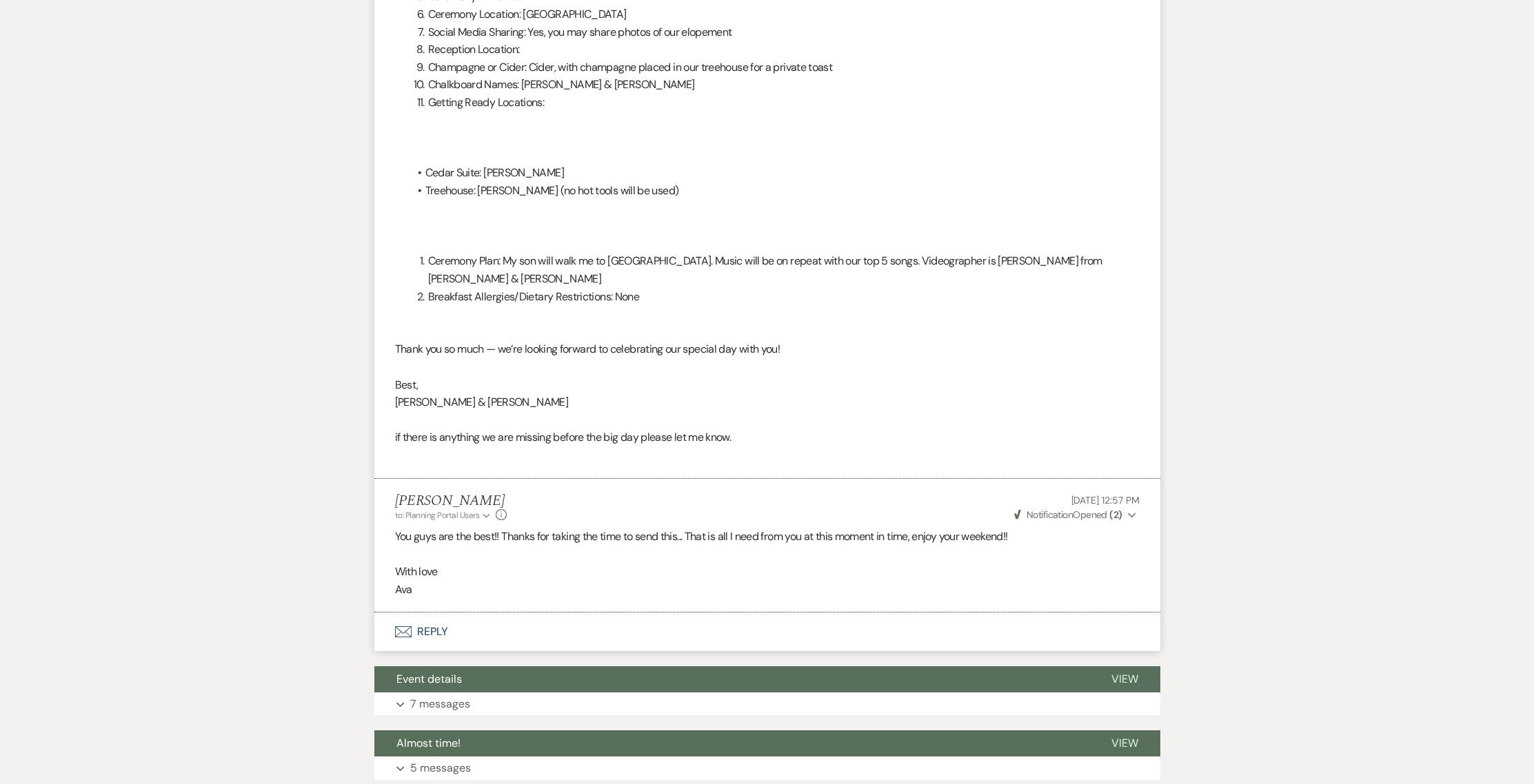
scroll to position [740, 0]
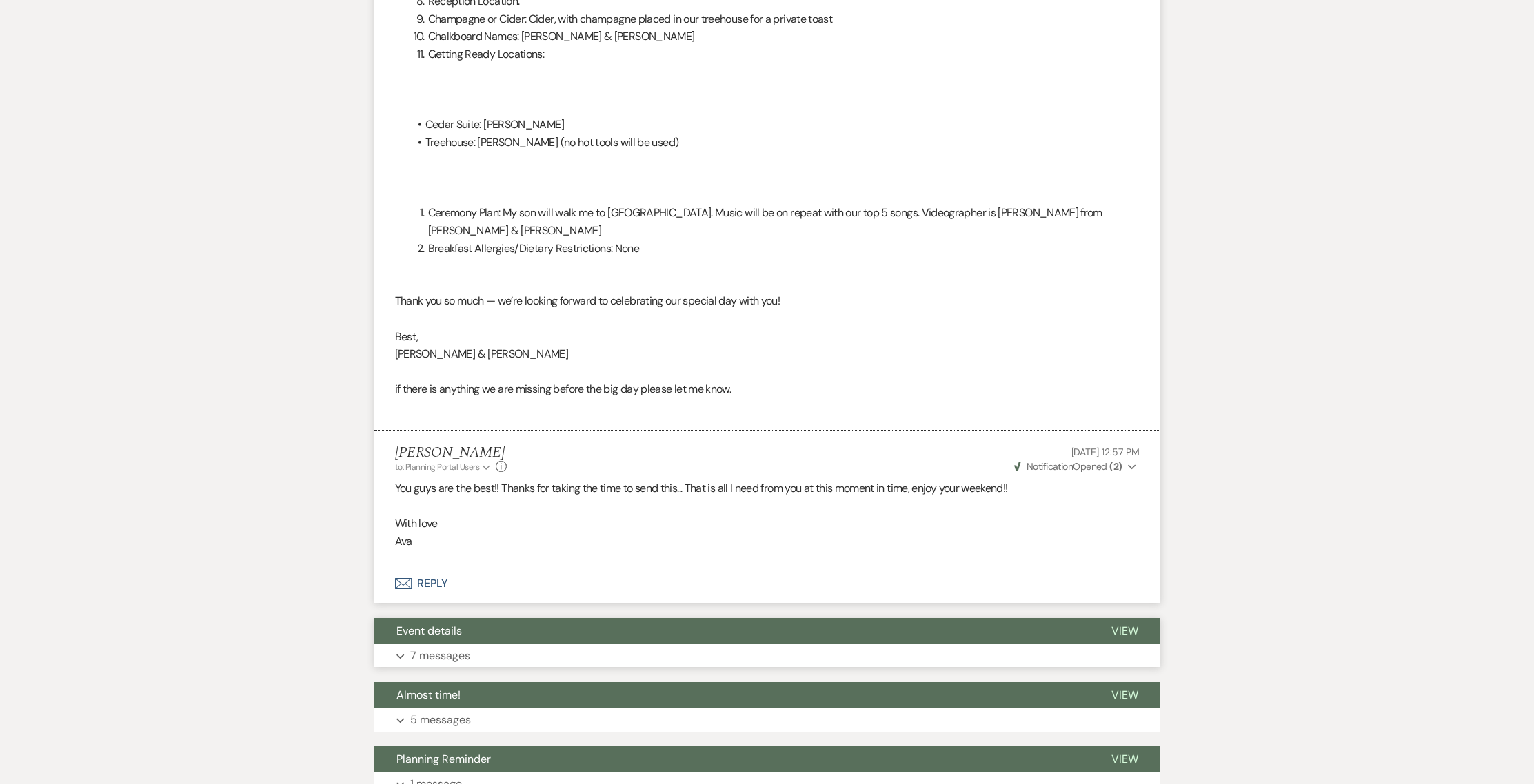
click at [457, 618] on button "Event details" at bounding box center [731, 631] width 715 height 26
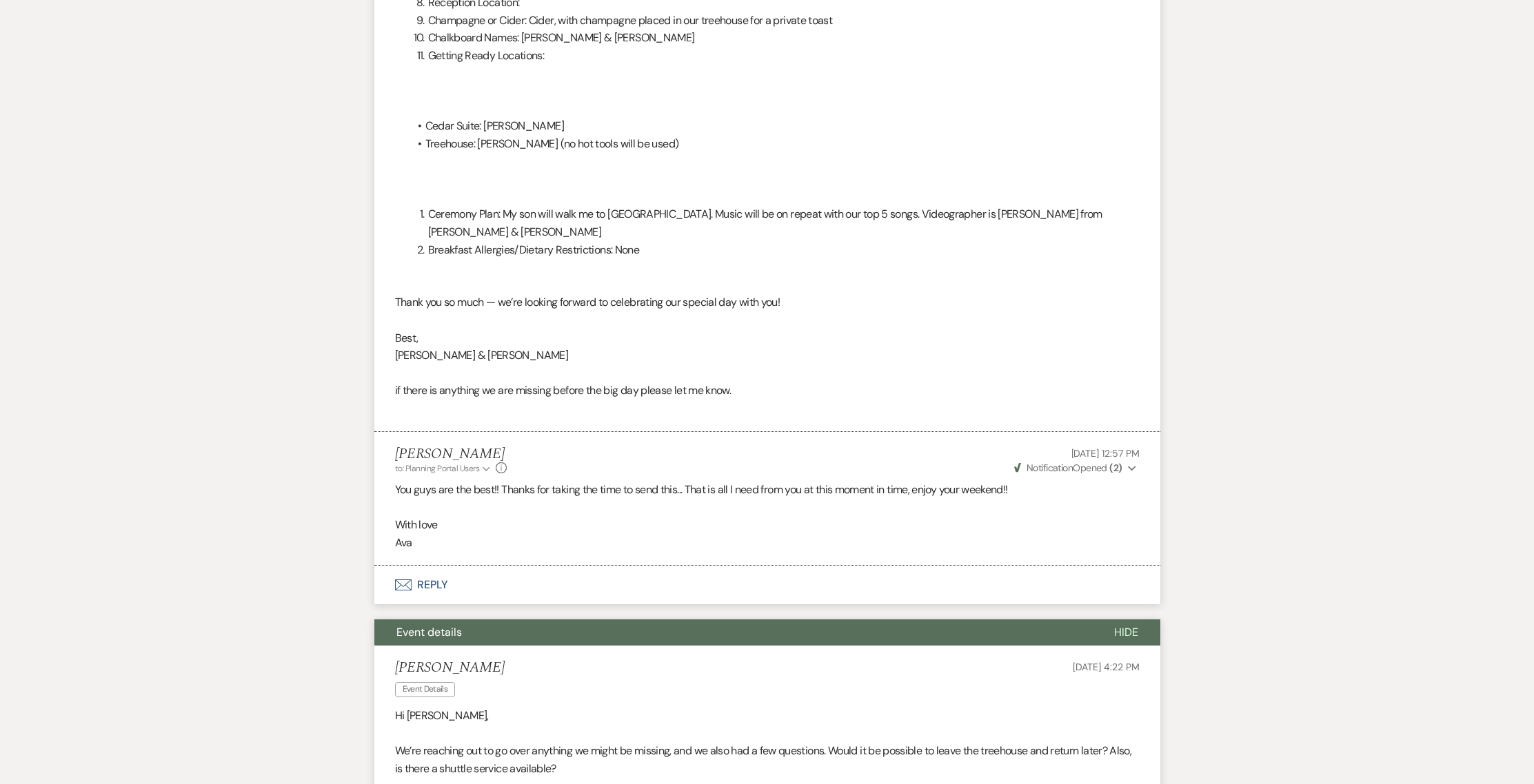
scroll to position [0, 0]
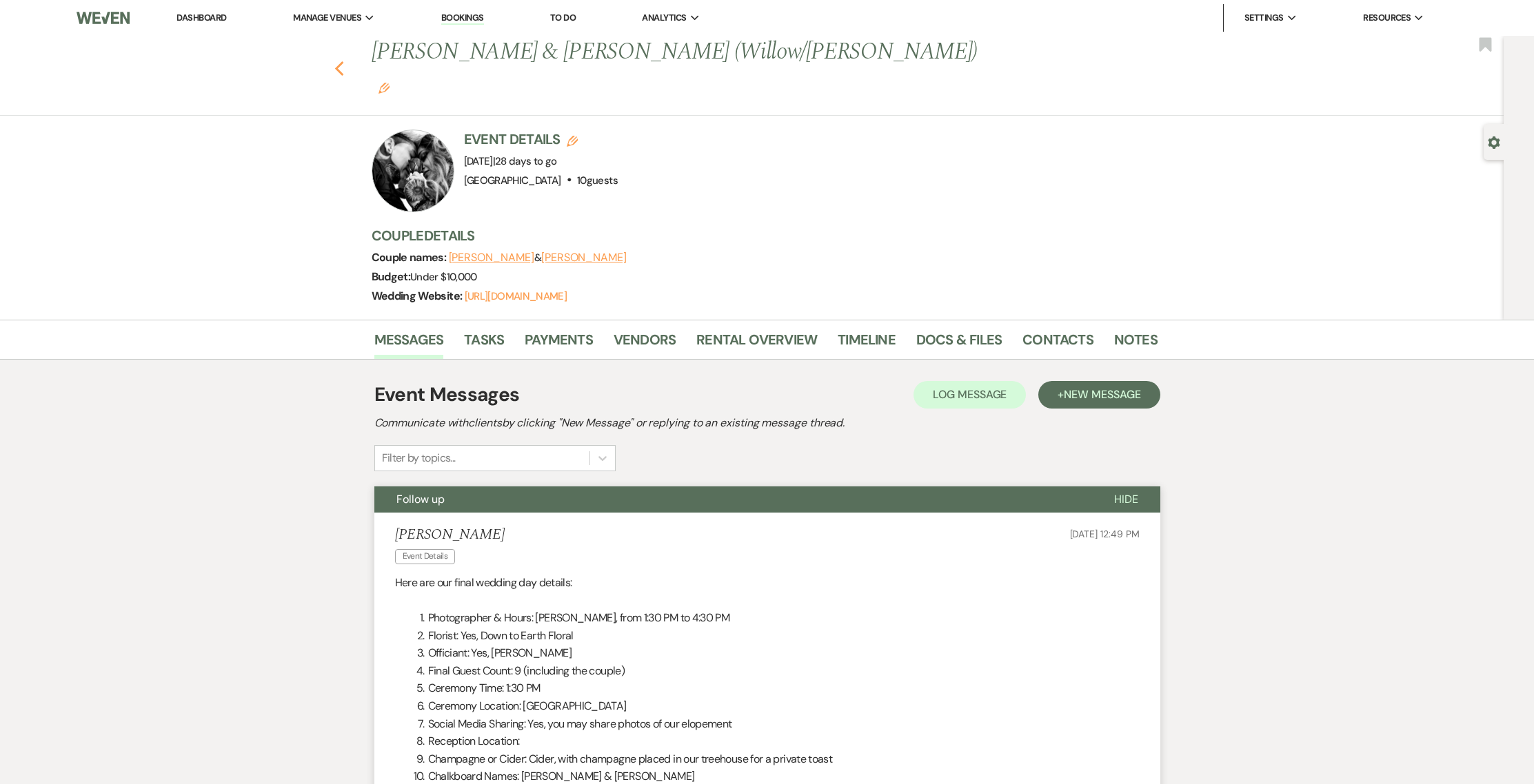
click at [345, 61] on icon "Previous" at bounding box center [339, 69] width 11 height 16
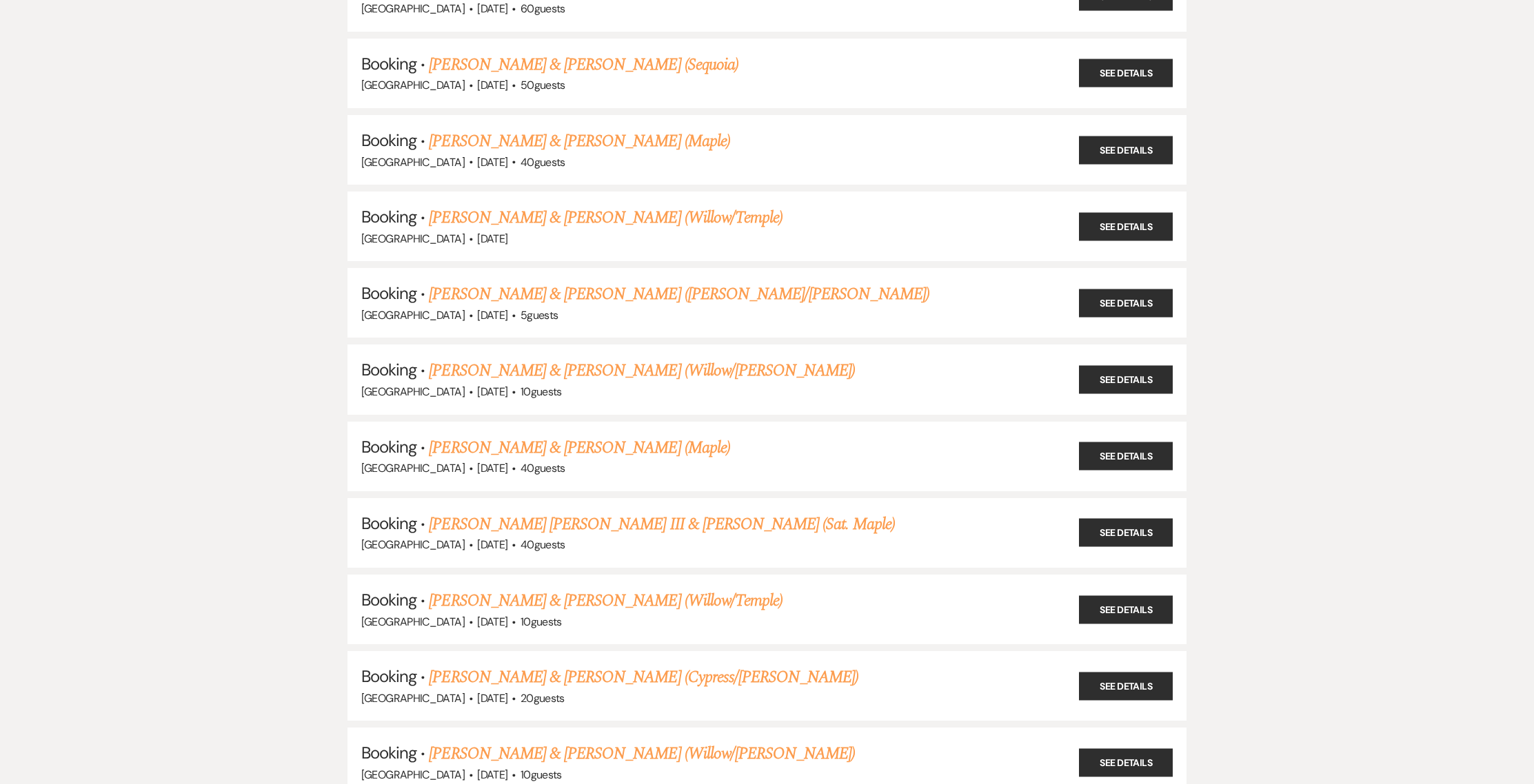
scroll to position [627, 0]
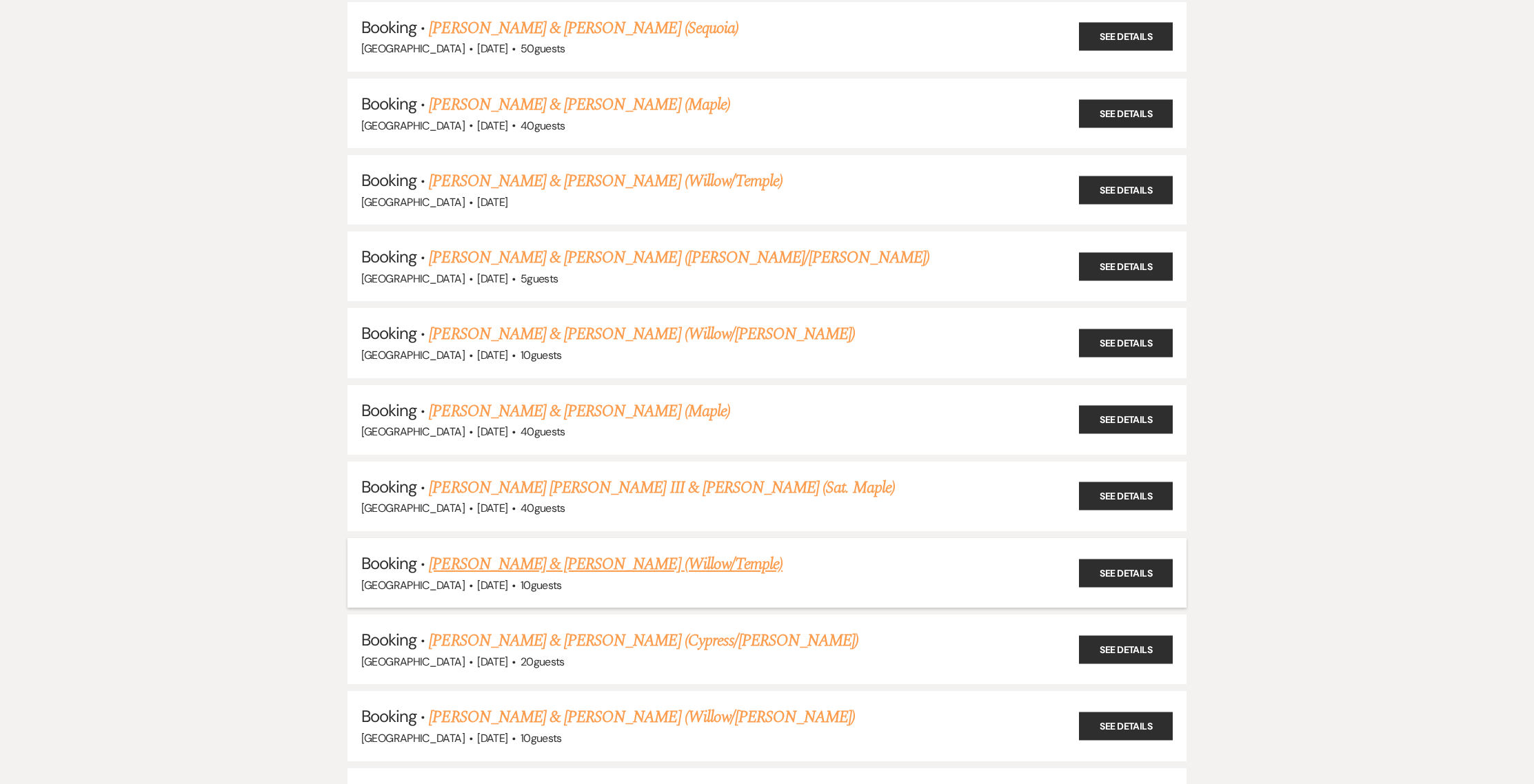
click at [481, 557] on link "Richard Brown & Amanda Werner (Willow/Temple)" at bounding box center [606, 564] width 354 height 25
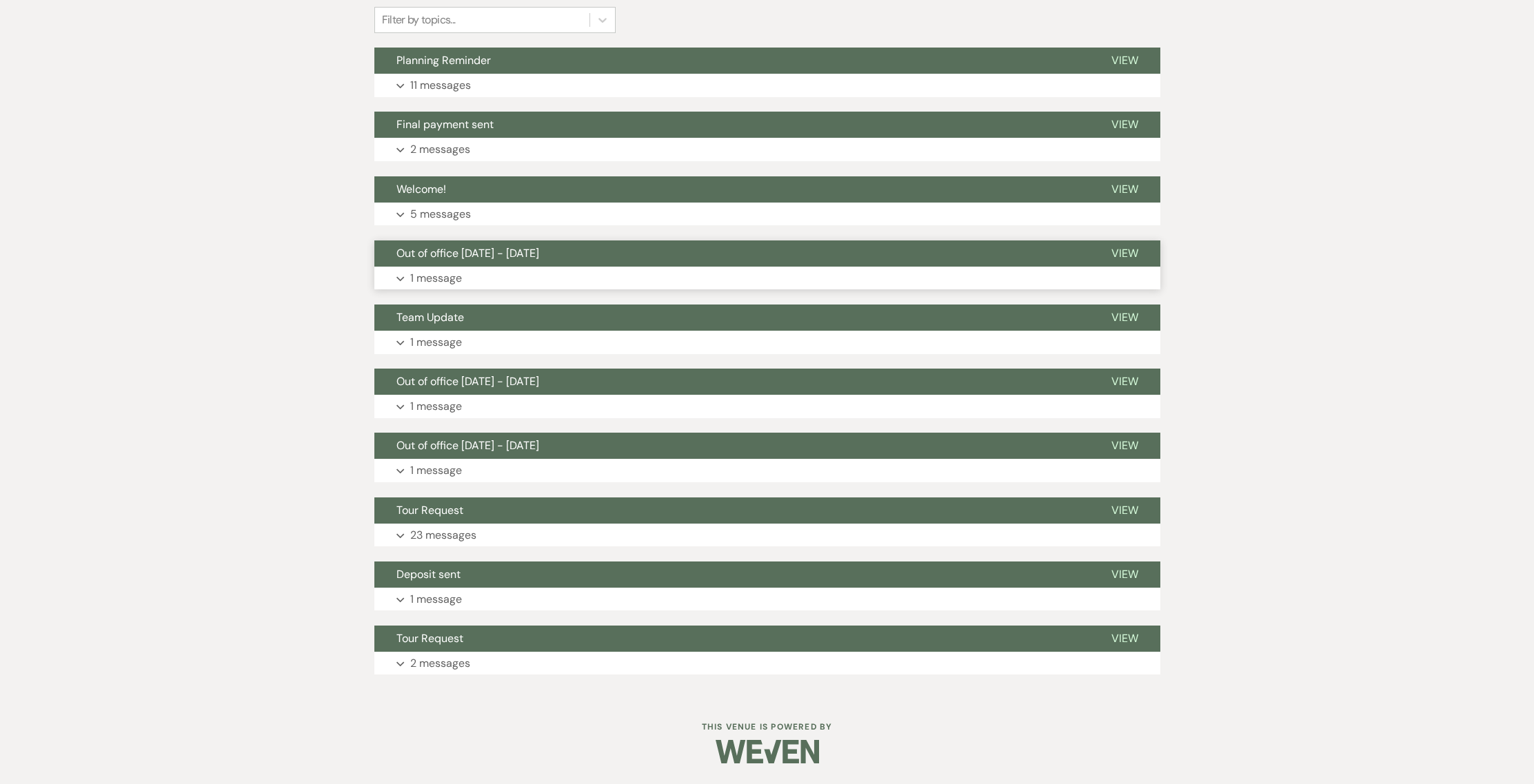
scroll to position [270, 0]
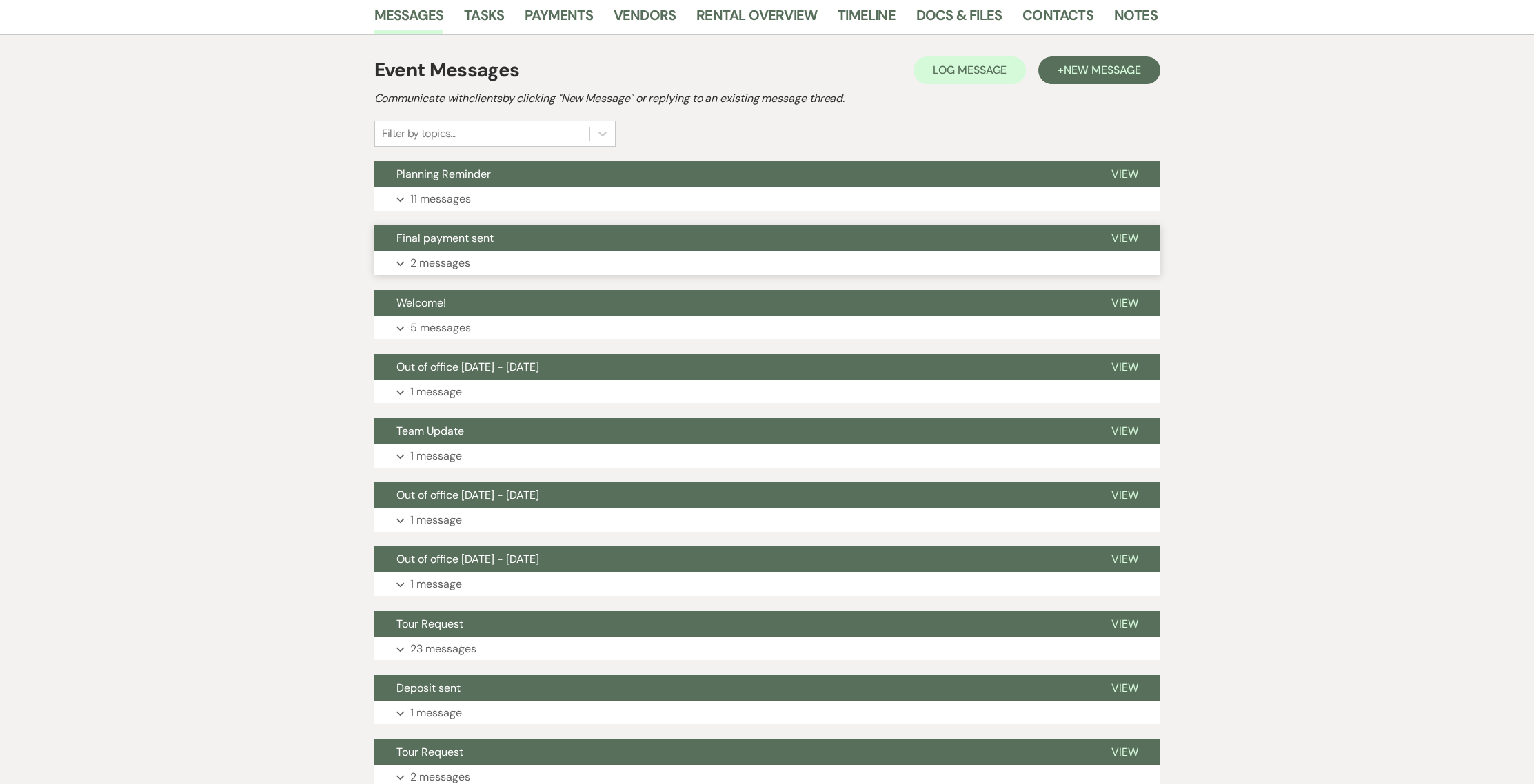
click at [411, 270] on p "2 messages" at bounding box center [440, 263] width 60 height 18
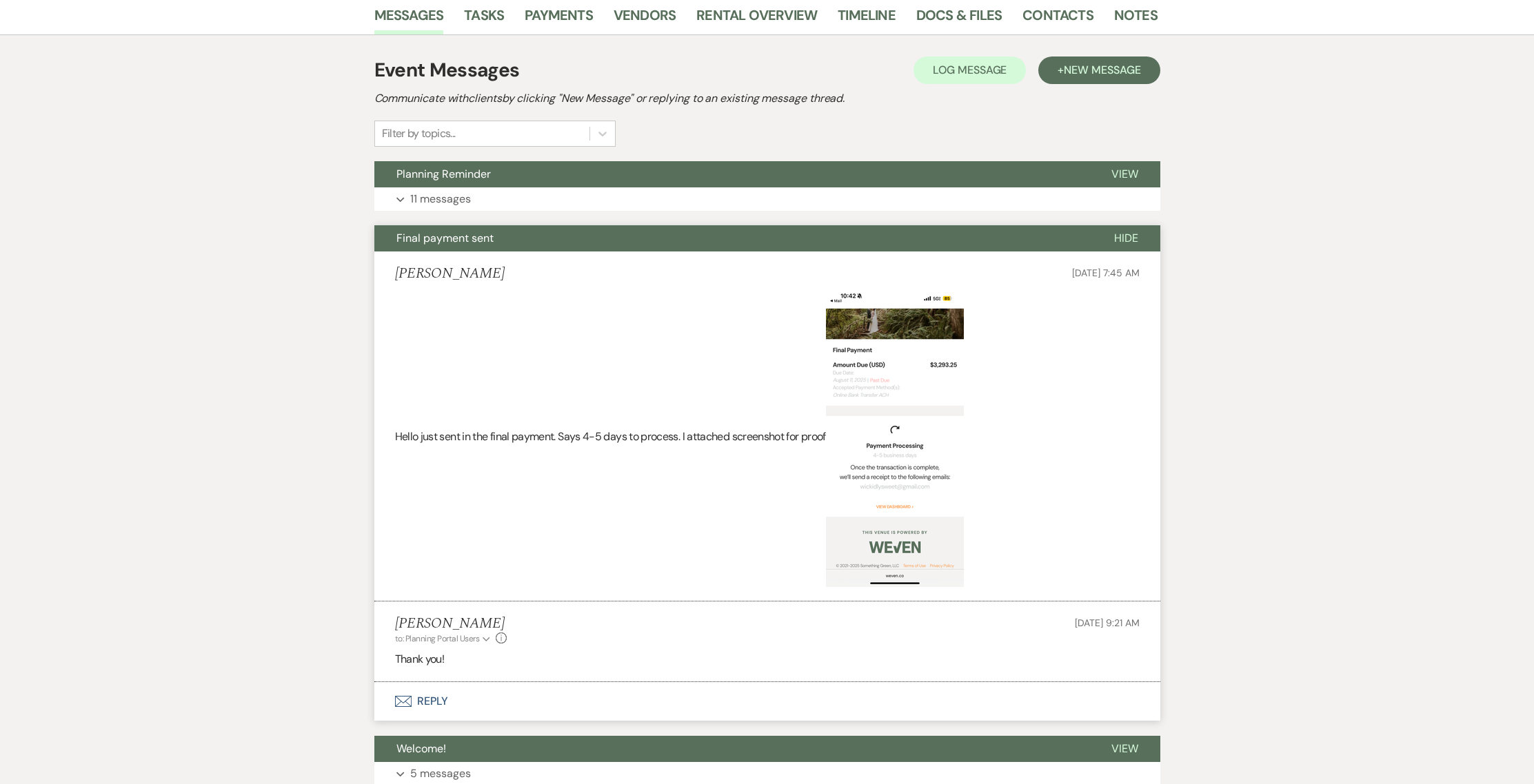
click at [418, 210] on div "Event Messages Log Log Message + New Message Communicate with clients by clicki…" at bounding box center [767, 645] width 786 height 1193
click at [421, 195] on p "11 messages" at bounding box center [440, 199] width 61 height 18
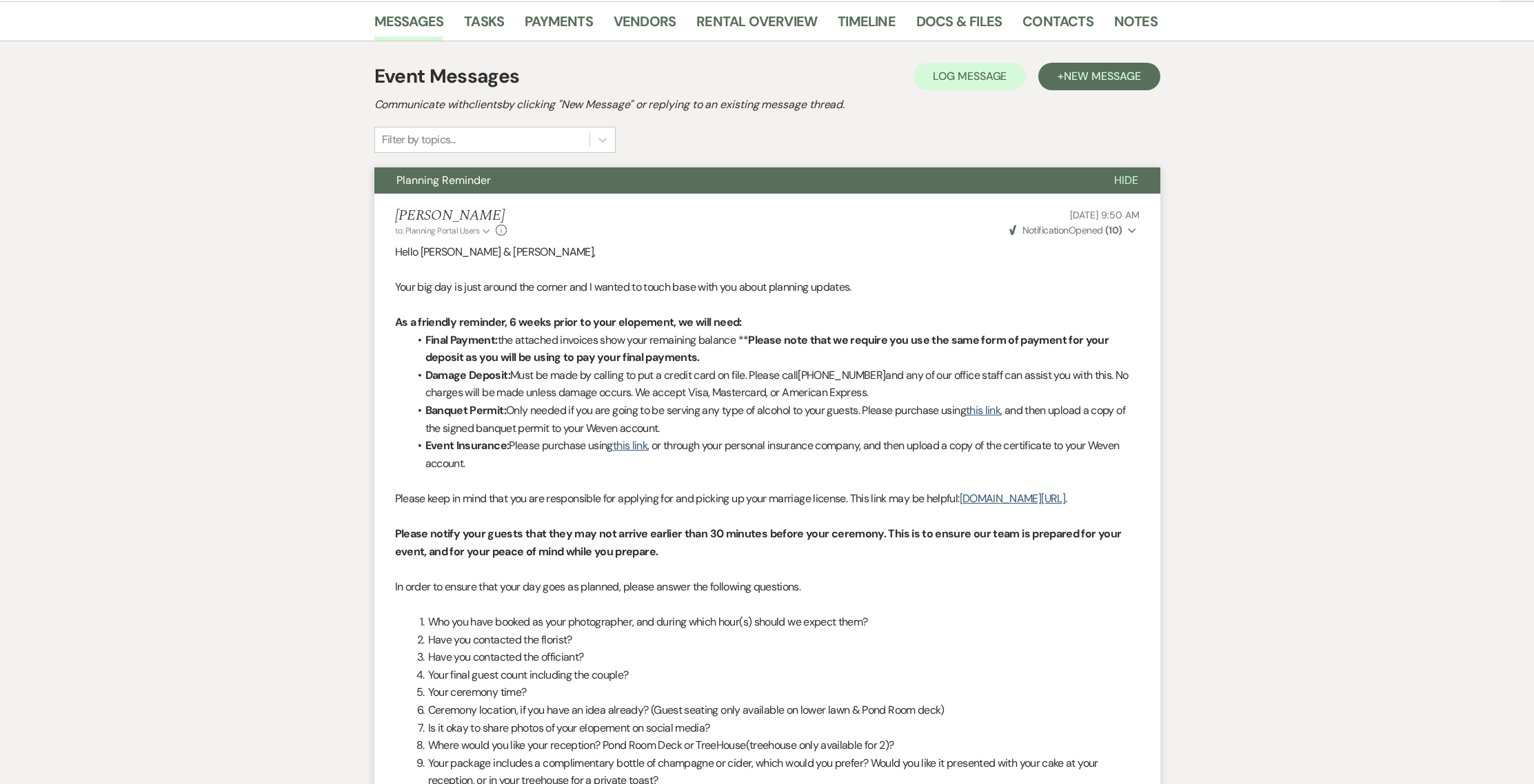
scroll to position [0, 0]
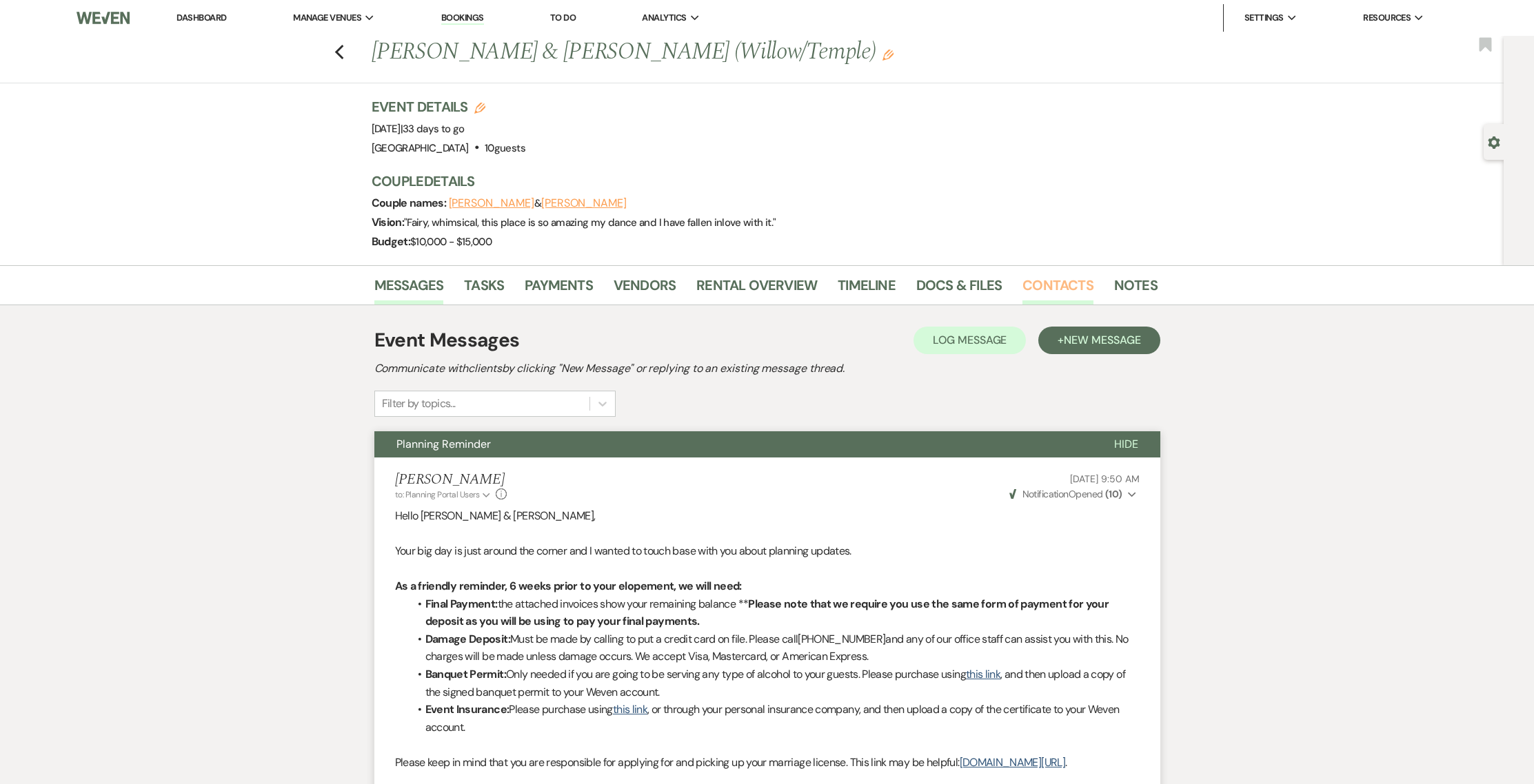
click at [1063, 300] on link "Contacts" at bounding box center [1058, 290] width 71 height 31
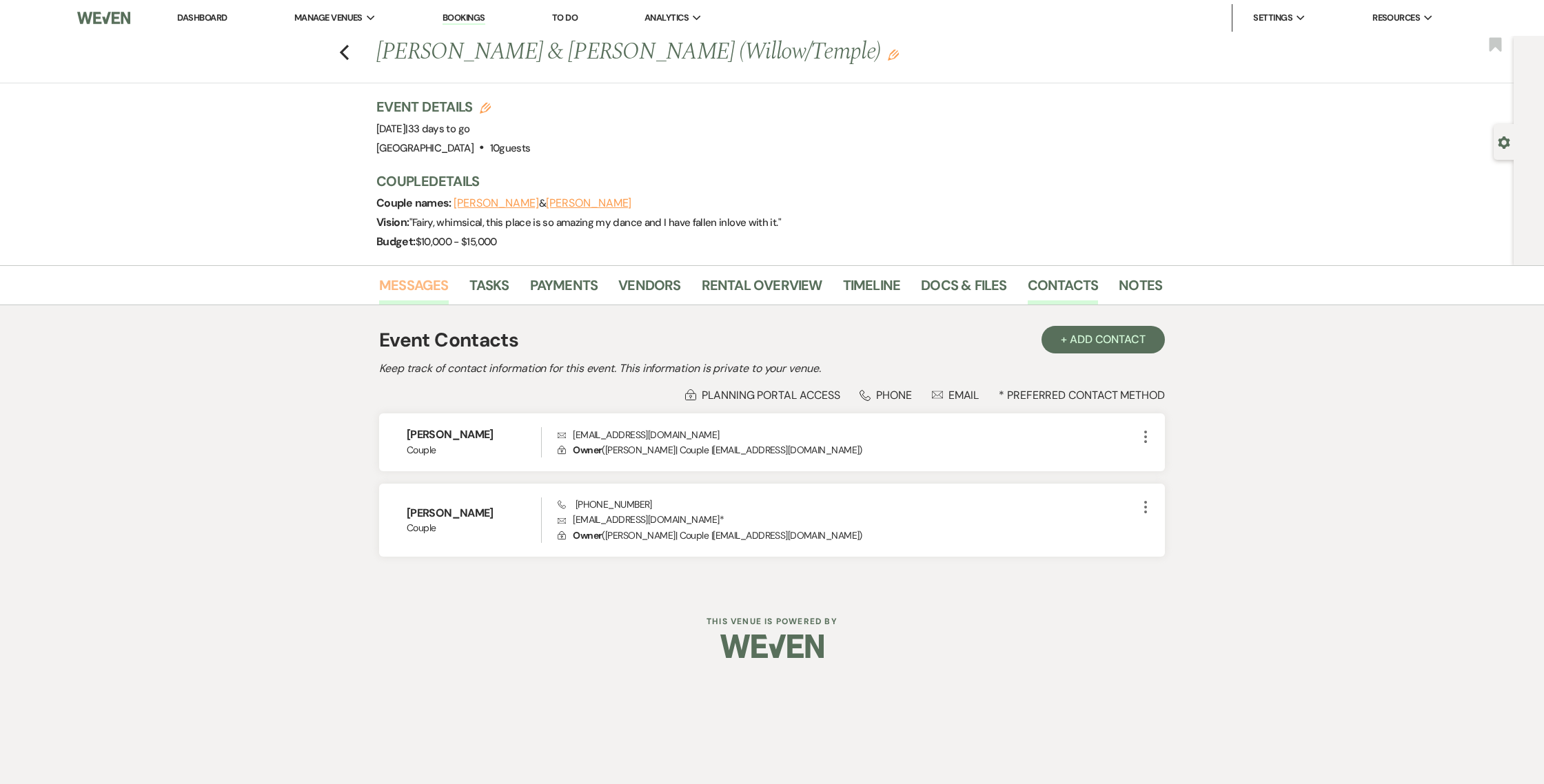
click at [415, 295] on link "Messages" at bounding box center [413, 290] width 69 height 31
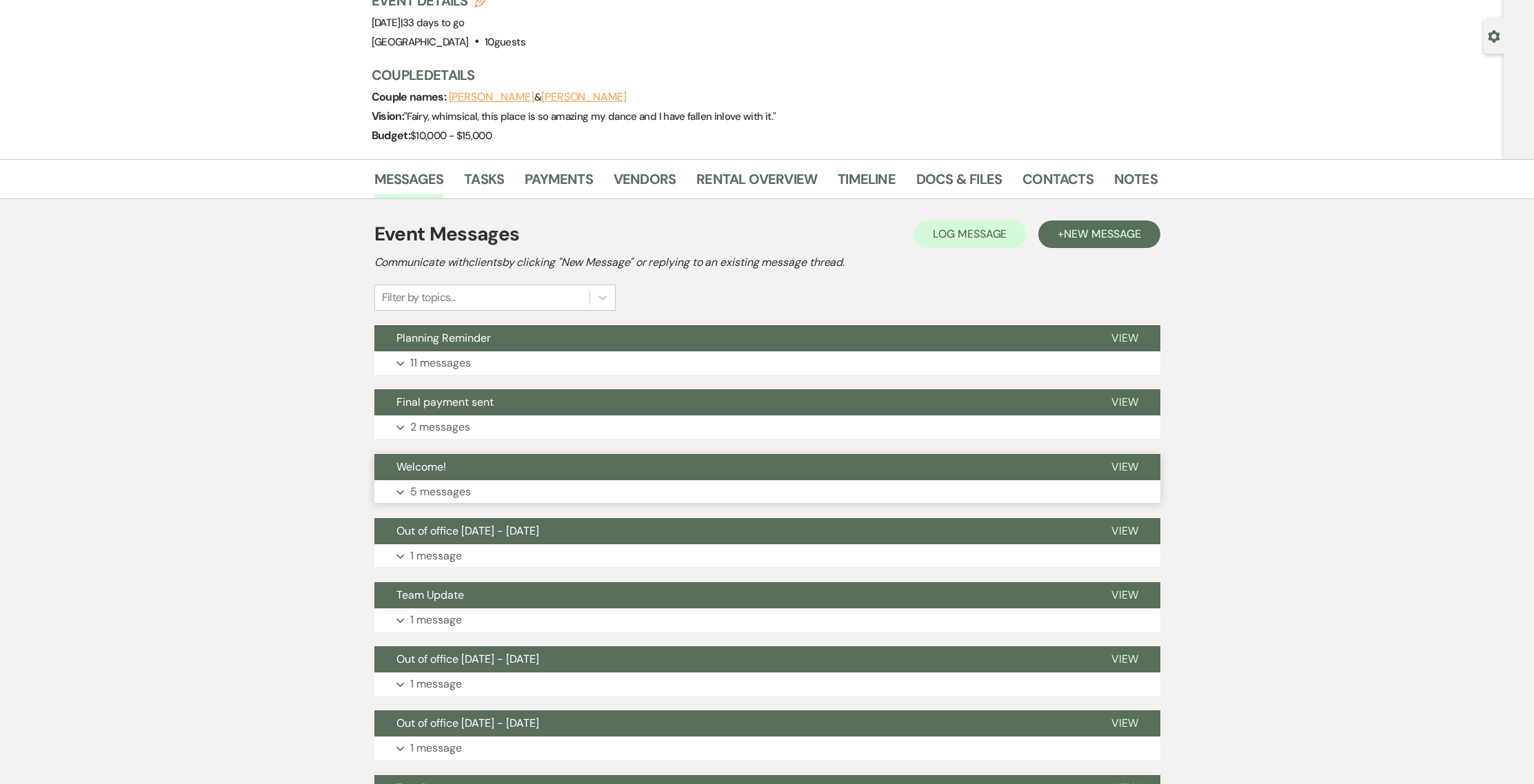
click at [427, 478] on button "Welcome!" at bounding box center [731, 467] width 715 height 26
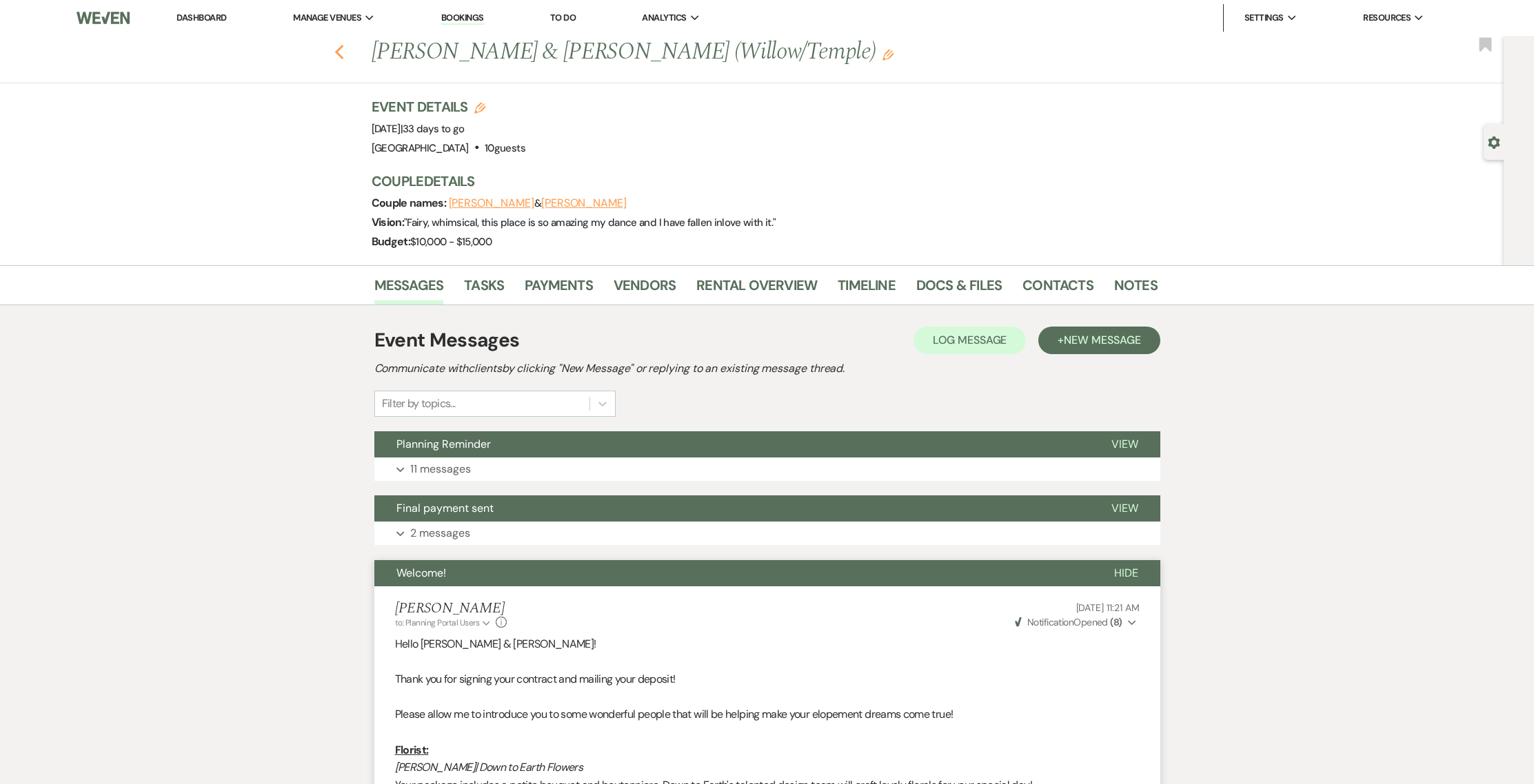
click at [345, 46] on icon "Previous" at bounding box center [339, 52] width 11 height 16
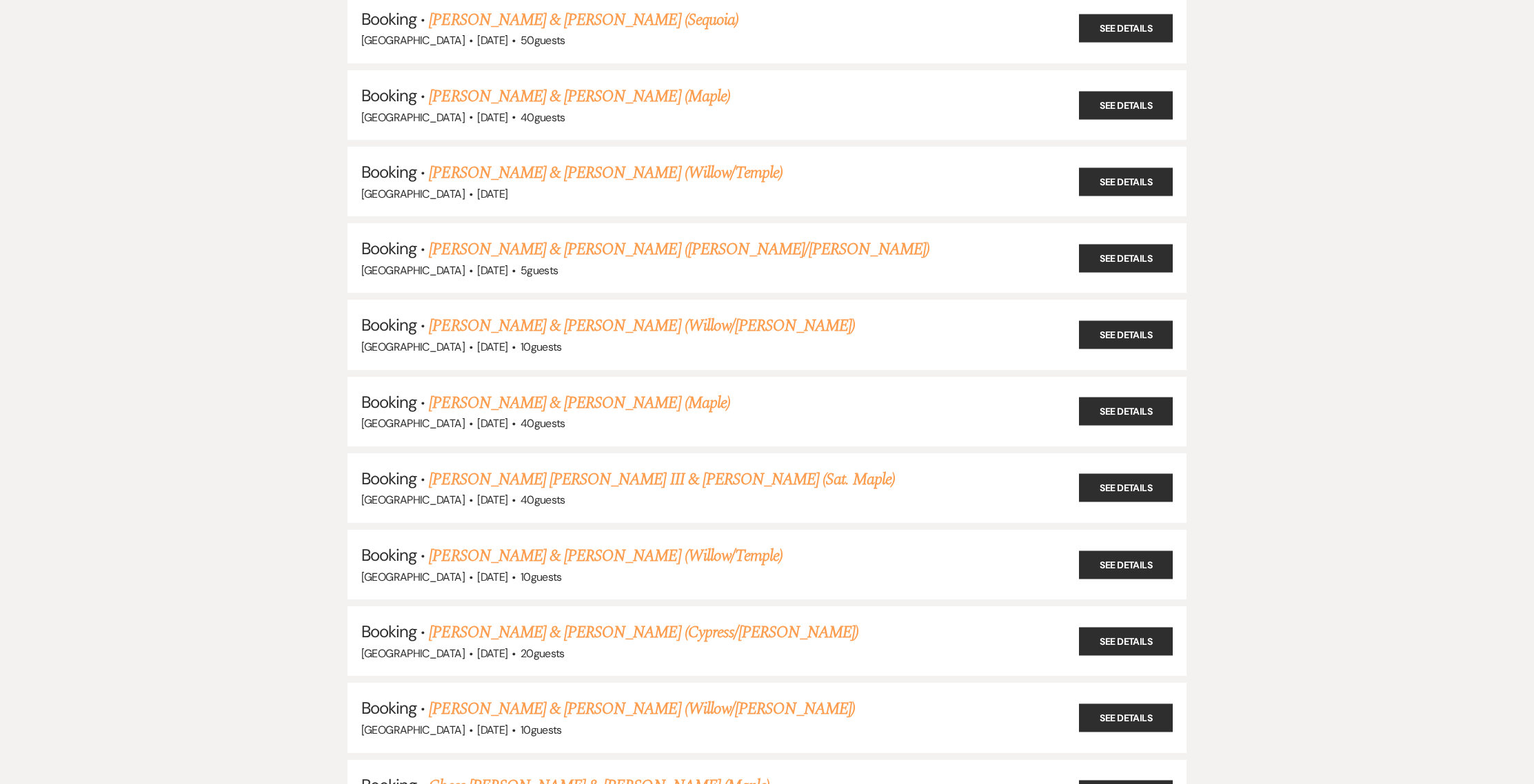
scroll to position [647, 0]
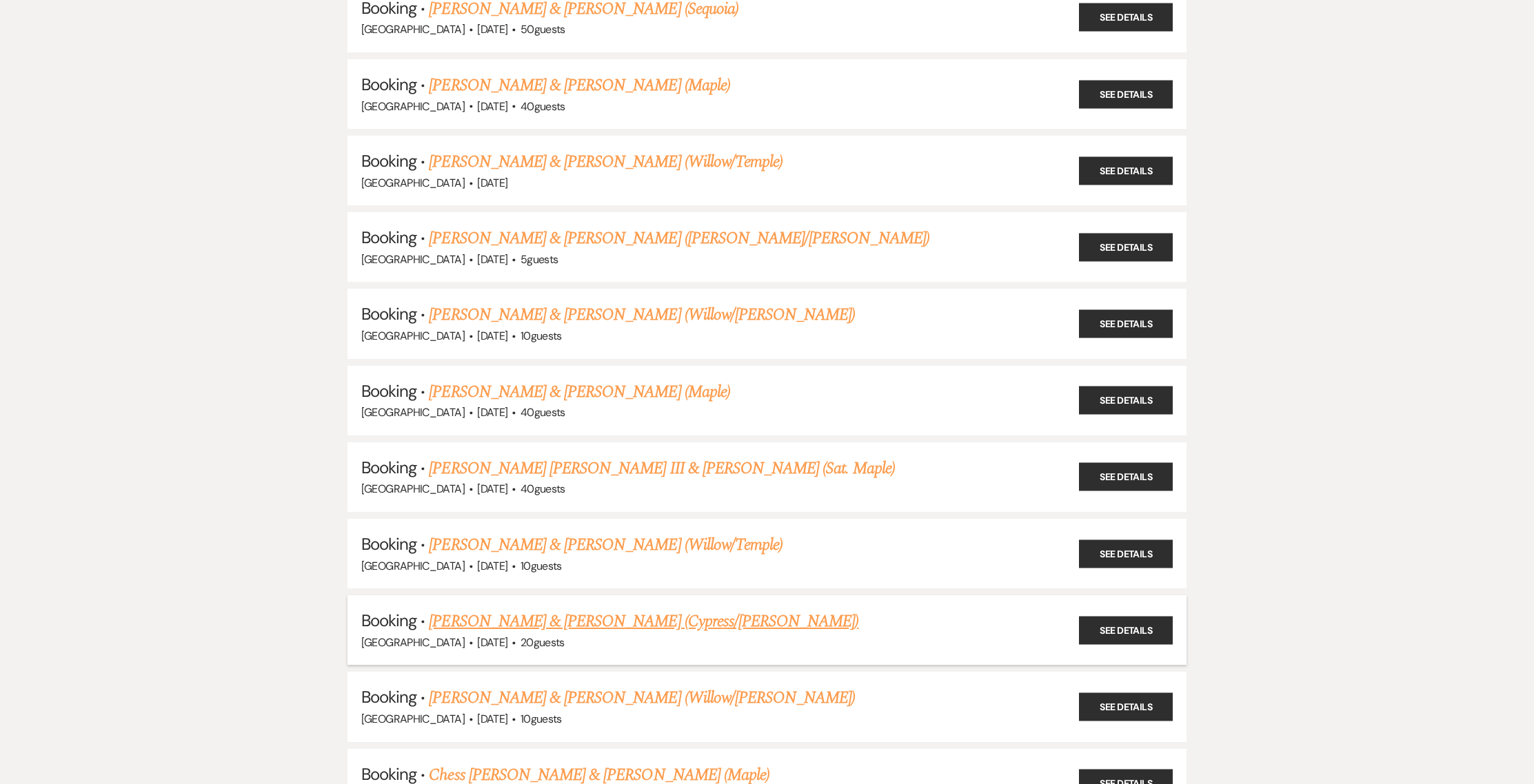
click at [532, 610] on link "Tom Peck & Tess Heimbach (Cypress/Ananda)" at bounding box center [644, 621] width 430 height 25
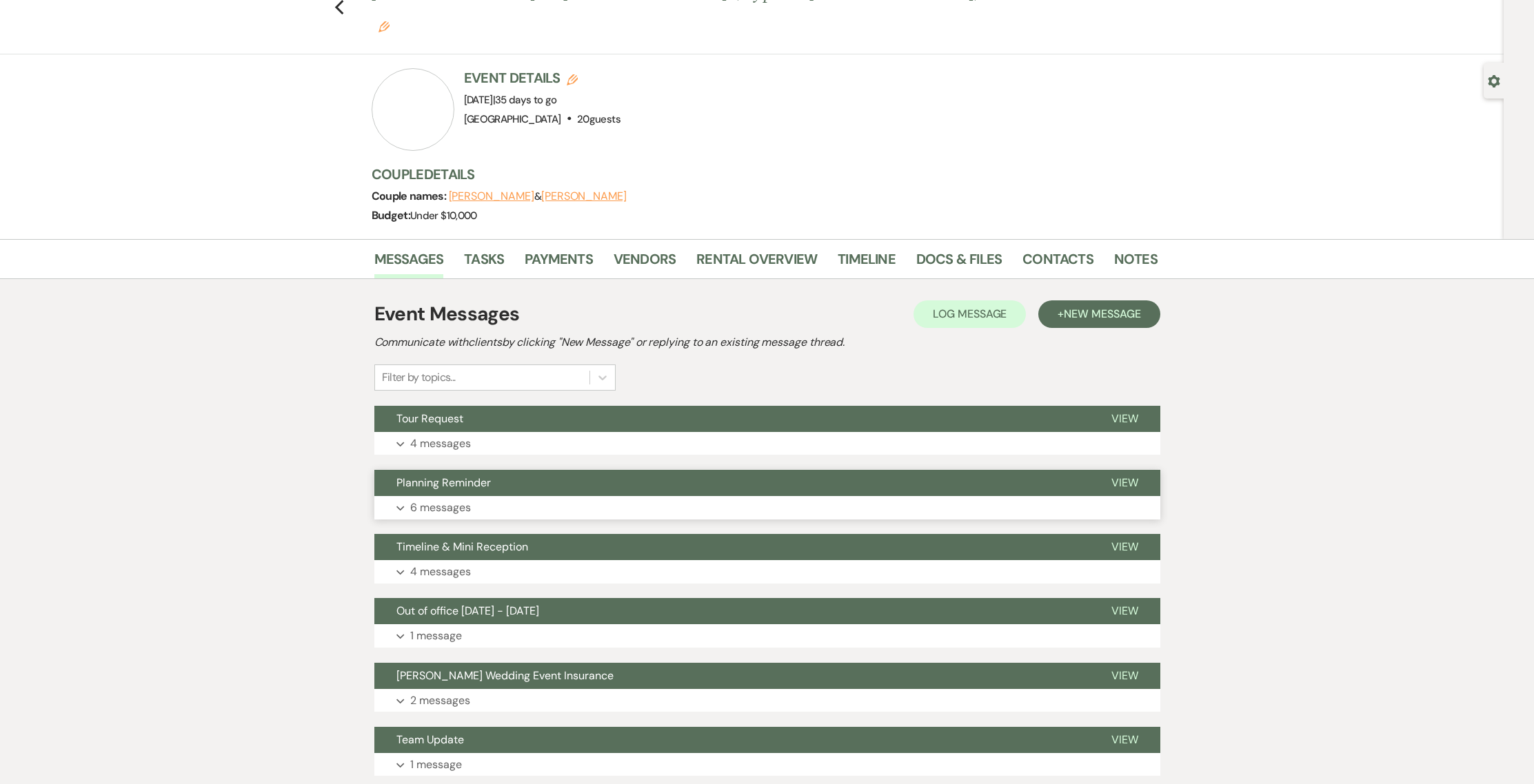
scroll to position [64, 0]
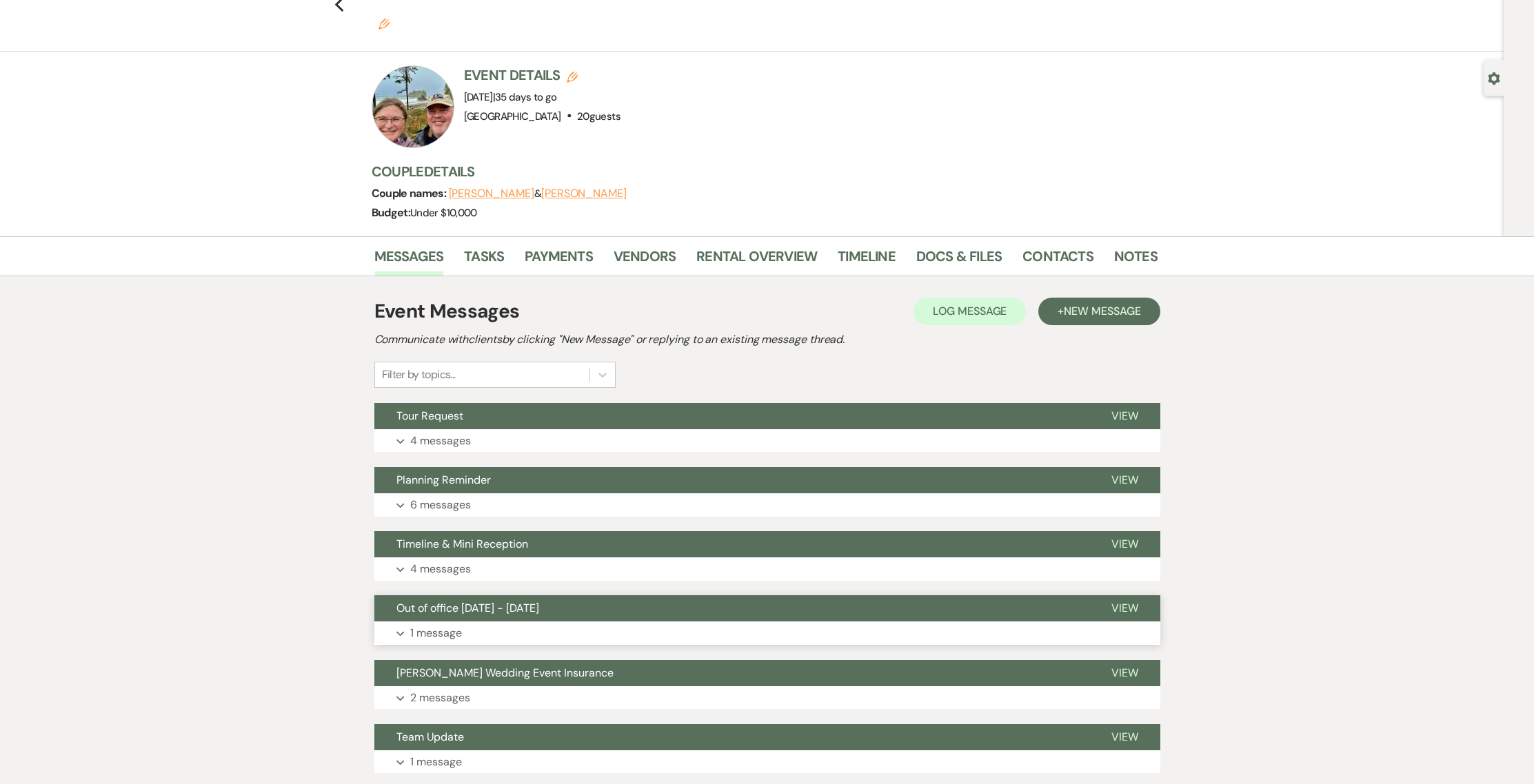
click at [504, 595] on button "Out of office 04/28/25 - 05/05/25" at bounding box center [731, 608] width 715 height 26
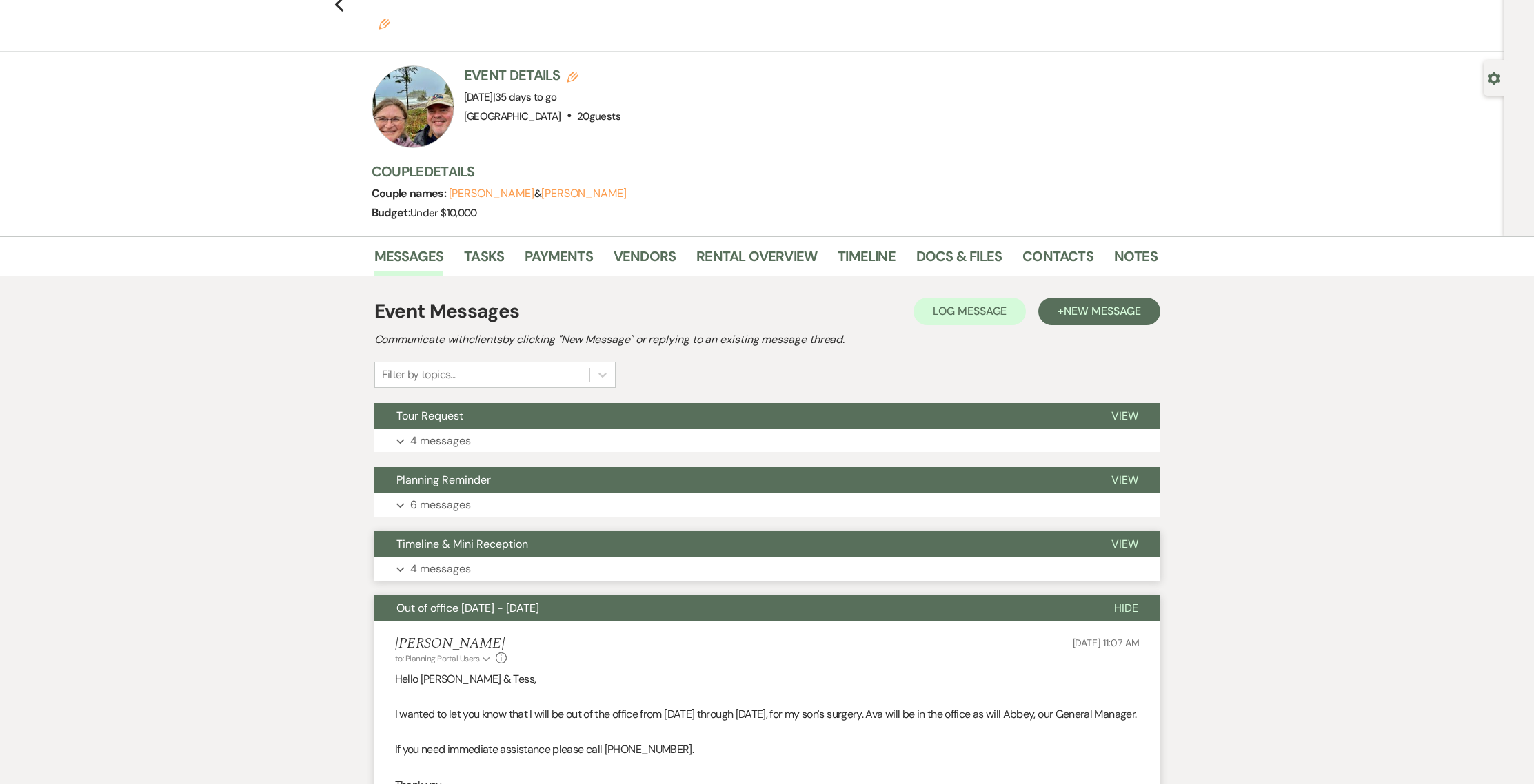
click at [496, 557] on button "Expand 4 messages" at bounding box center [767, 568] width 786 height 23
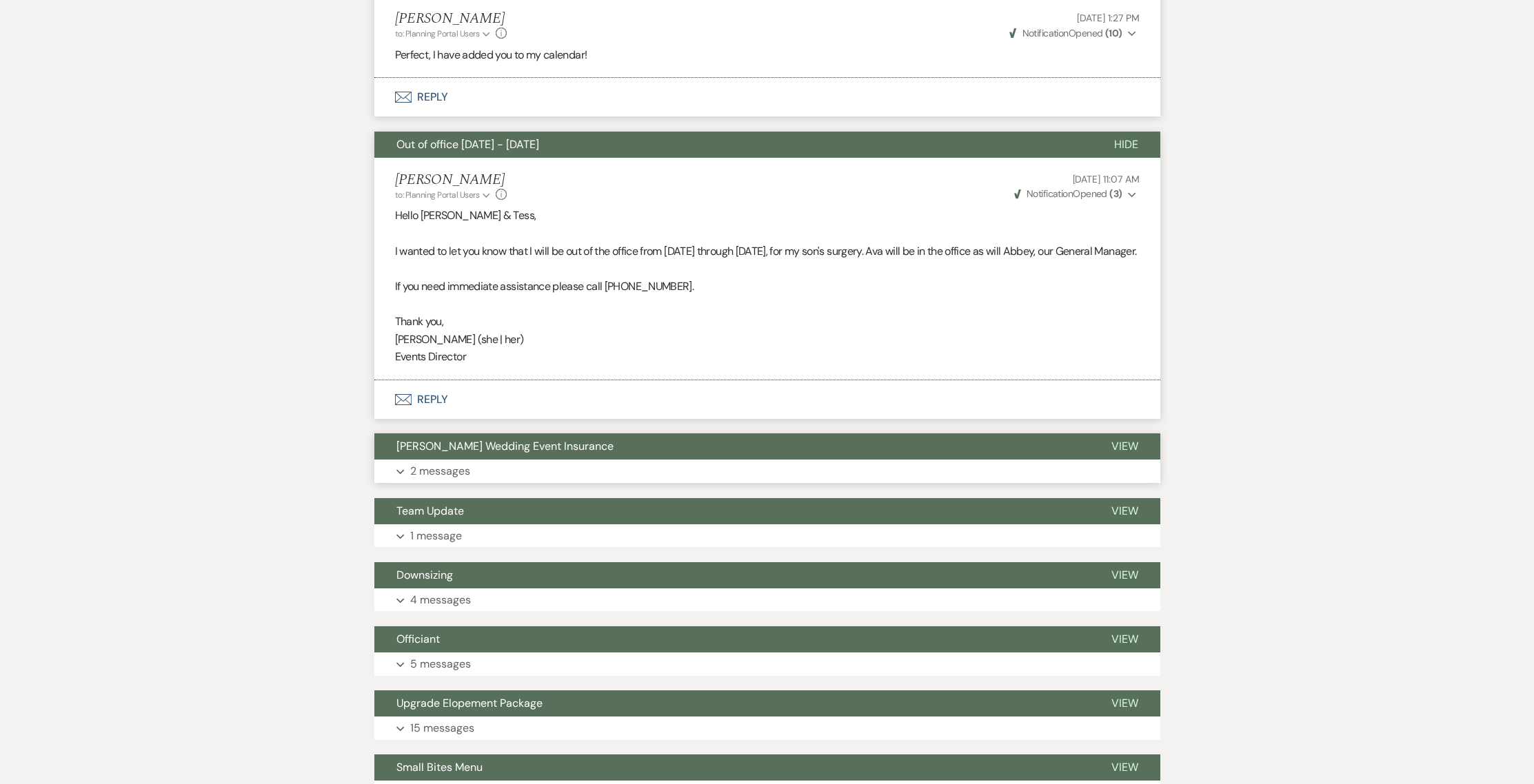
click at [491, 468] on button "Expand 2 messages" at bounding box center [767, 471] width 786 height 23
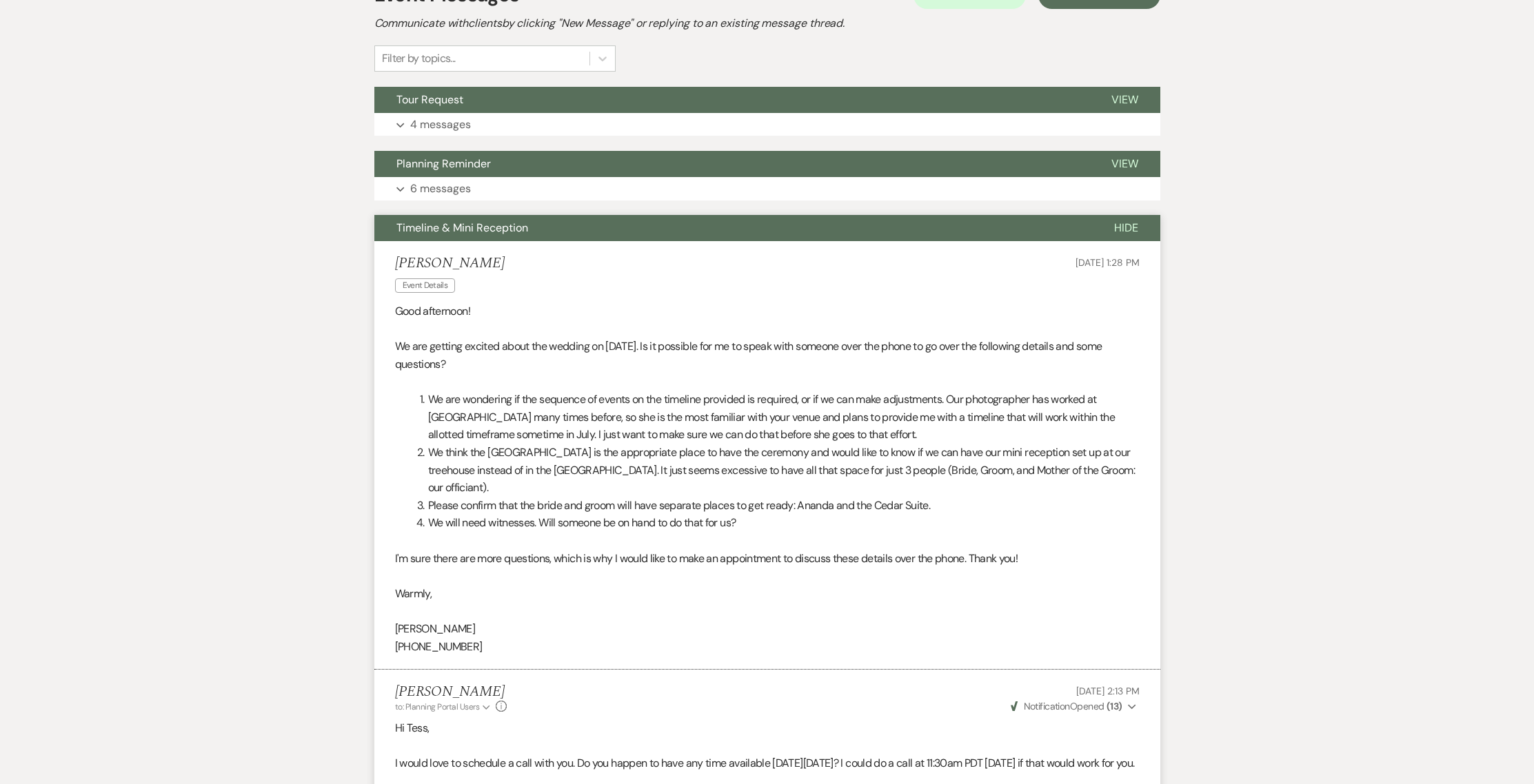
scroll to position [328, 0]
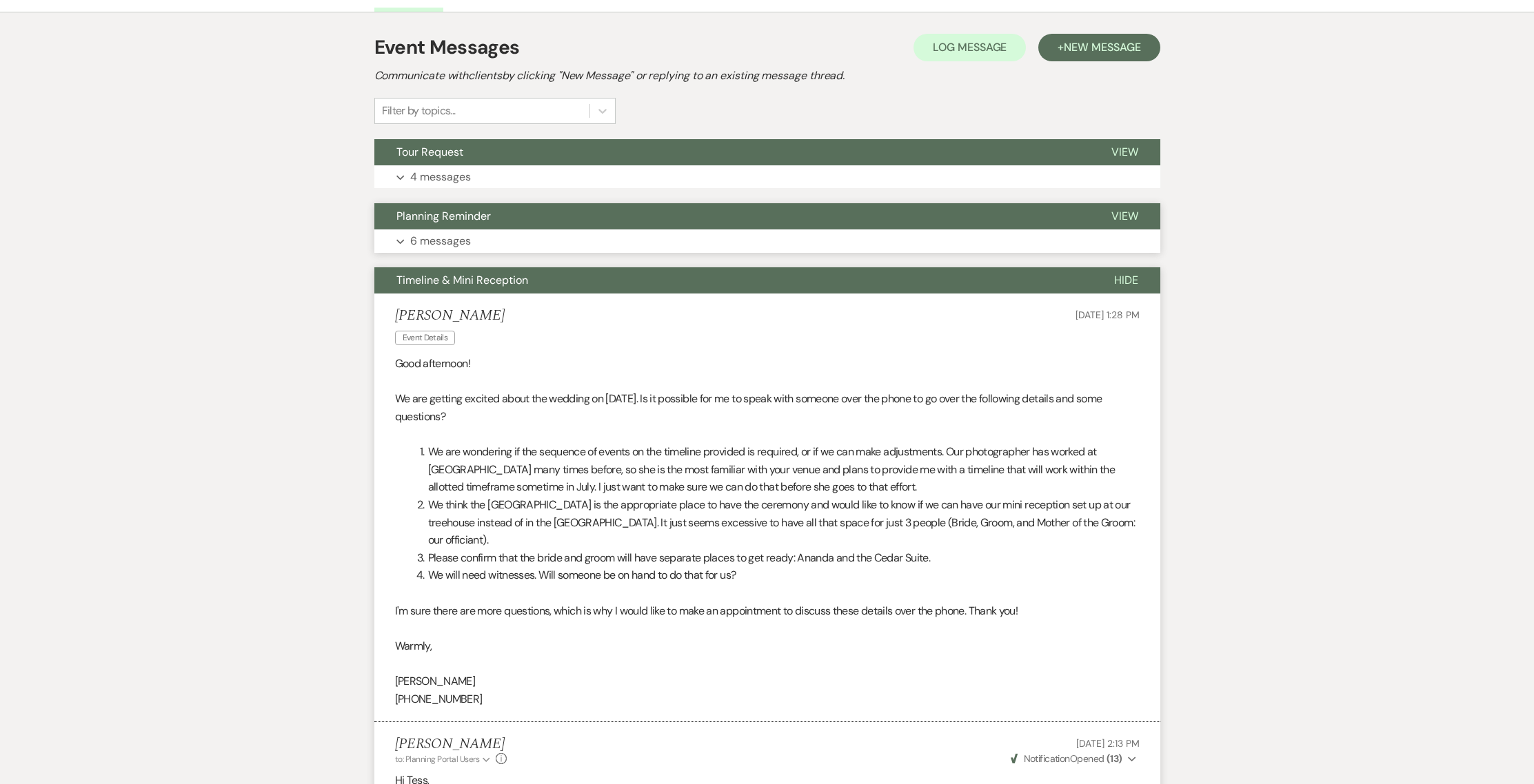
click at [473, 229] on button "Expand 6 messages" at bounding box center [767, 241] width 786 height 23
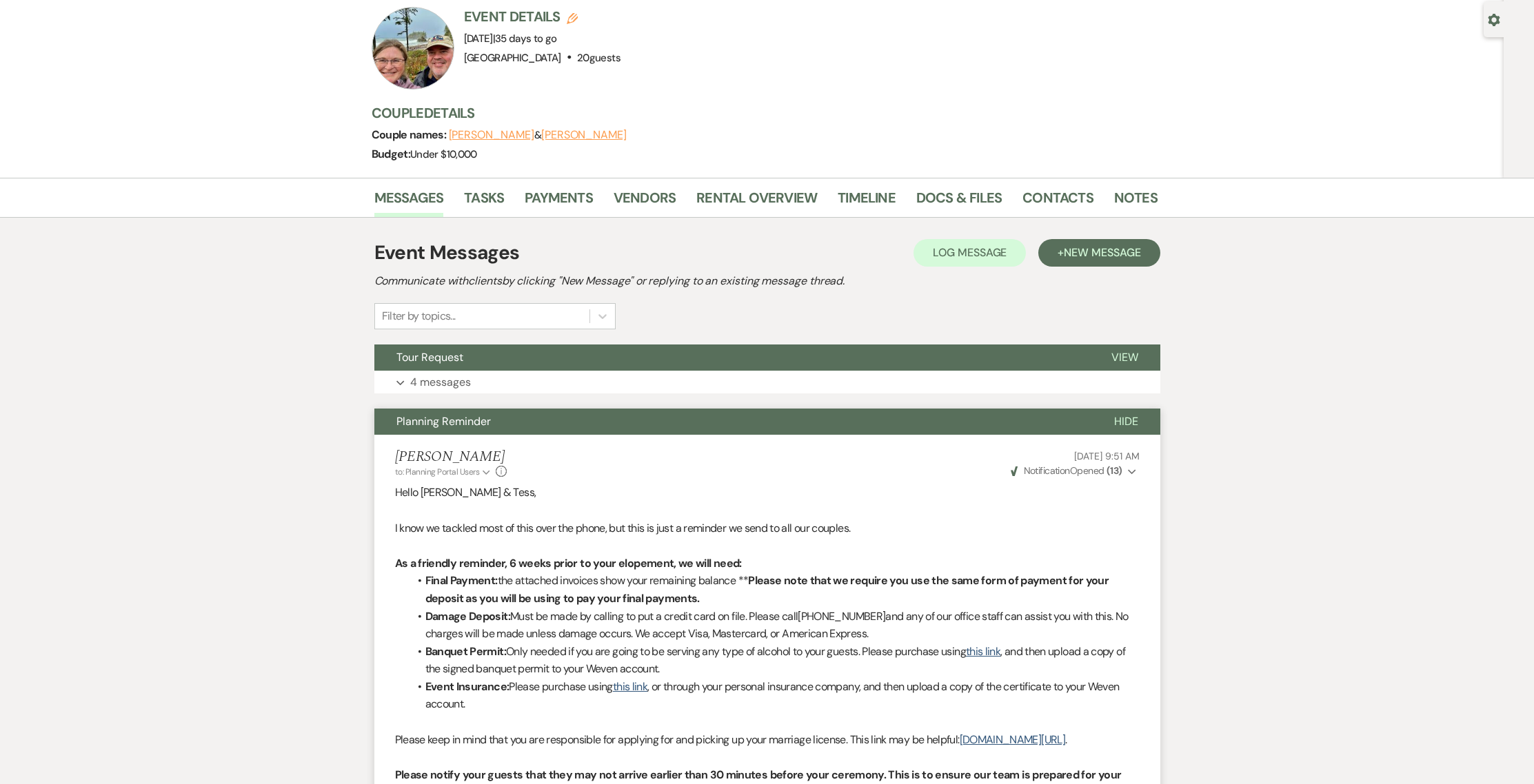
scroll to position [0, 0]
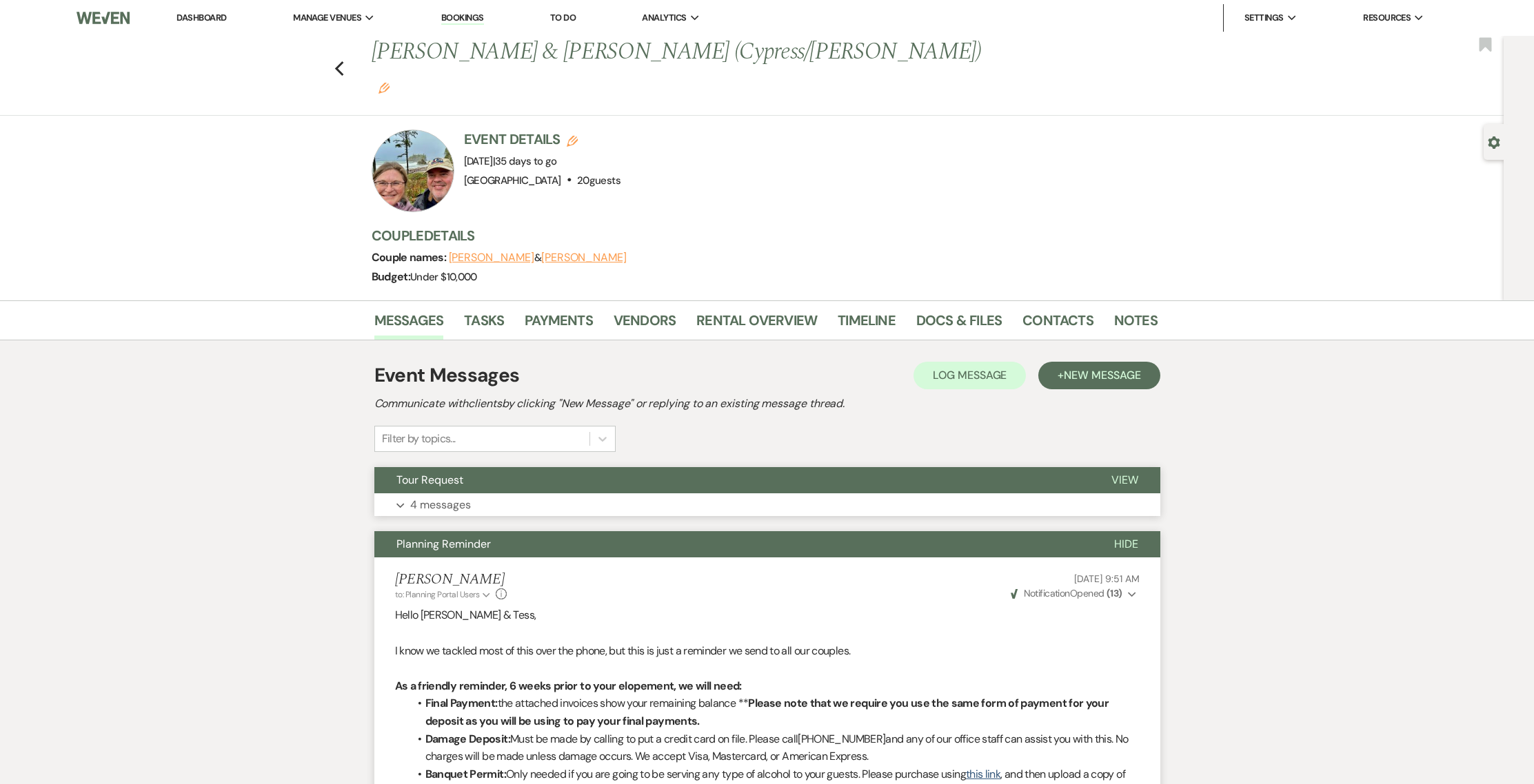
click at [472, 467] on button "Tour Request" at bounding box center [731, 480] width 715 height 26
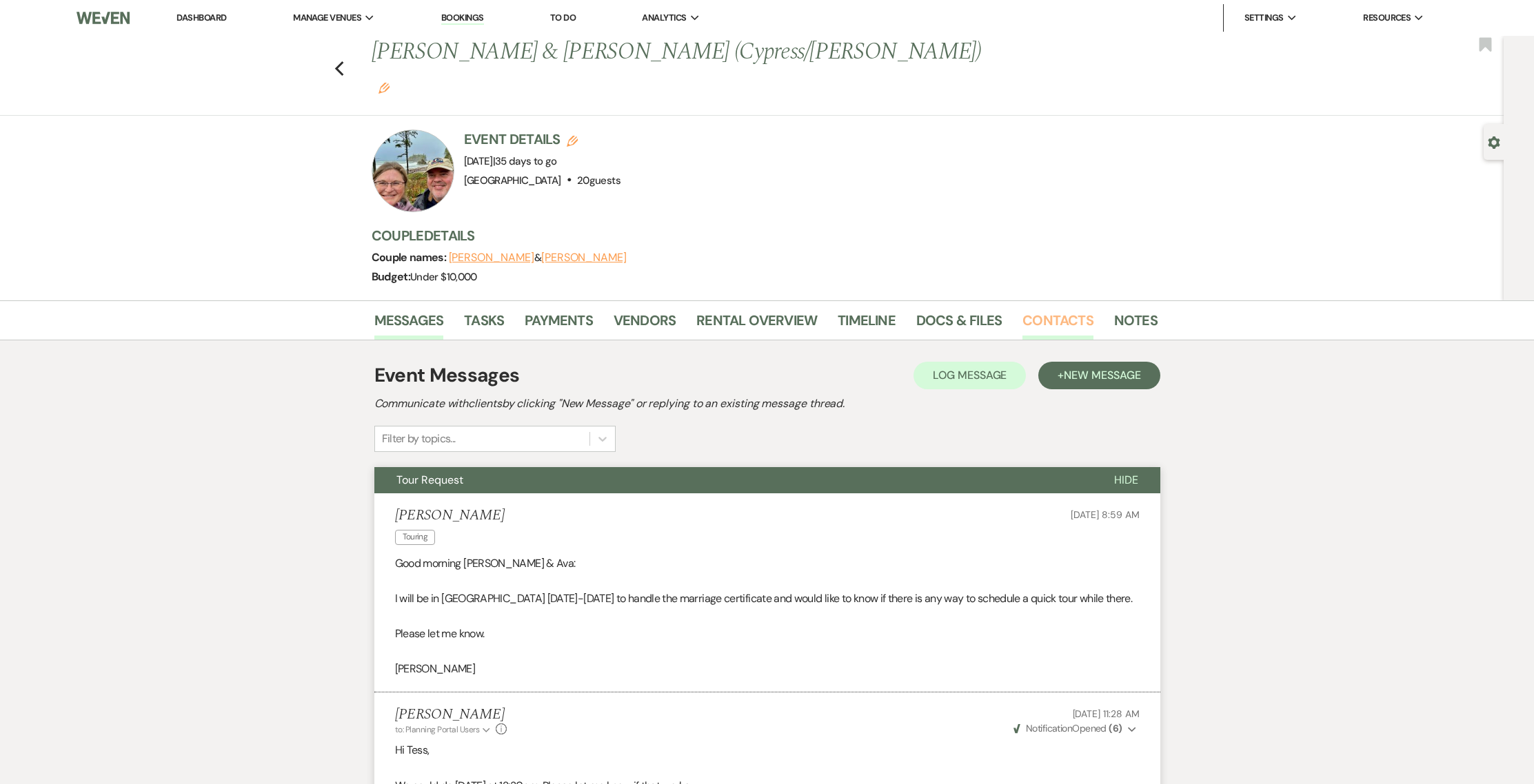
click at [1049, 309] on link "Contacts" at bounding box center [1058, 325] width 71 height 31
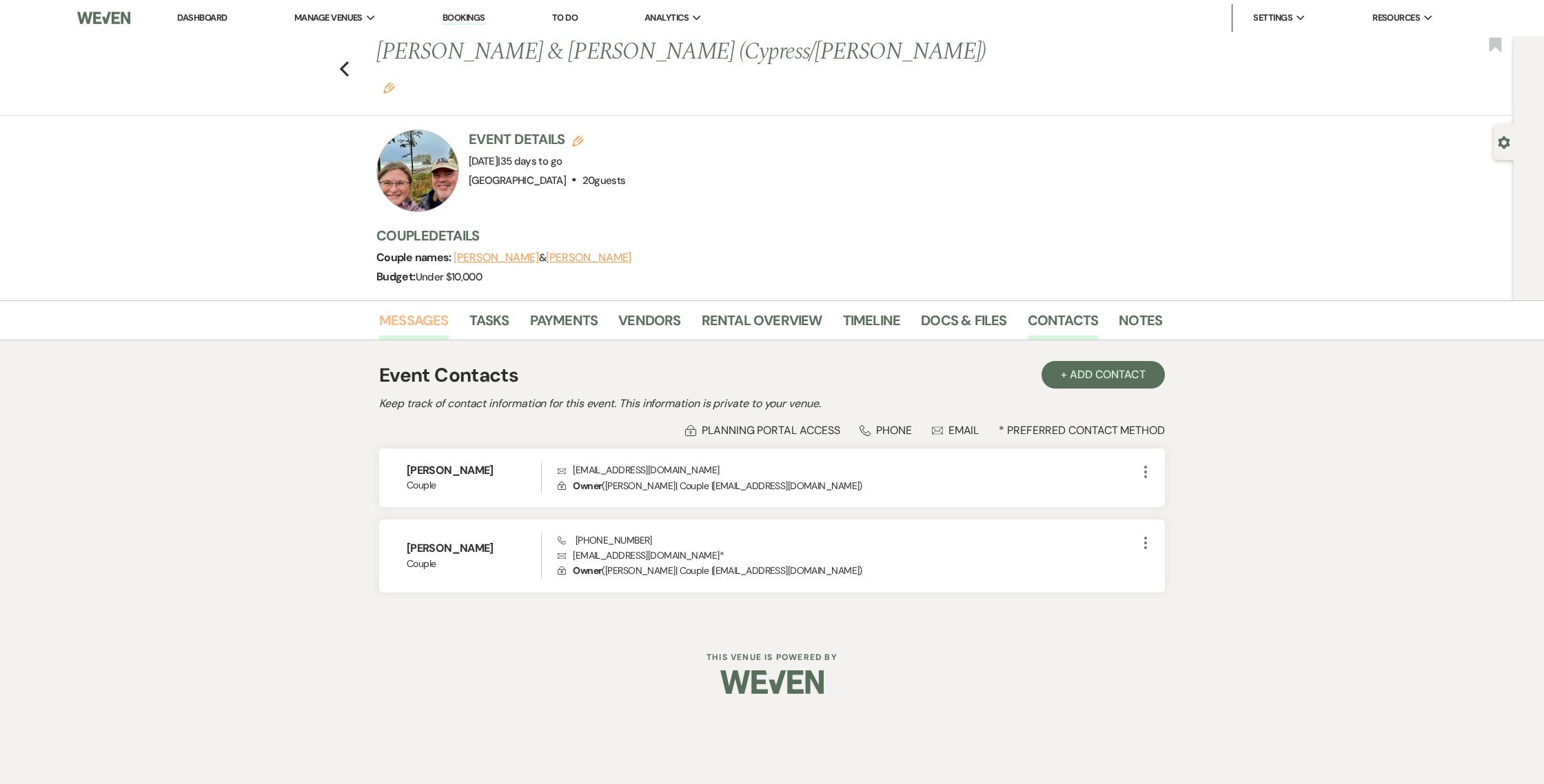
click at [421, 309] on link "Messages" at bounding box center [413, 325] width 69 height 31
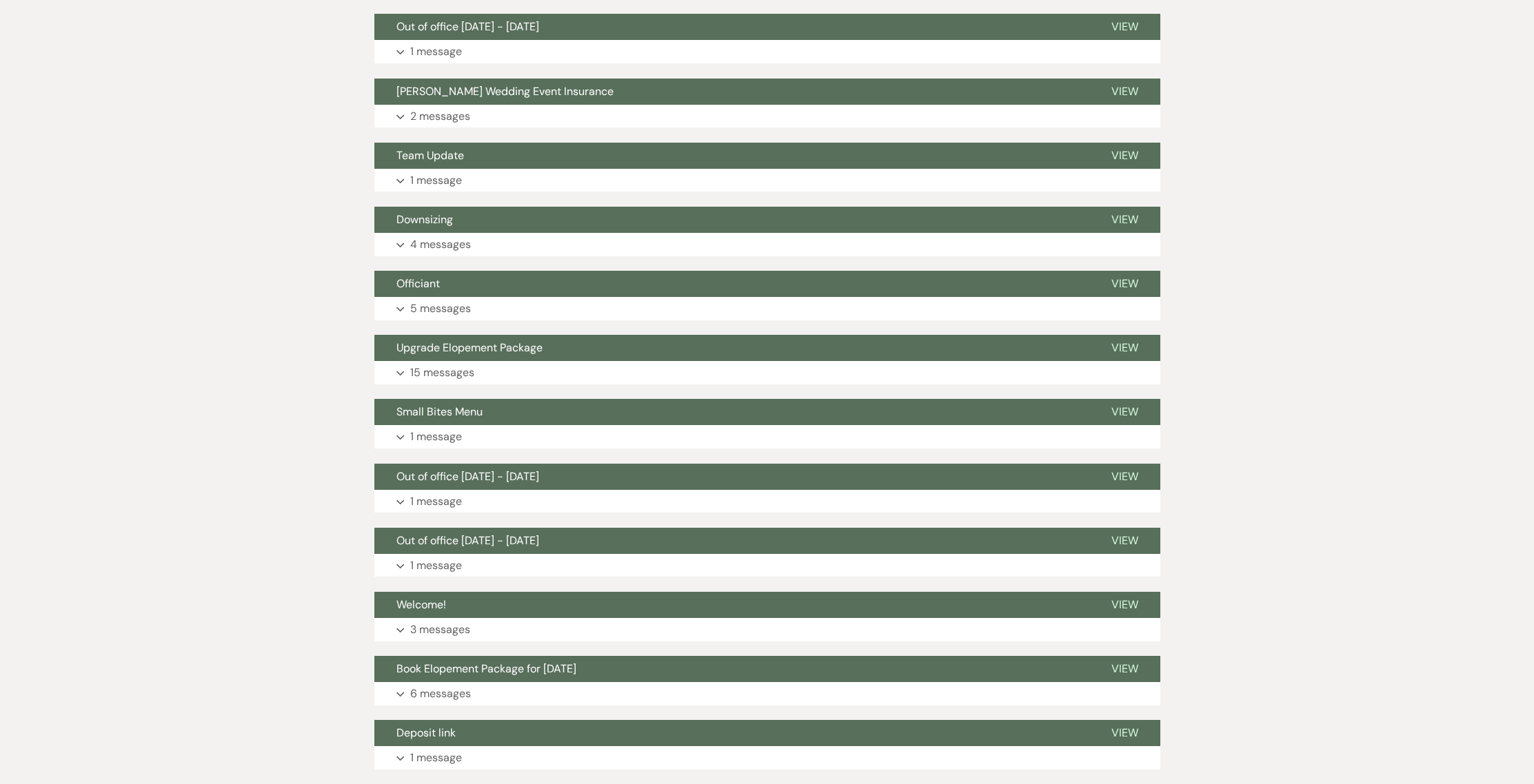
scroll to position [760, 0]
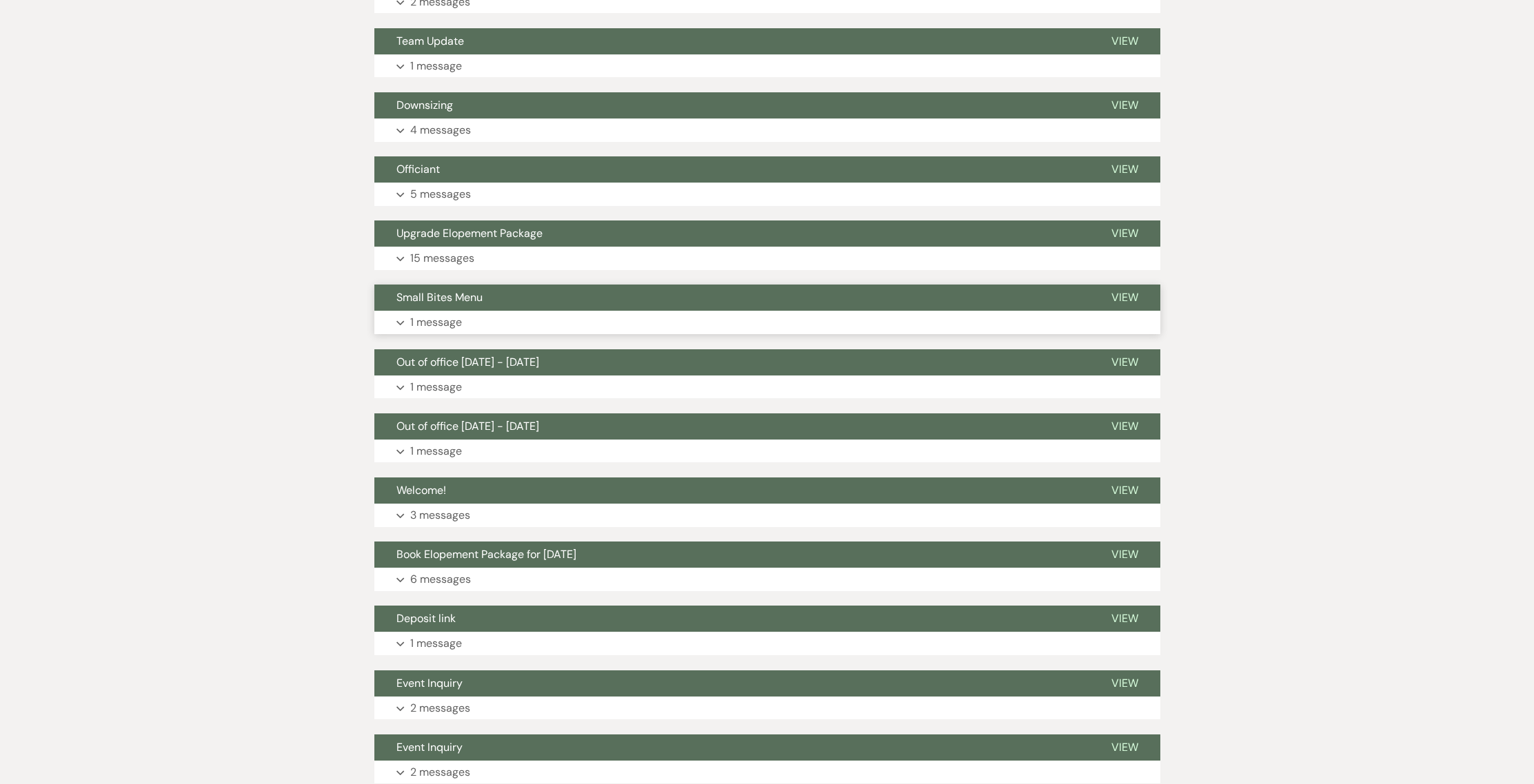
click at [433, 311] on button "Expand 1 message" at bounding box center [767, 322] width 786 height 23
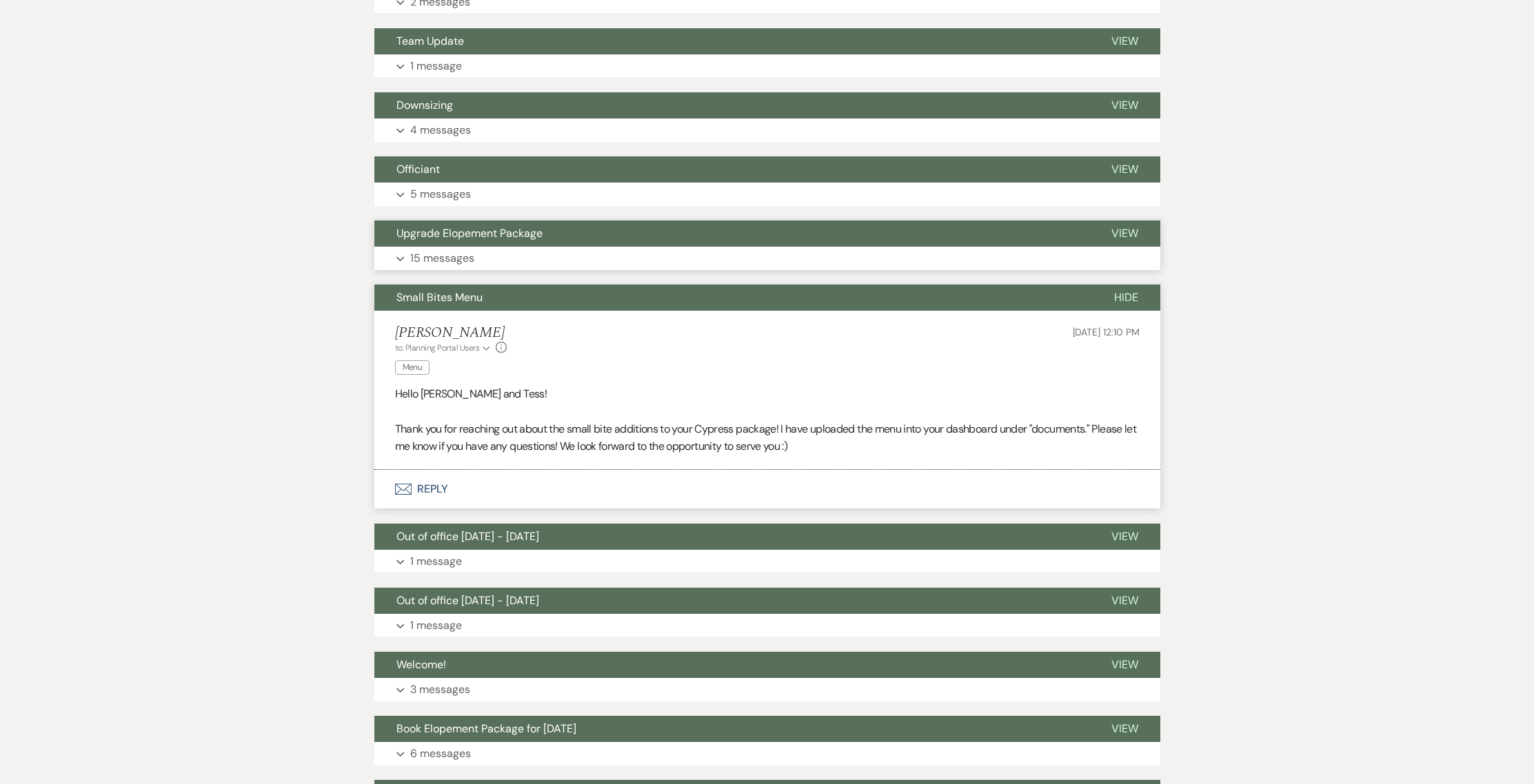
click at [439, 249] on p "15 messages" at bounding box center [442, 258] width 64 height 18
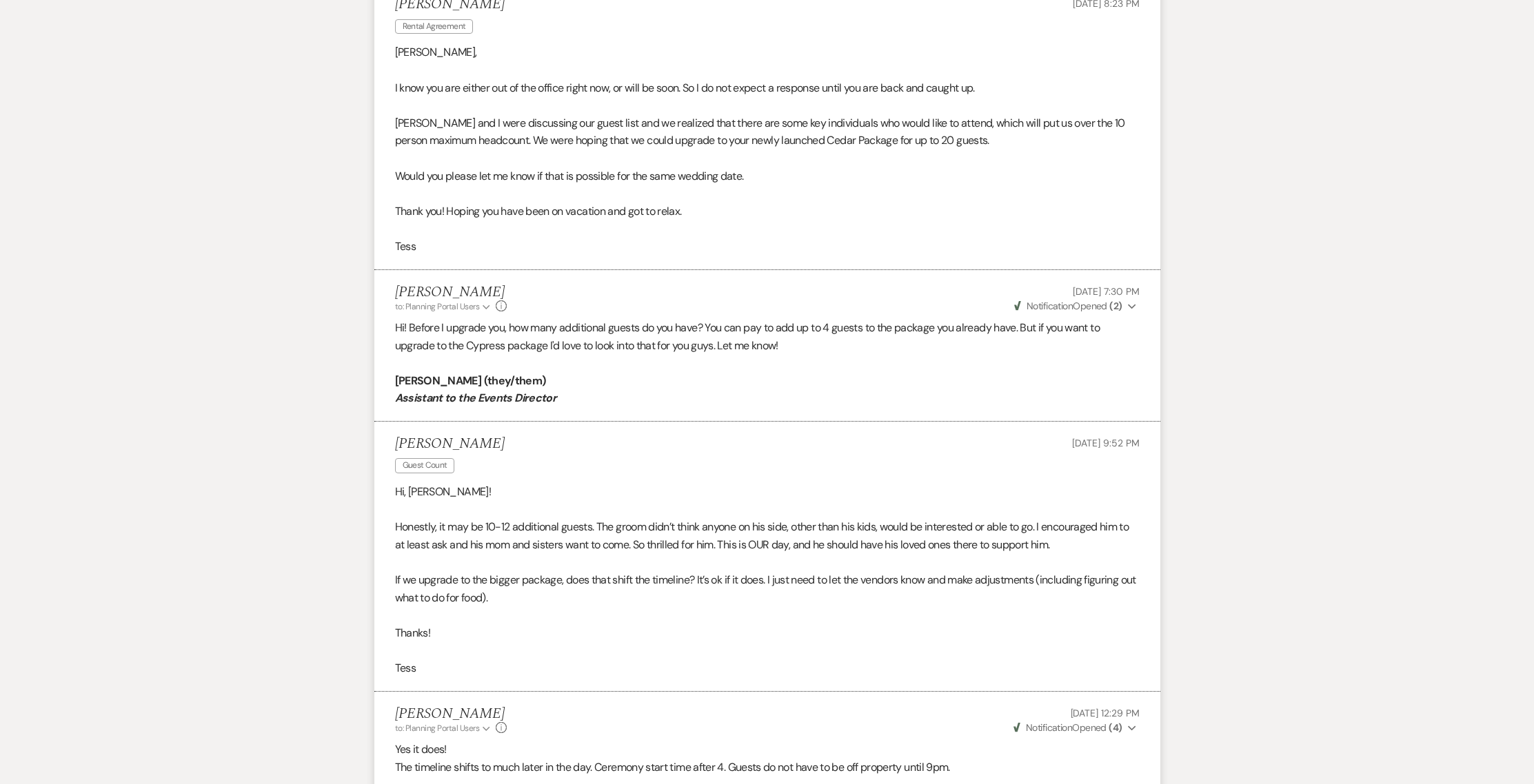
scroll to position [0, 0]
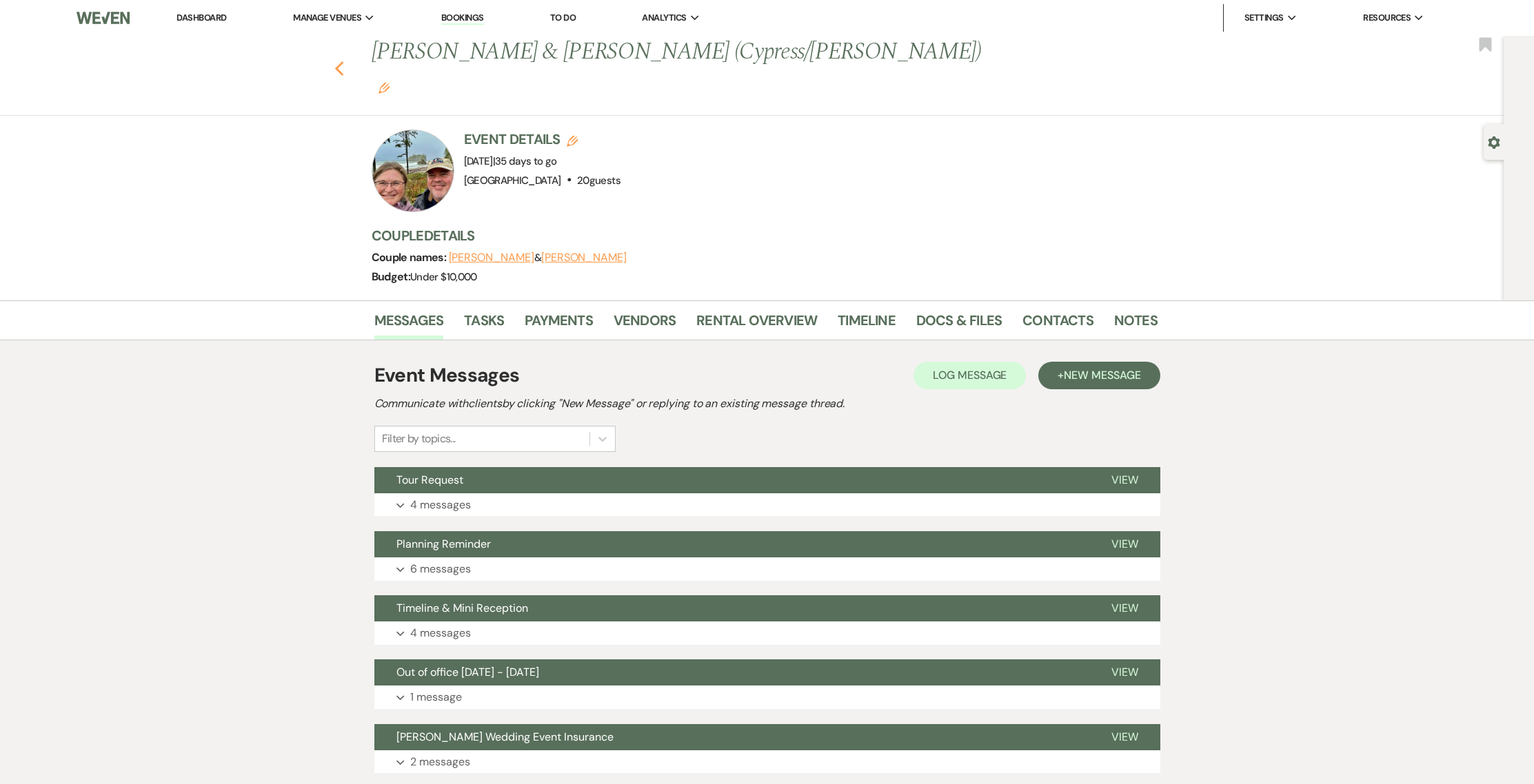
click at [345, 61] on icon "Previous" at bounding box center [339, 69] width 11 height 16
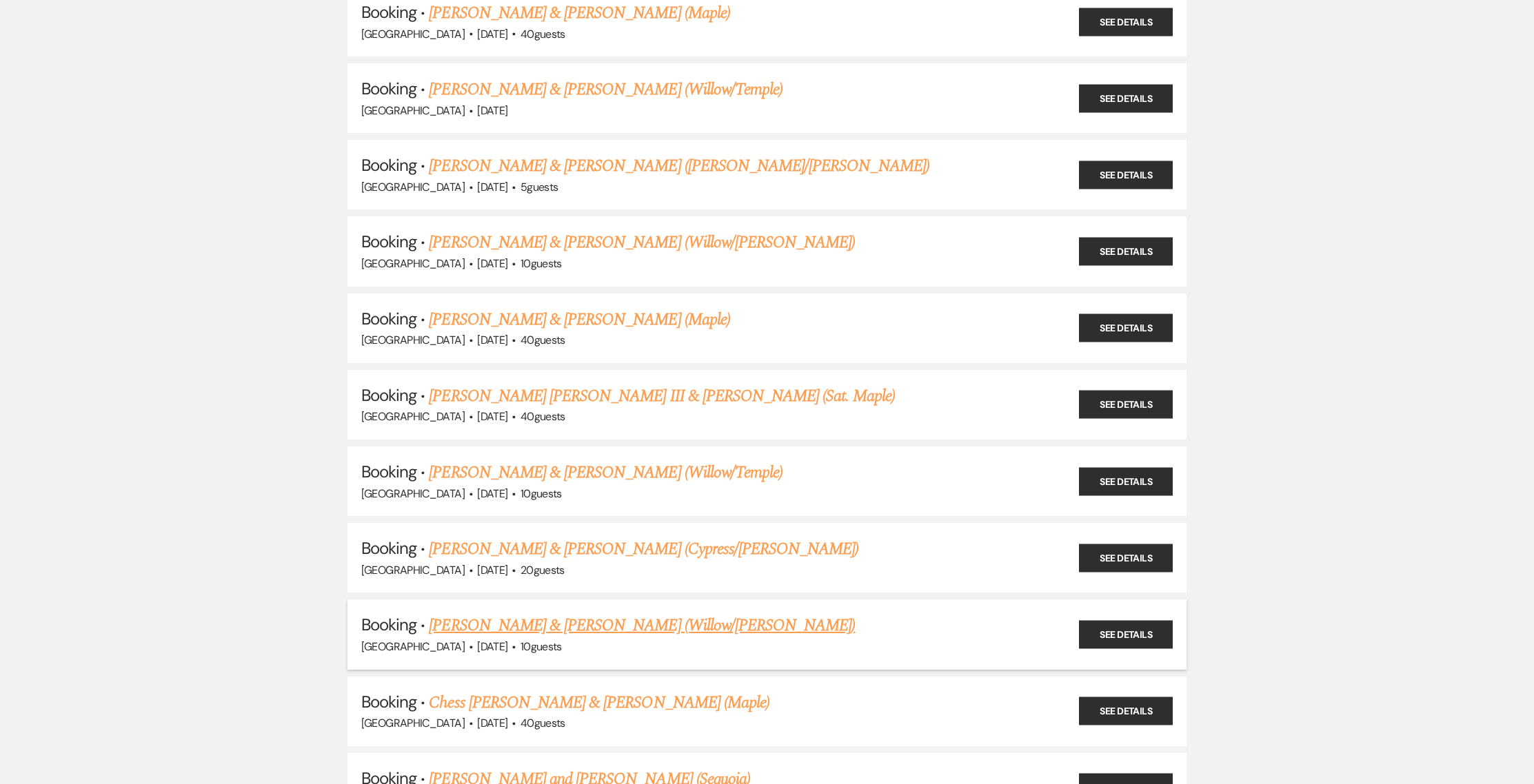
scroll to position [720, 0]
click at [558, 617] on link "Patrick Millage & Kate Tanner (Willow/Burl)" at bounding box center [641, 625] width 426 height 25
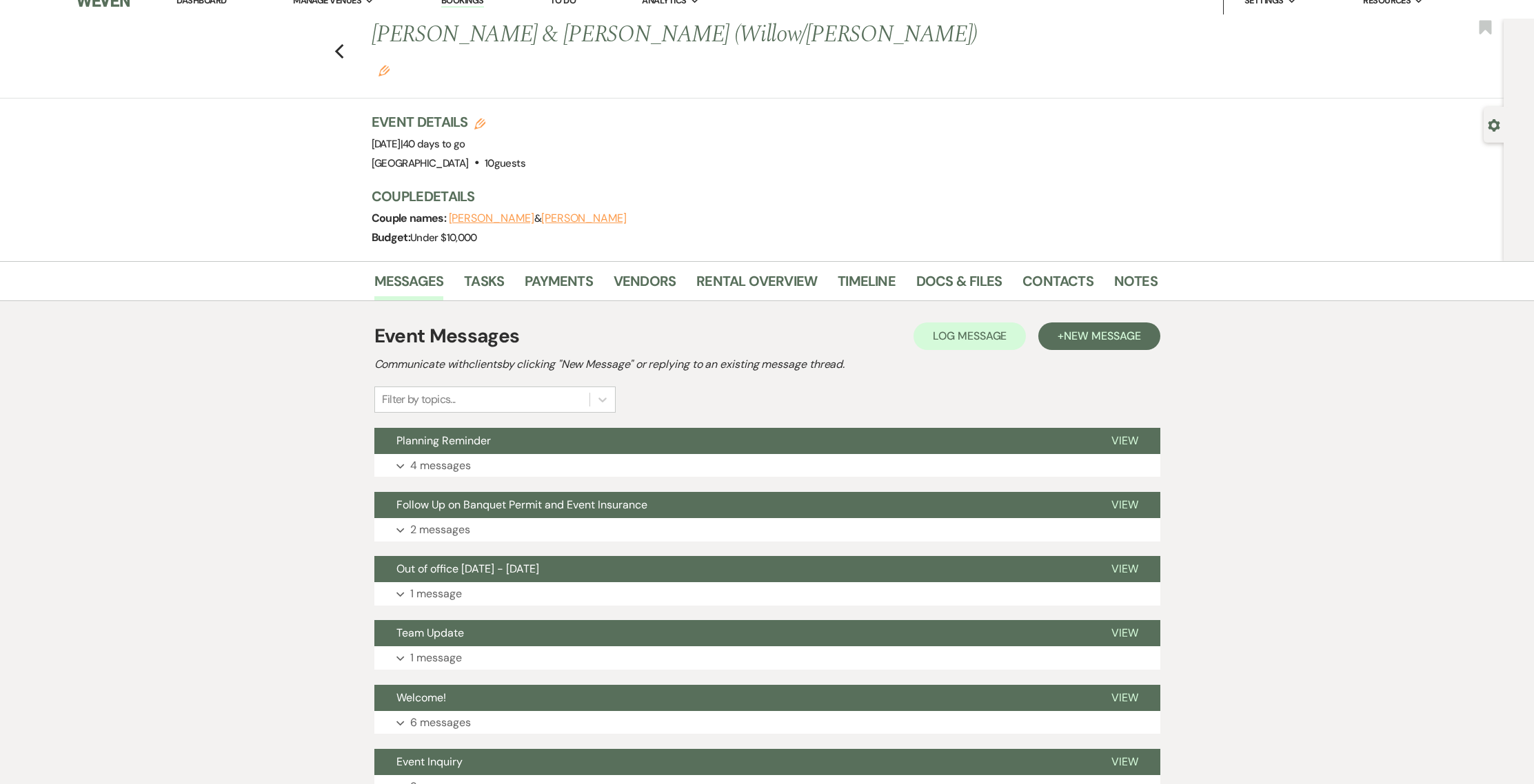
scroll to position [18, 0]
click at [470, 456] on p "4 messages" at bounding box center [440, 465] width 61 height 18
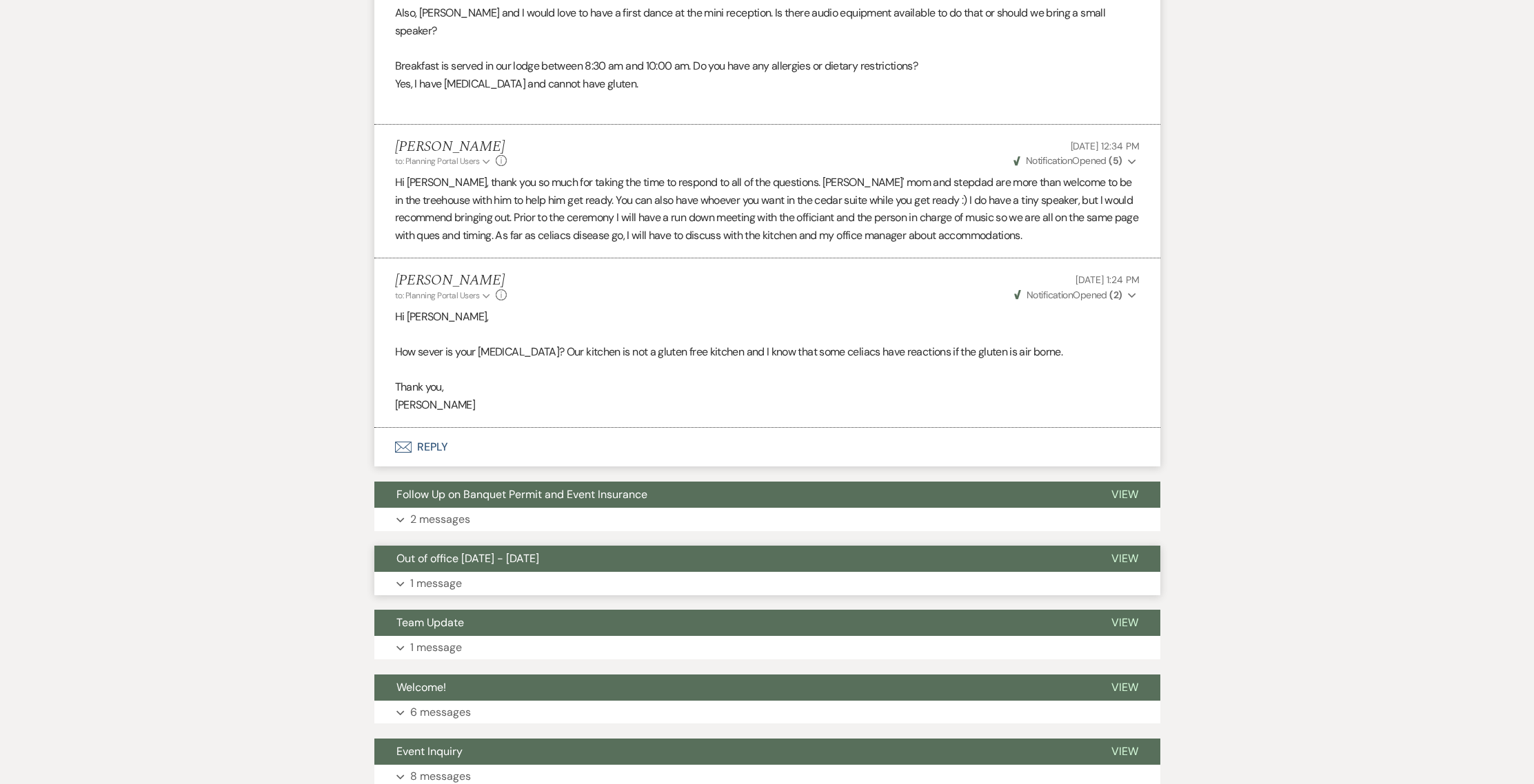
scroll to position [2178, 0]
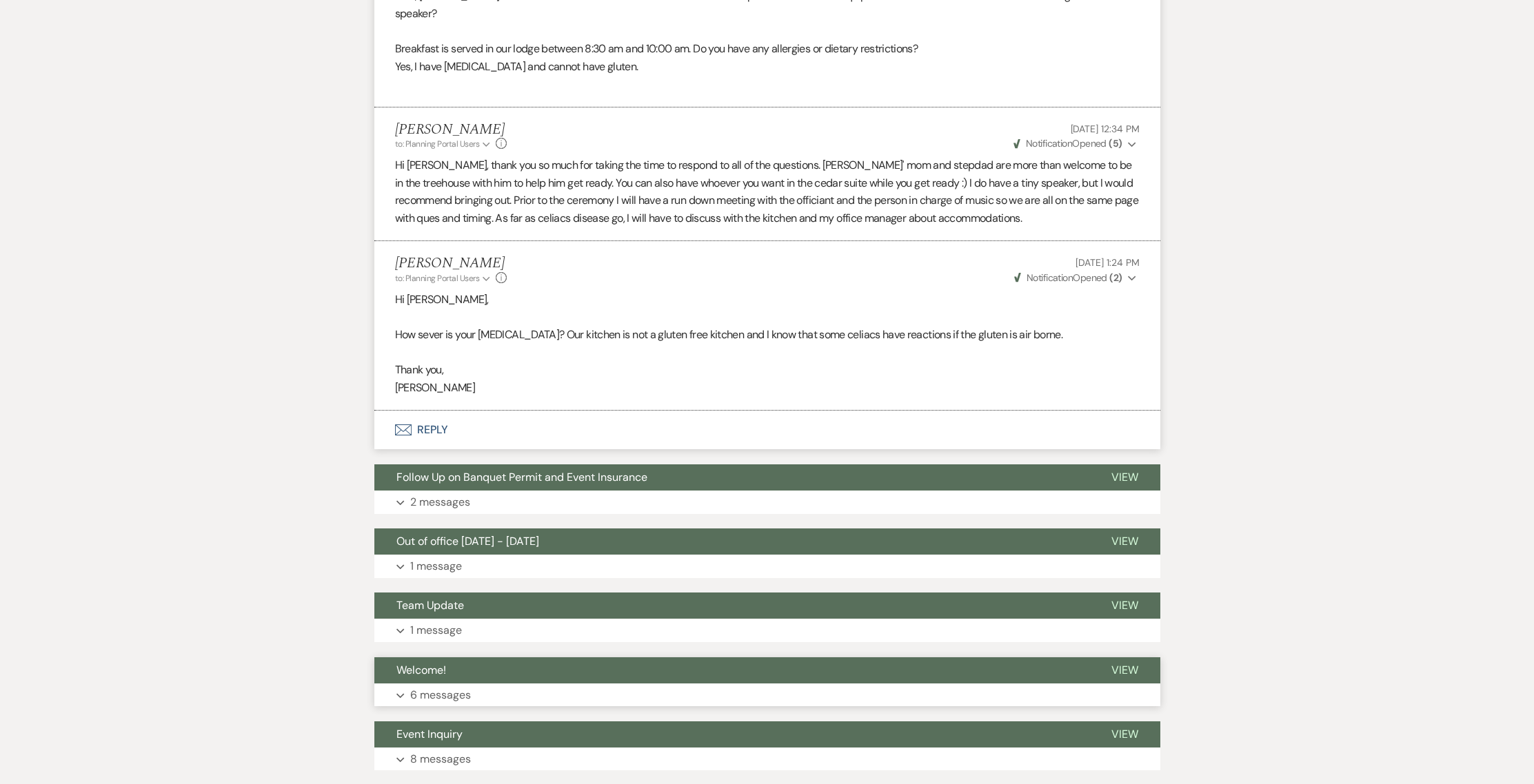
click at [474, 657] on button "Welcome!" at bounding box center [731, 670] width 715 height 26
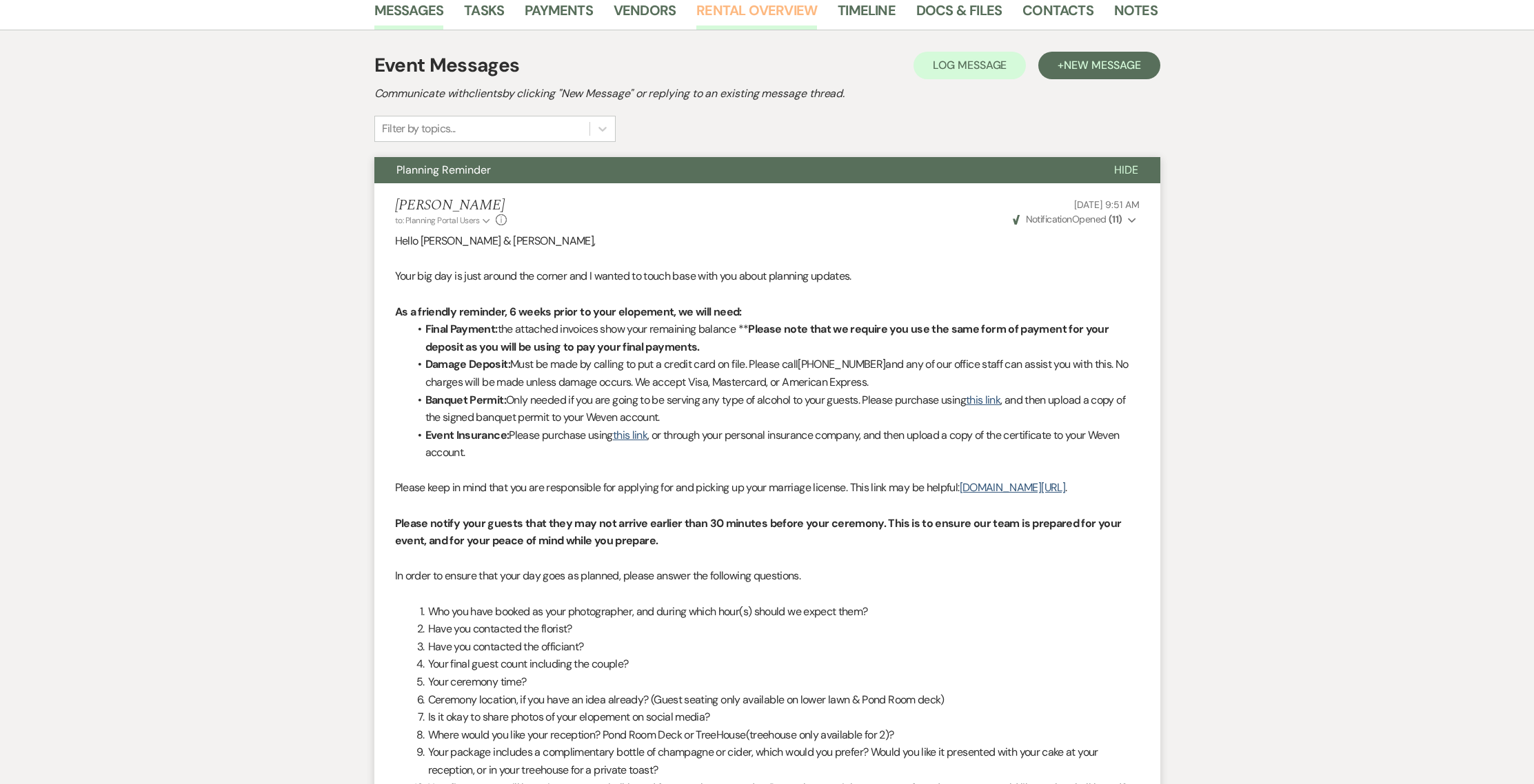
scroll to position [0, 0]
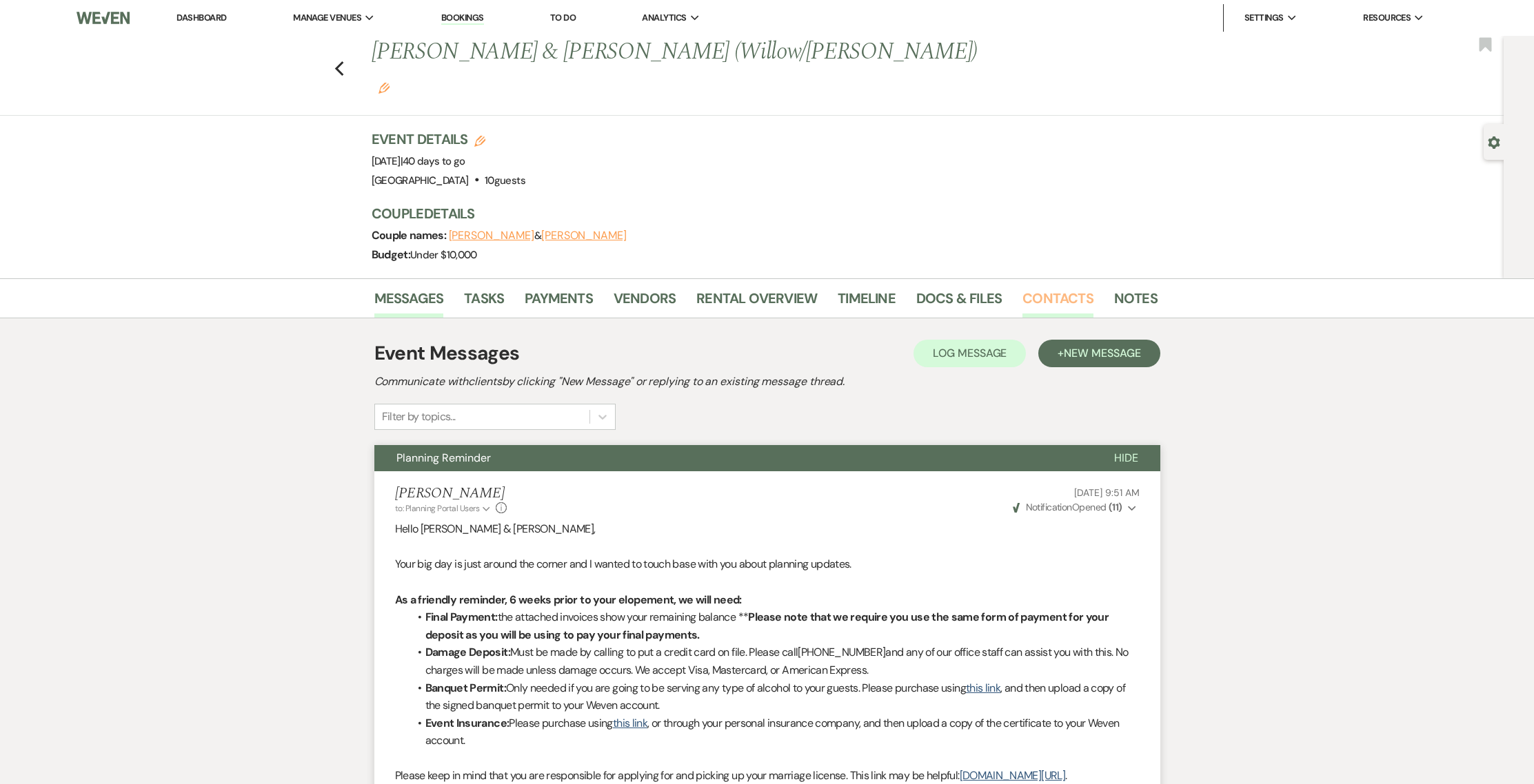
click at [1057, 287] on link "Contacts" at bounding box center [1058, 303] width 71 height 31
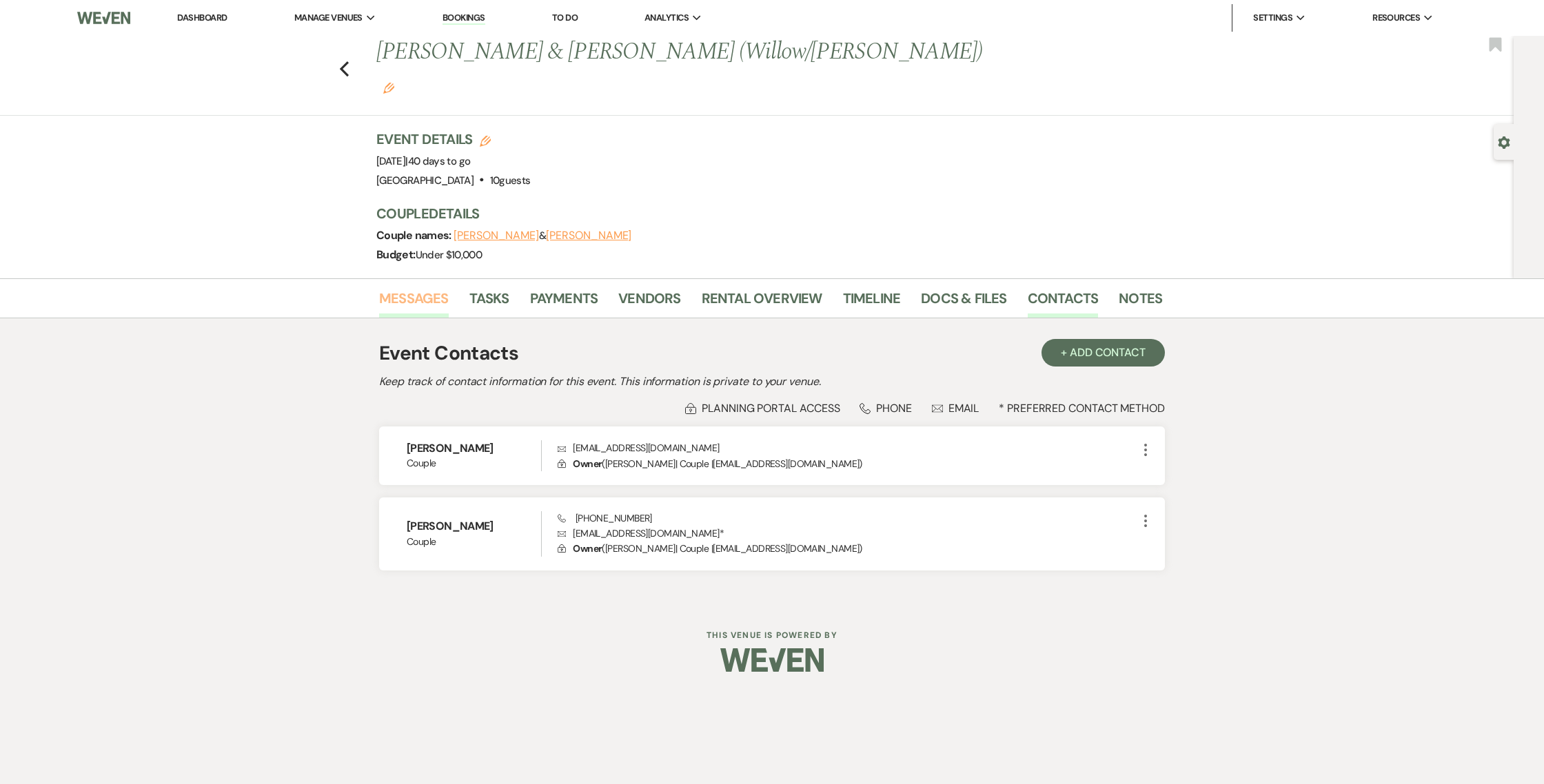
click at [391, 287] on link "Messages" at bounding box center [413, 303] width 69 height 31
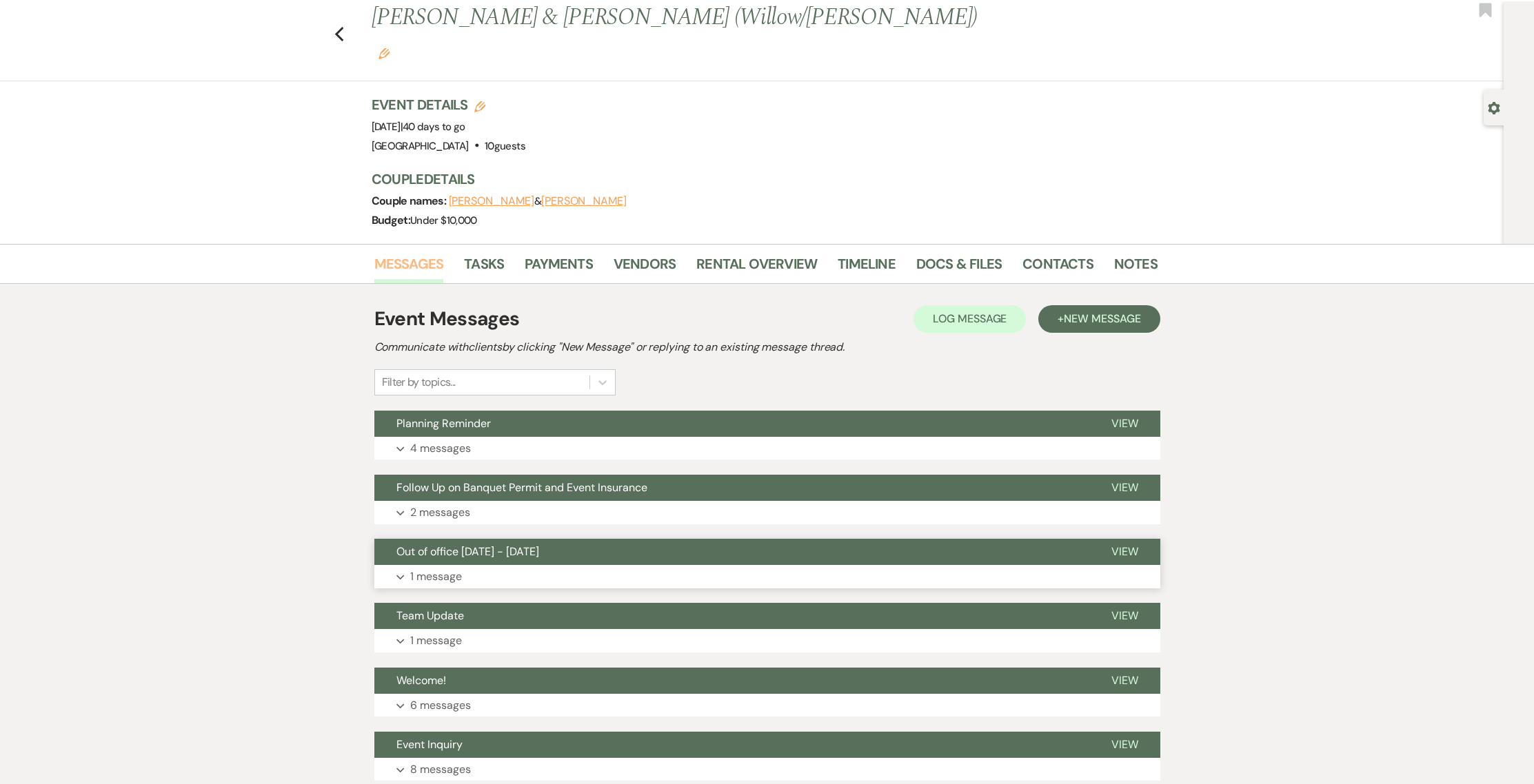
scroll to position [107, 0]
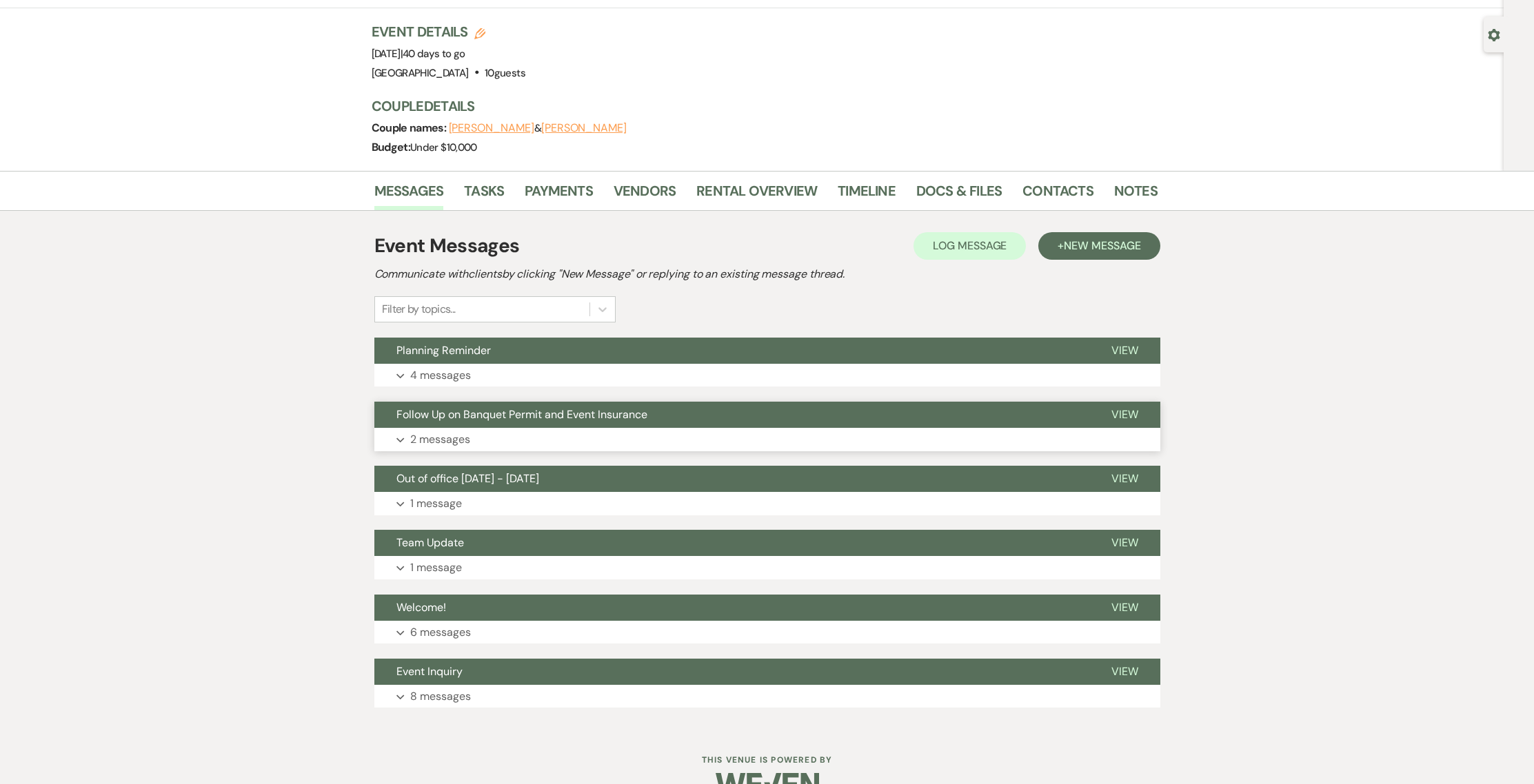
click at [455, 407] on span "Follow Up on Banquet Permit and Event Insurance" at bounding box center [522, 414] width 251 height 15
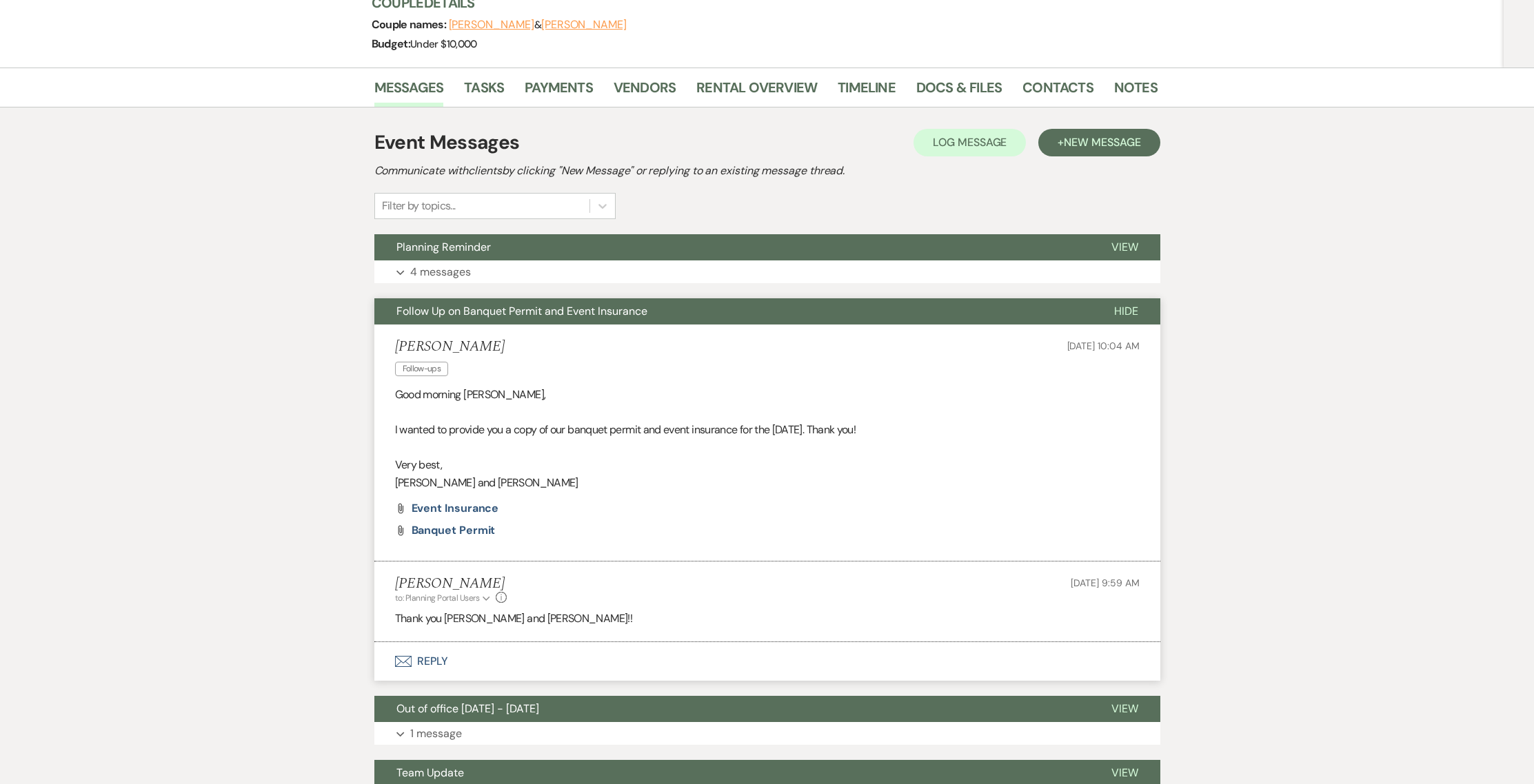
scroll to position [212, 0]
click at [448, 262] on p "4 messages" at bounding box center [440, 271] width 61 height 18
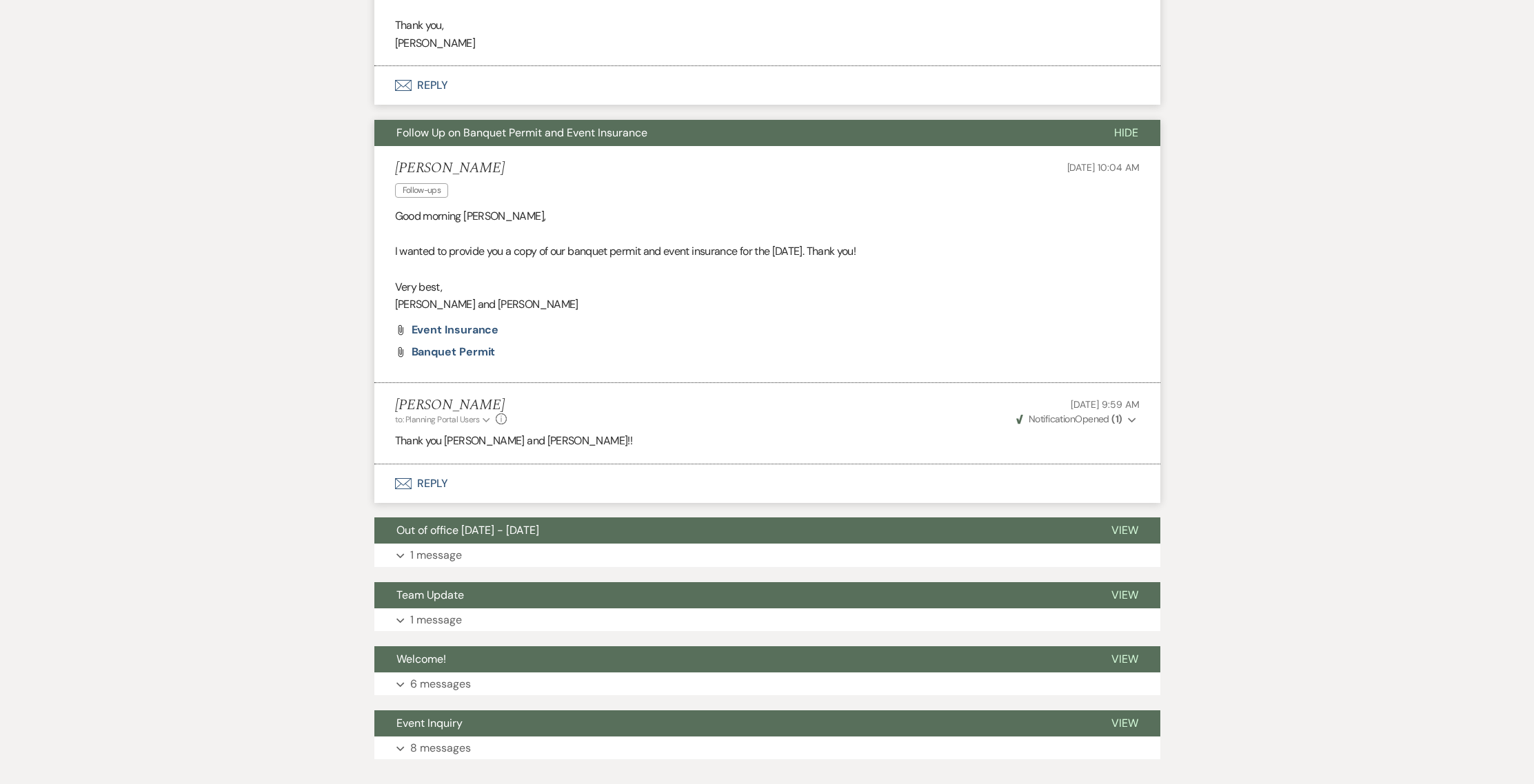
scroll to position [2575, 0]
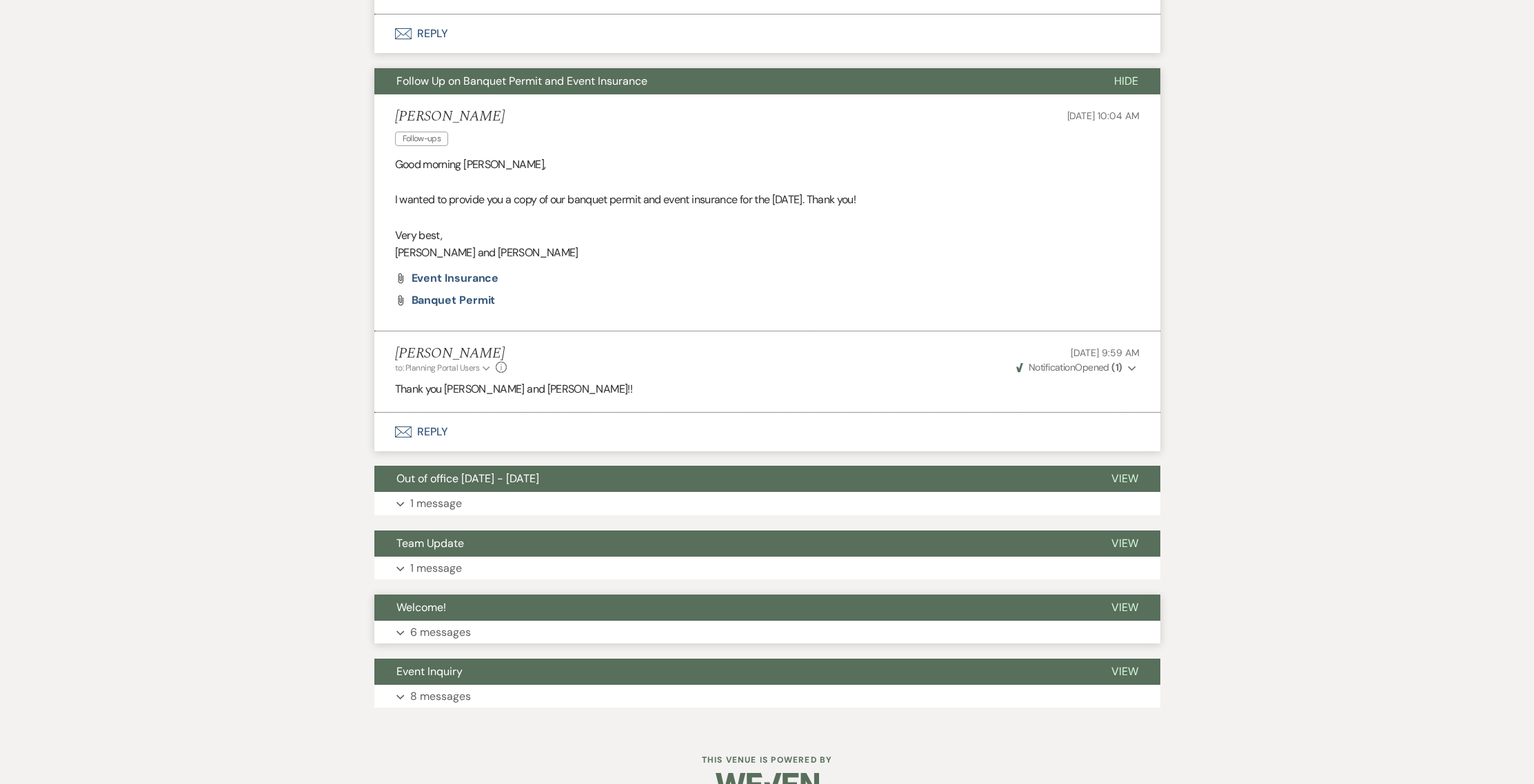
click at [484, 621] on button "Expand 6 messages" at bounding box center [767, 632] width 786 height 23
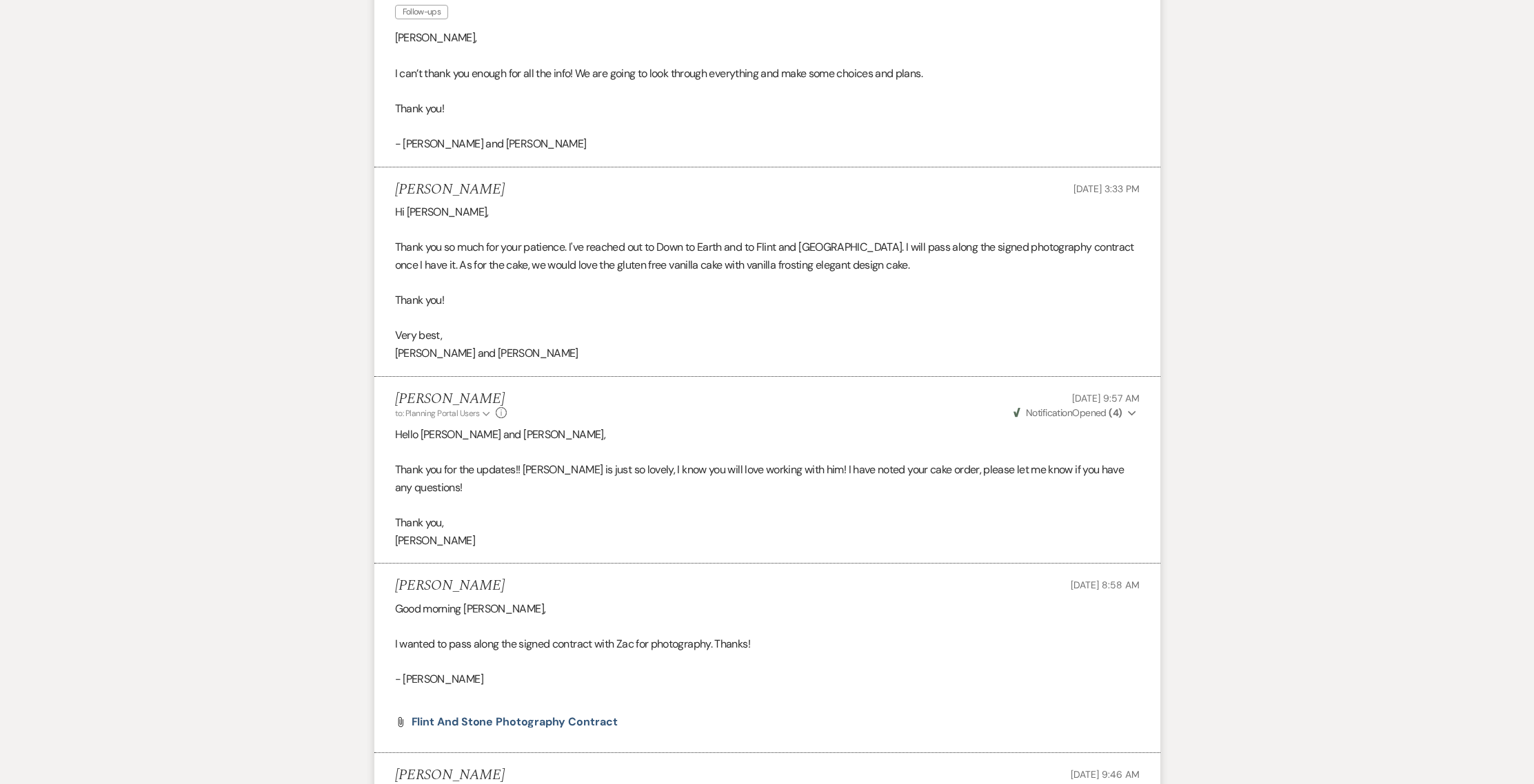
scroll to position [4562, 0]
